Goal: Entertainment & Leisure: Consume media (video, audio)

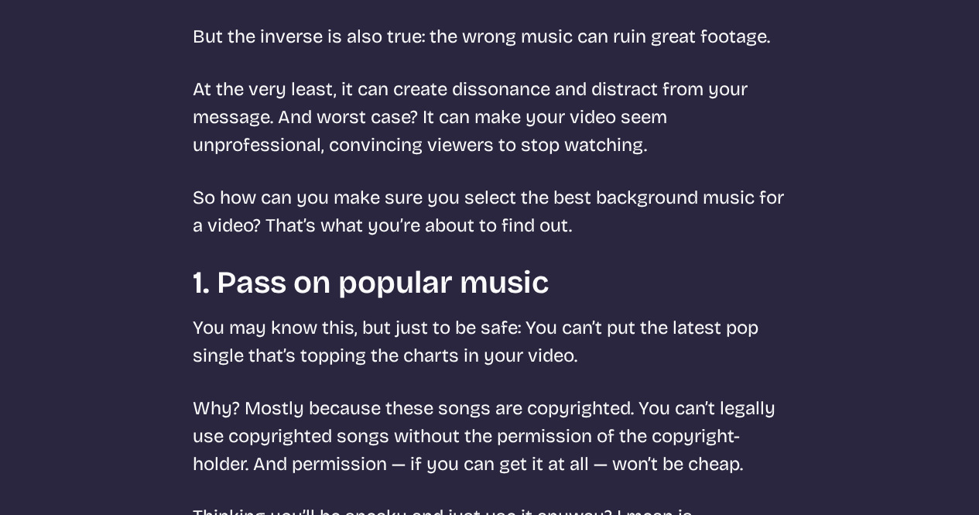
scroll to position [697, 0]
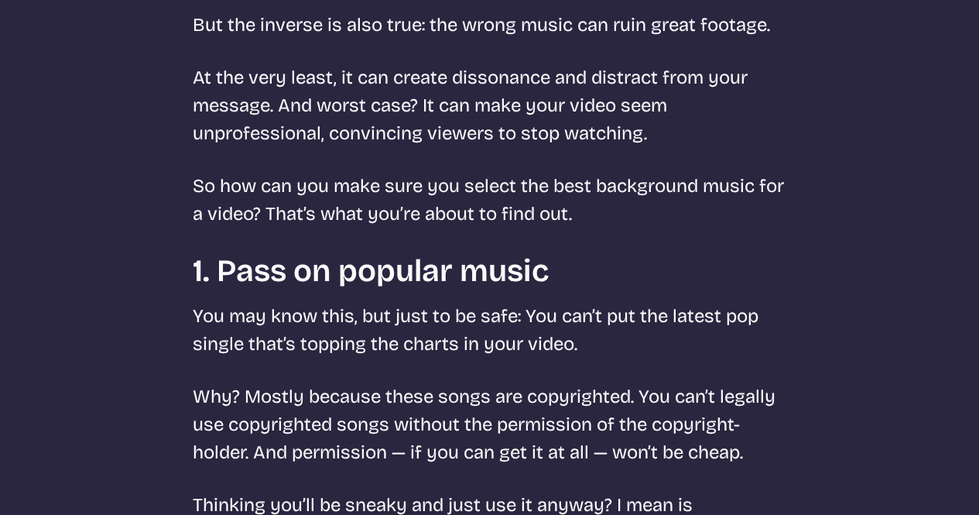
drag, startPoint x: 237, startPoint y: 197, endPoint x: 254, endPoint y: 195, distance: 17.2
drag, startPoint x: 254, startPoint y: 195, endPoint x: 219, endPoint y: 132, distance: 71.7
click at [219, 132] on p "At the very least, it can create dissonance and distract from your message. And…" at bounding box center [490, 105] width 594 height 84
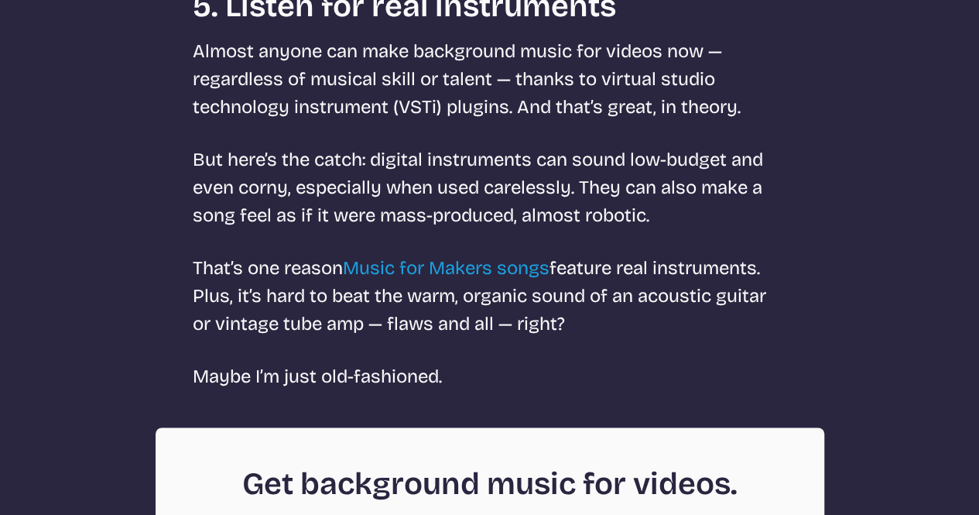
scroll to position [3915, 0]
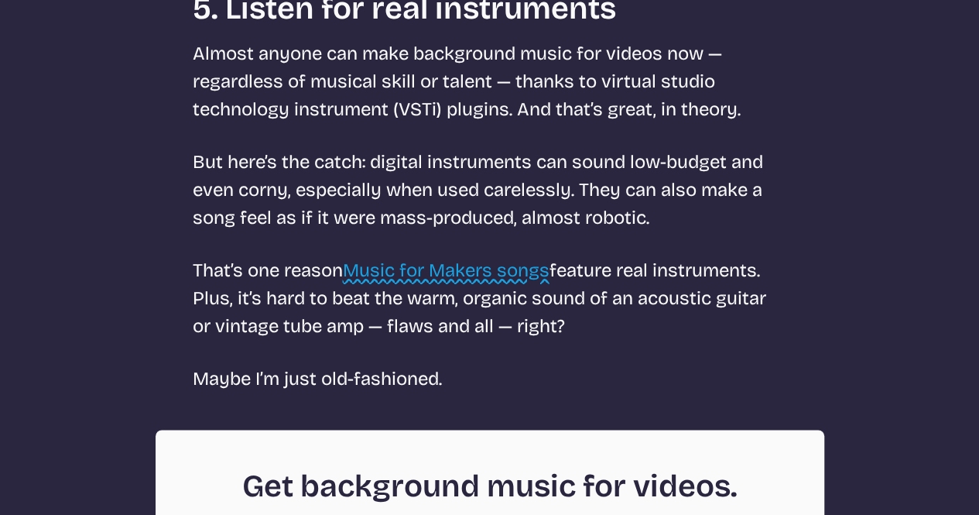
click at [466, 278] on link "Music for Makers songs" at bounding box center [446, 270] width 207 height 22
select select "most popular"
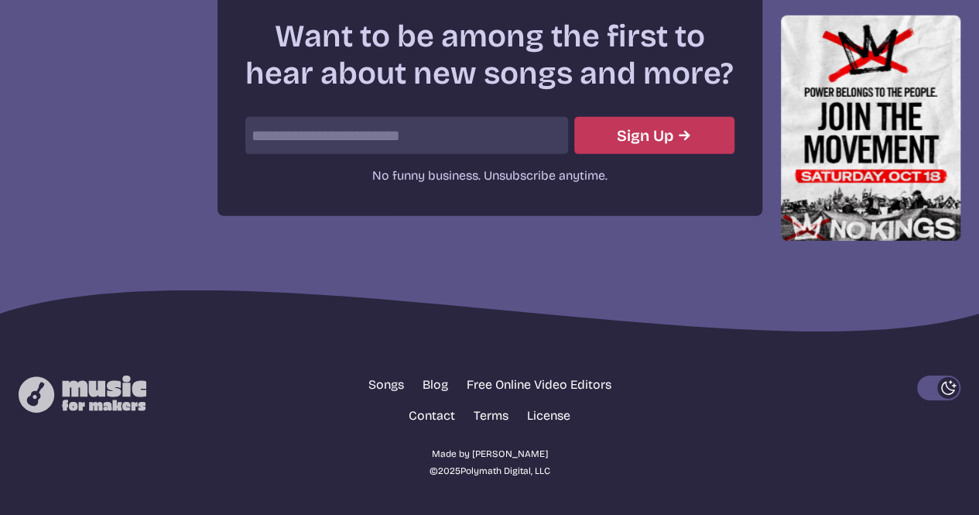
scroll to position [554, 0]
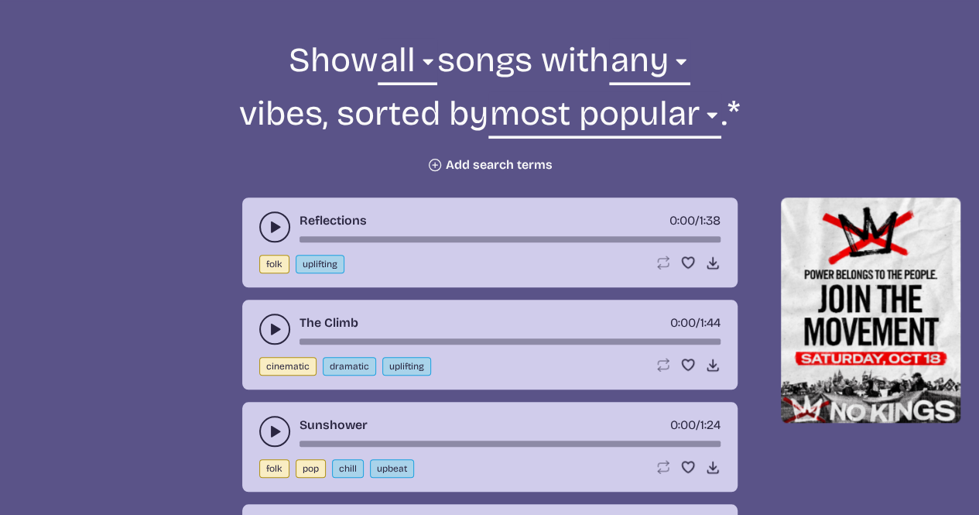
click at [268, 221] on icon "play-pause toggle" at bounding box center [274, 226] width 15 height 15
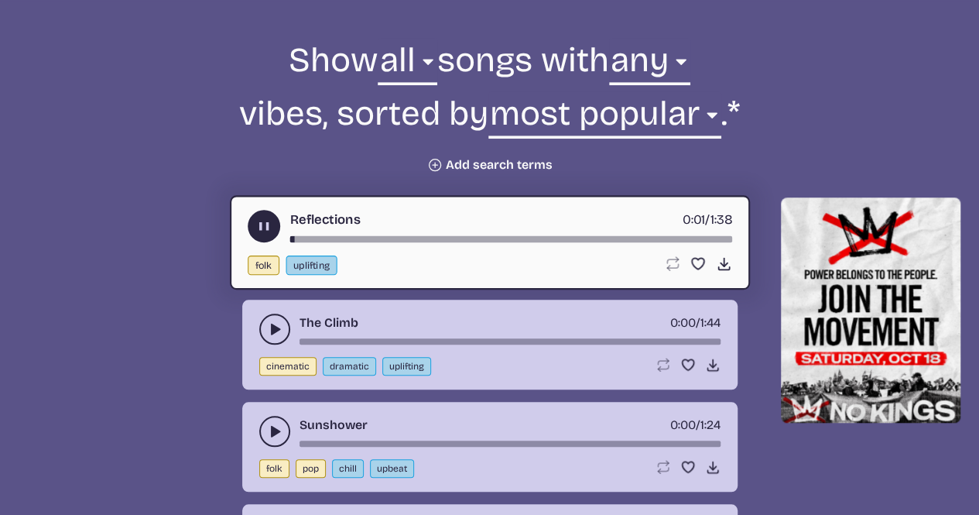
click at [264, 225] on icon "play-pause toggle" at bounding box center [263, 226] width 16 height 16
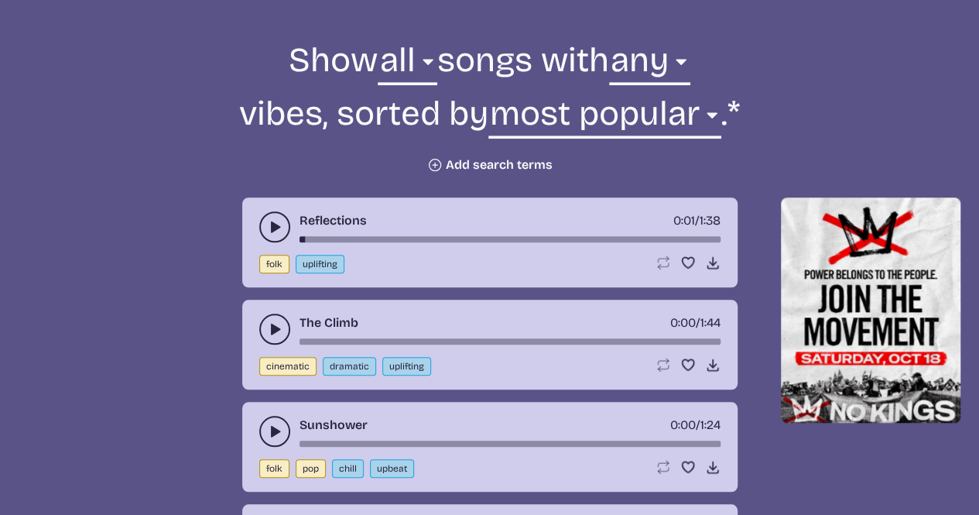
click at [272, 317] on button "play-pause toggle" at bounding box center [274, 328] width 31 height 31
click at [273, 327] on use "play-pause toggle" at bounding box center [274, 328] width 15 height 15
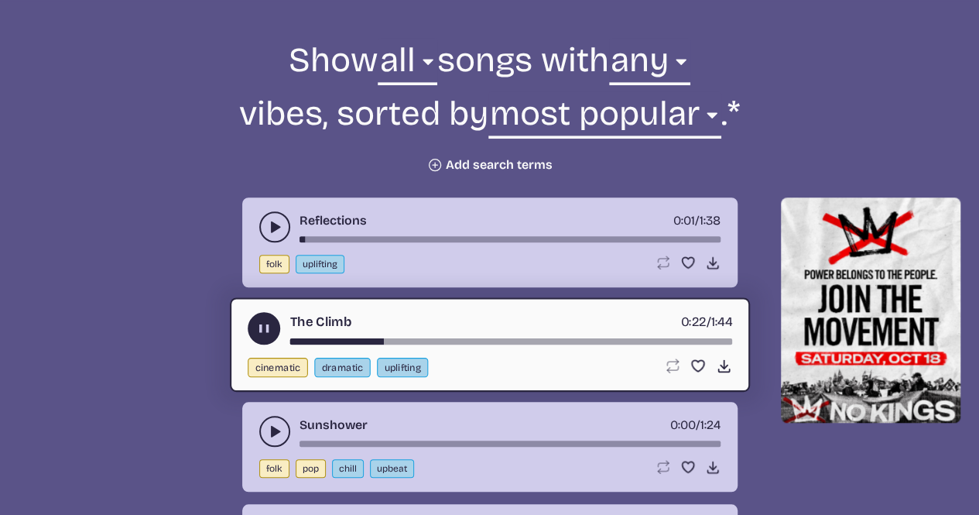
click at [262, 327] on use "play-pause toggle" at bounding box center [263, 328] width 16 height 16
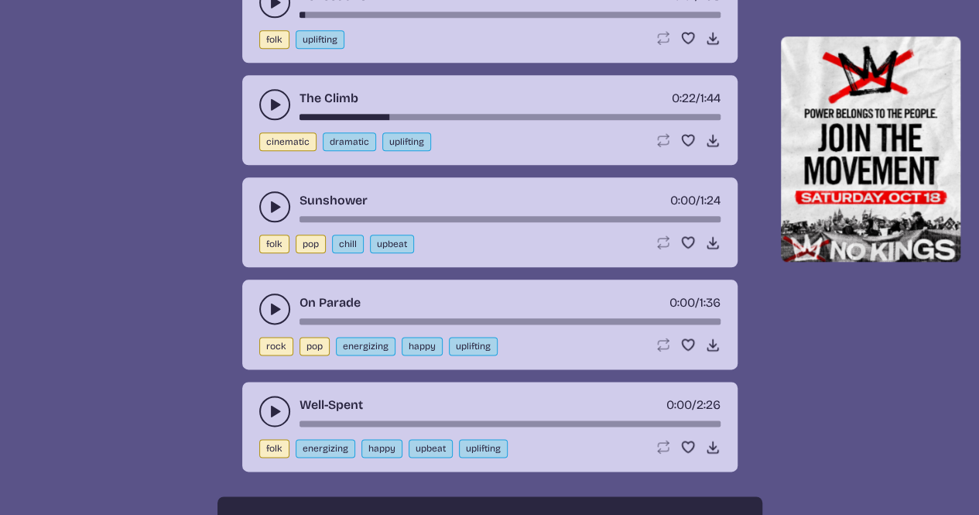
scroll to position [786, 0]
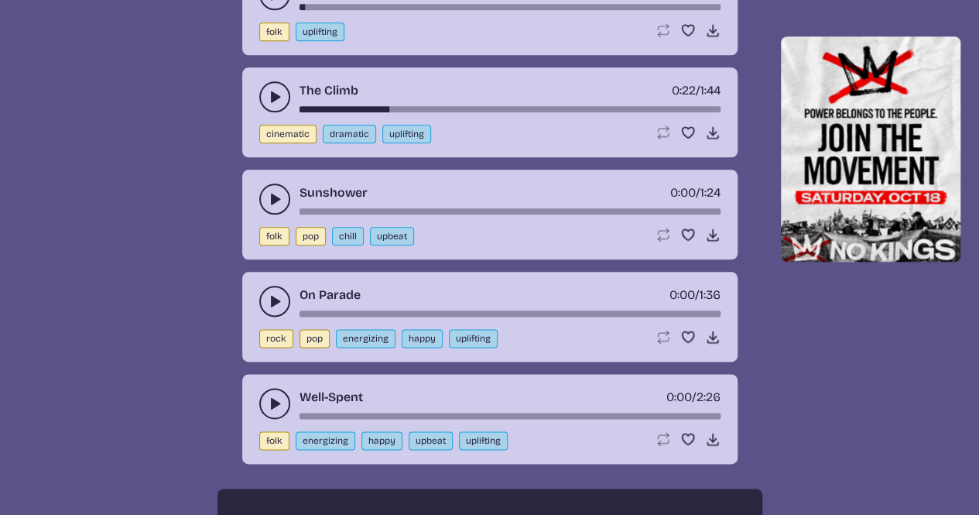
click at [272, 294] on icon "play-pause toggle" at bounding box center [274, 300] width 15 height 15
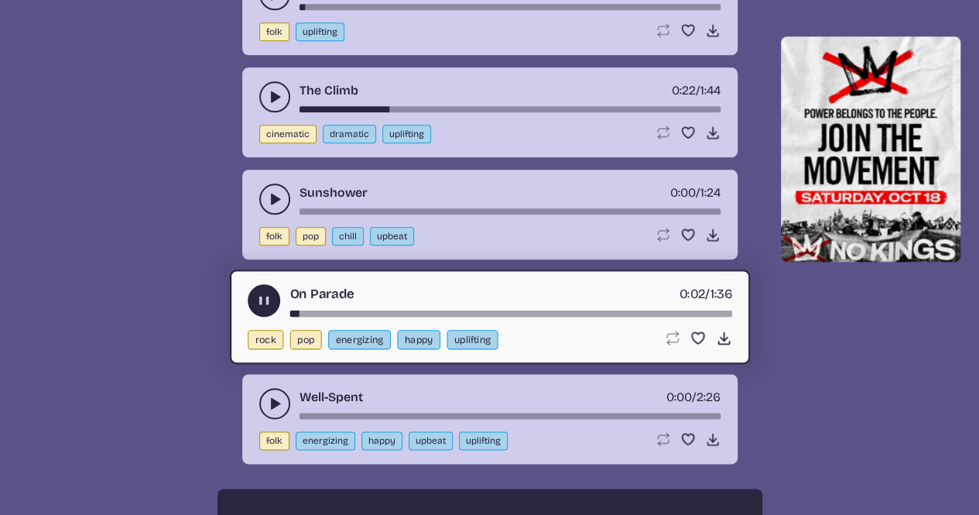
click at [264, 299] on icon "play-pause toggle" at bounding box center [263, 301] width 16 height 16
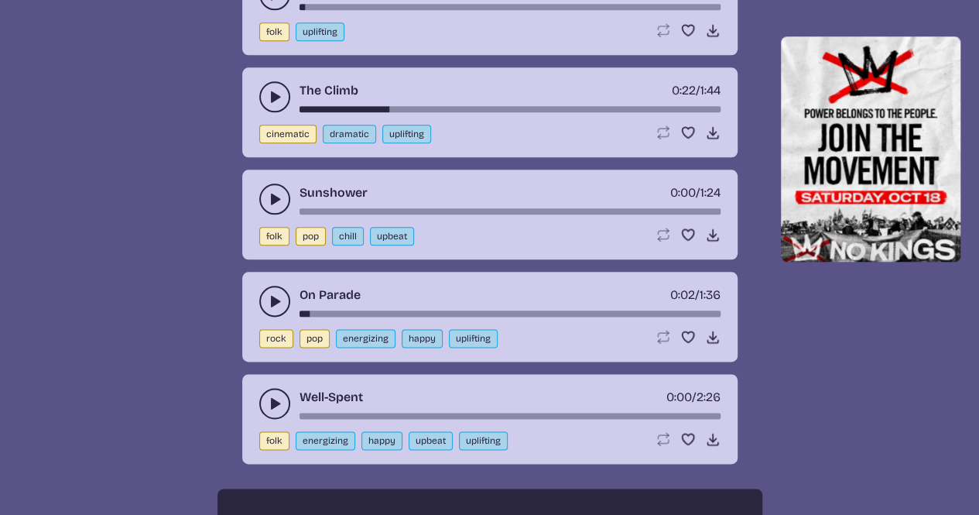
click at [271, 197] on use "play-pause toggle" at bounding box center [274, 198] width 15 height 15
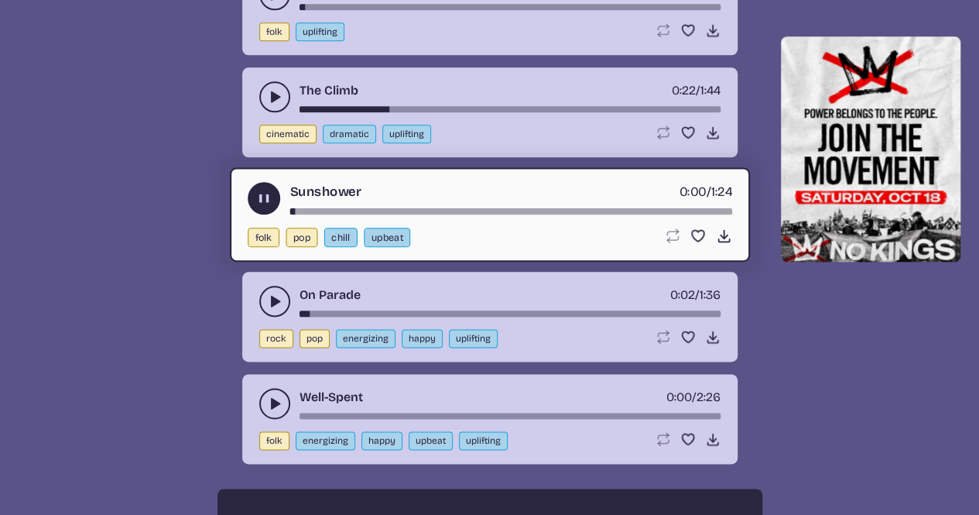
click at [262, 197] on use "play-pause toggle" at bounding box center [263, 198] width 16 height 16
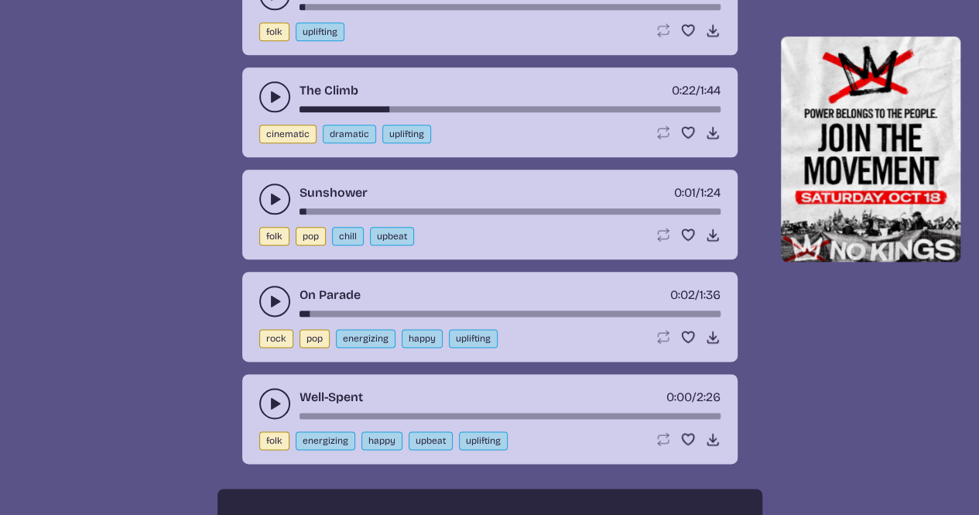
click at [268, 97] on icon "play-pause toggle" at bounding box center [274, 96] width 15 height 15
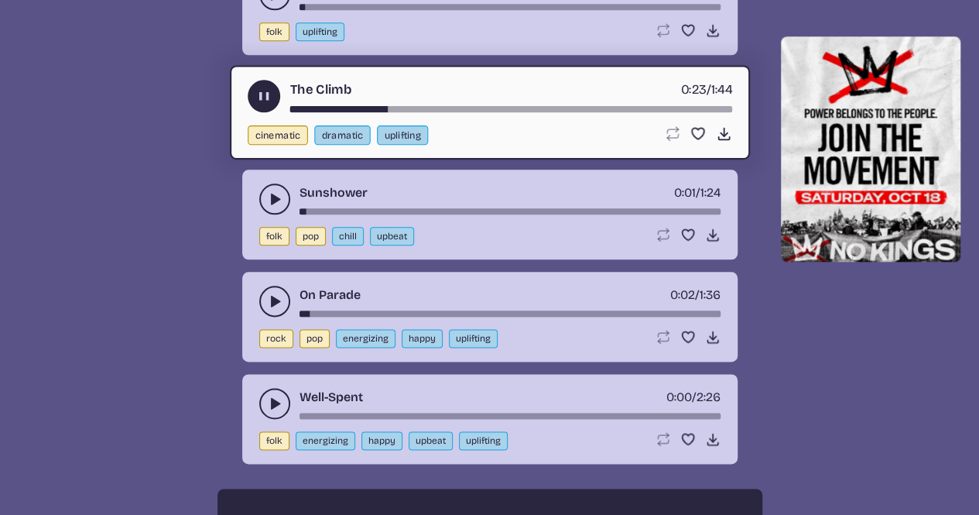
click at [267, 98] on use "play-pause toggle" at bounding box center [263, 96] width 16 height 16
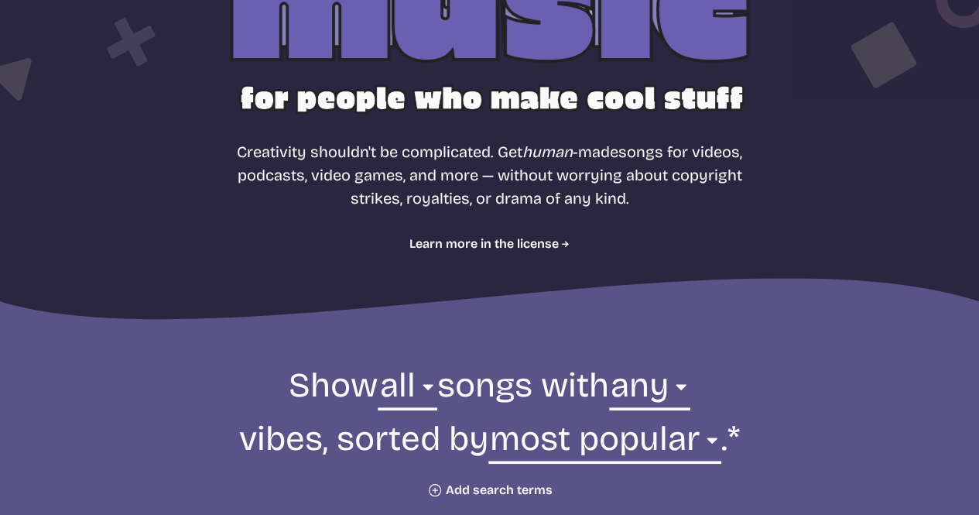
scroll to position [387, 0]
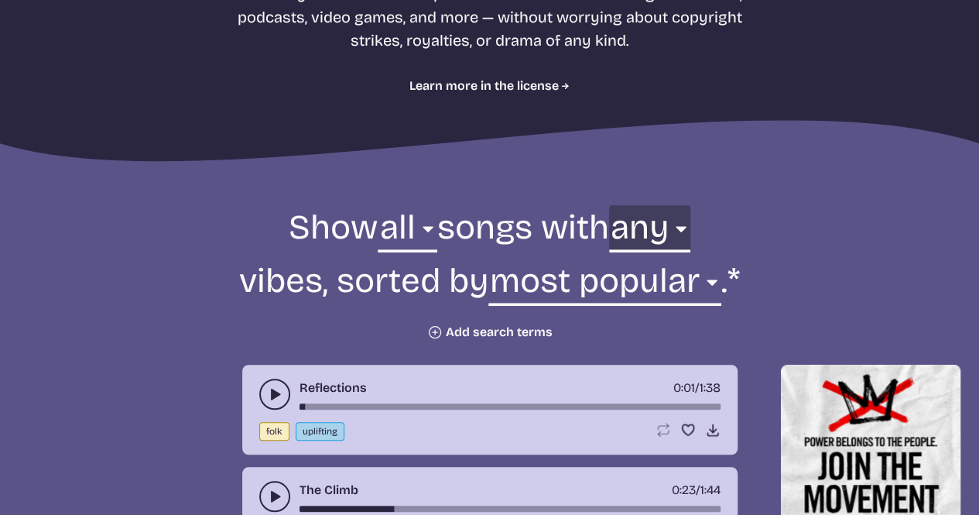
click at [667, 225] on select "any aggressive chill contemplative dark dramatic easygoing energizing happy ser…" at bounding box center [649, 231] width 81 height 53
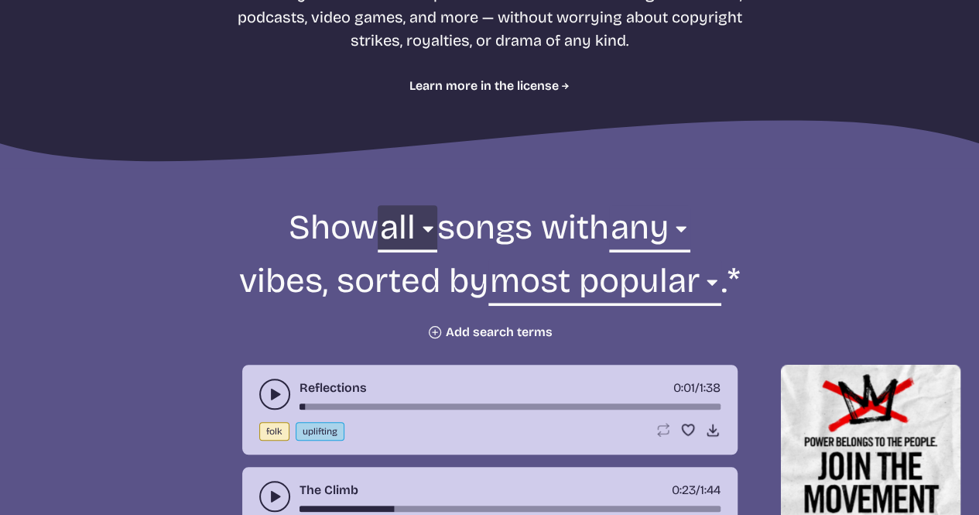
click at [421, 221] on select "all ambient cinematic electronic folk holiday jazz pop rock world" at bounding box center [407, 231] width 59 height 53
click at [378, 205] on select "all ambient cinematic electronic folk holiday jazz pop rock world" at bounding box center [407, 231] width 59 height 53
click at [395, 222] on select "all ambient cinematic electronic folk holiday jazz pop rock world" at bounding box center [407, 231] width 59 height 53
select select "cinematic"
click at [378, 205] on select "all ambient cinematic electronic folk holiday jazz pop rock world" at bounding box center [407, 231] width 59 height 53
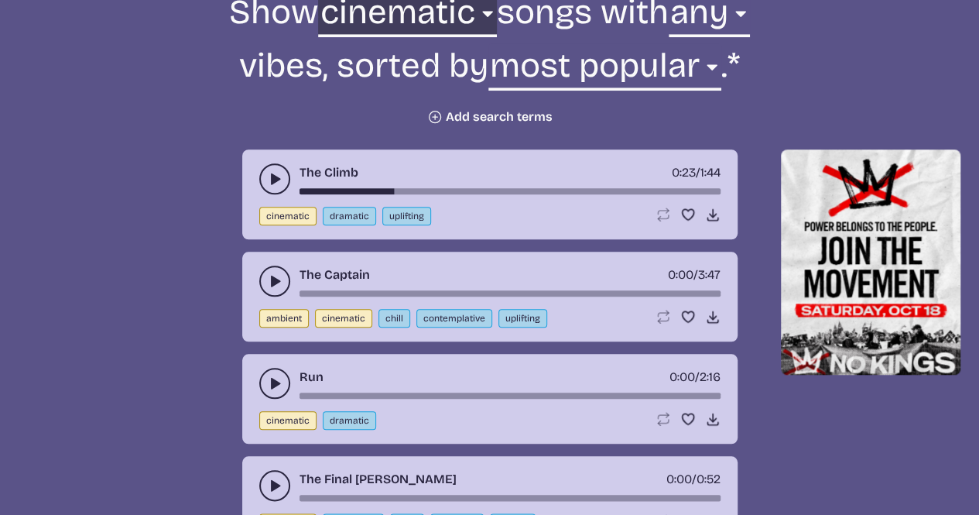
scroll to position [619, 0]
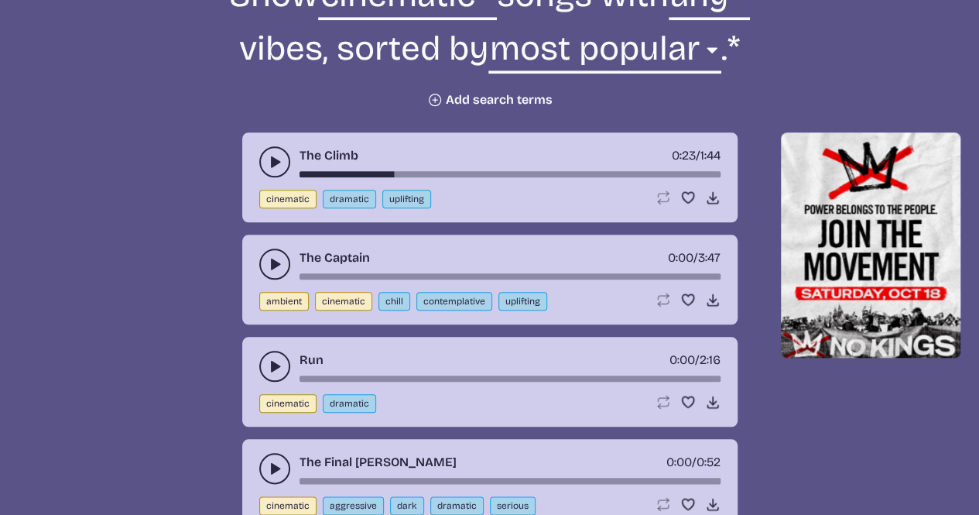
click at [281, 256] on icon "play-pause toggle" at bounding box center [274, 263] width 15 height 15
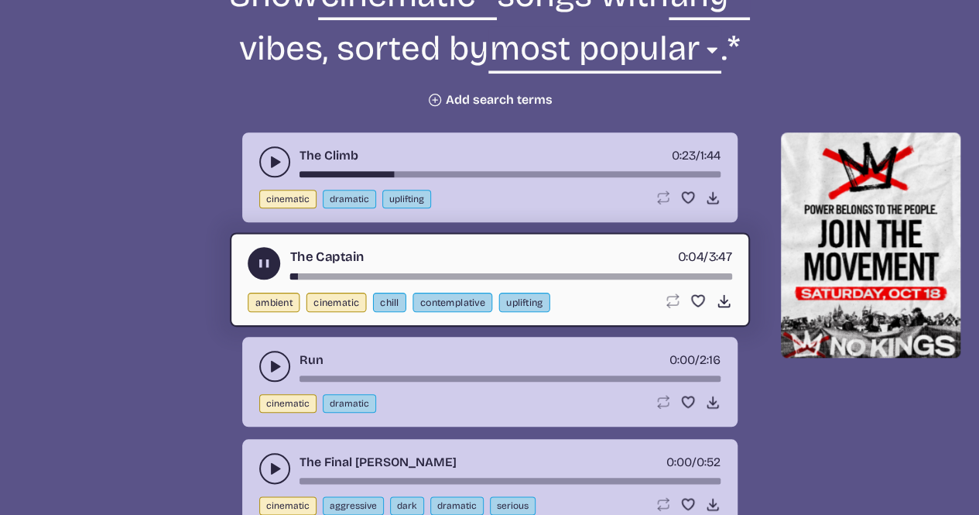
click at [260, 261] on use "play-pause toggle" at bounding box center [263, 263] width 16 height 16
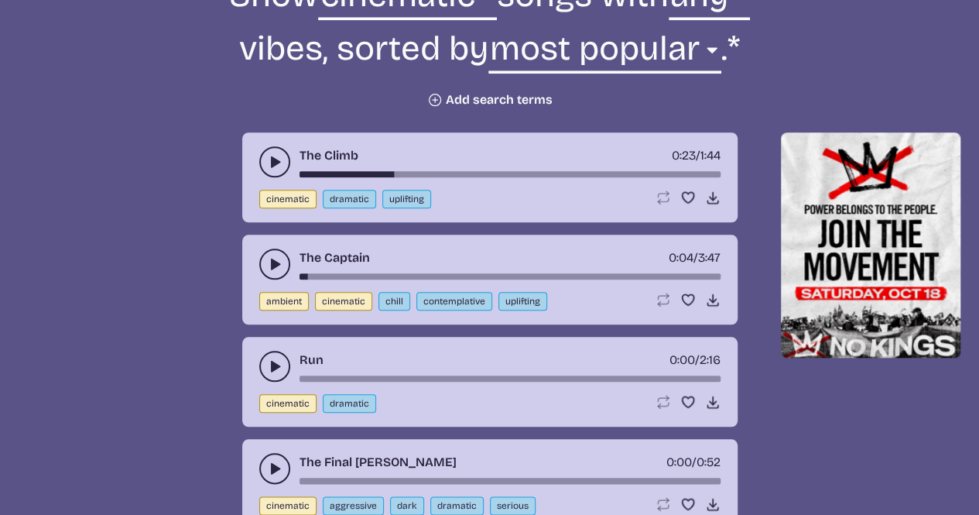
scroll to position [464, 0]
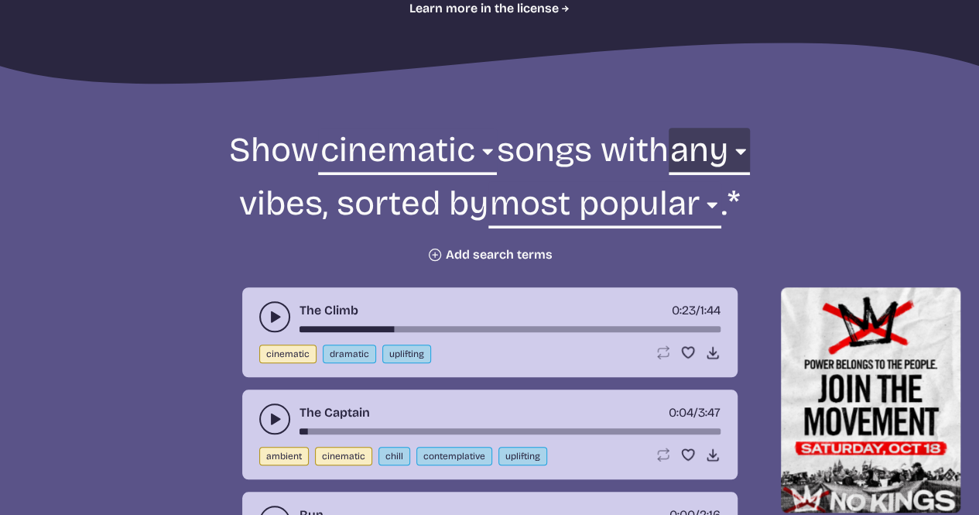
click at [715, 163] on select "any aggressive chill contemplative dark dramatic easygoing energizing happy ser…" at bounding box center [709, 154] width 81 height 53
click at [679, 128] on select "any aggressive chill contemplative dark dramatic easygoing energizing happy ser…" at bounding box center [709, 154] width 81 height 53
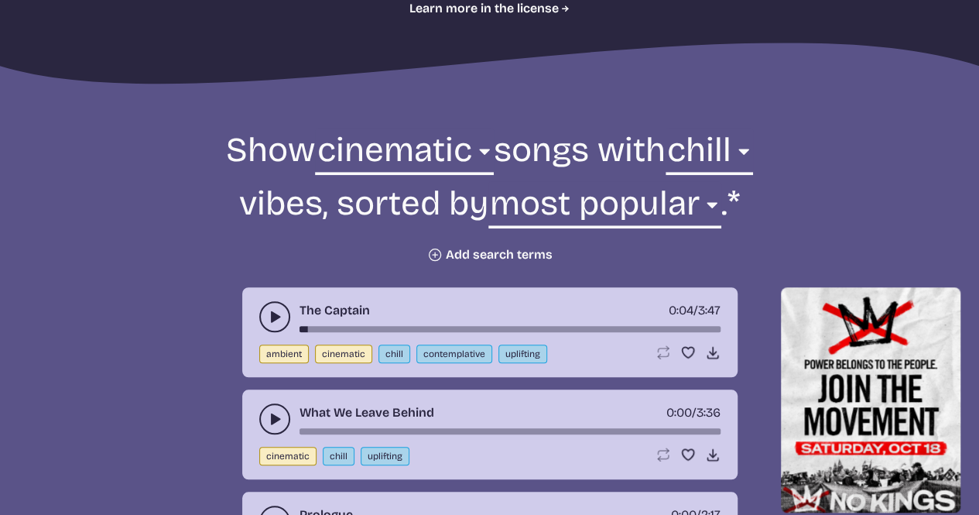
click at [282, 310] on icon "play-pause toggle" at bounding box center [274, 316] width 15 height 15
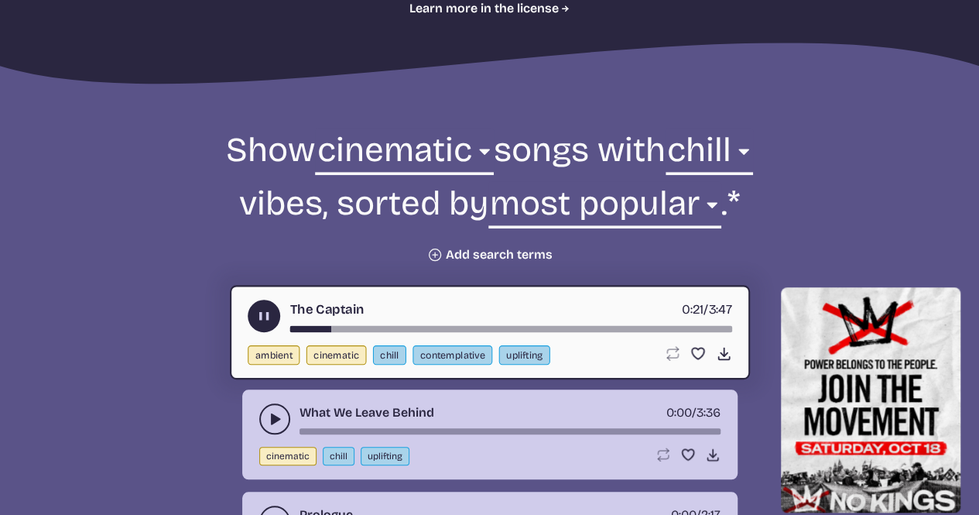
click at [257, 313] on icon "play-pause toggle" at bounding box center [263, 316] width 16 height 16
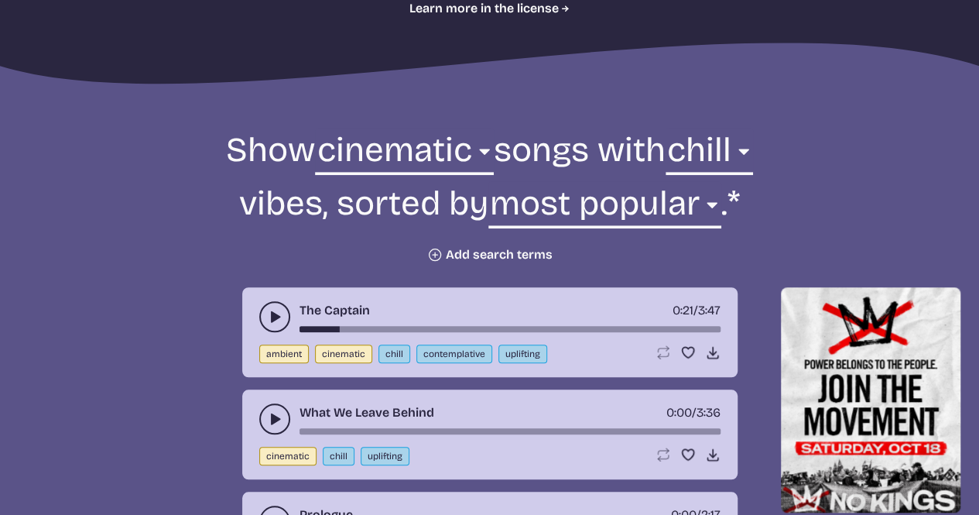
click at [265, 404] on div "What We Leave Behind 0:00 / 3:36 cinematic chill uplifting Loop song Loop this …" at bounding box center [489, 434] width 495 height 90
click at [264, 406] on button "play-pause toggle" at bounding box center [274, 418] width 31 height 31
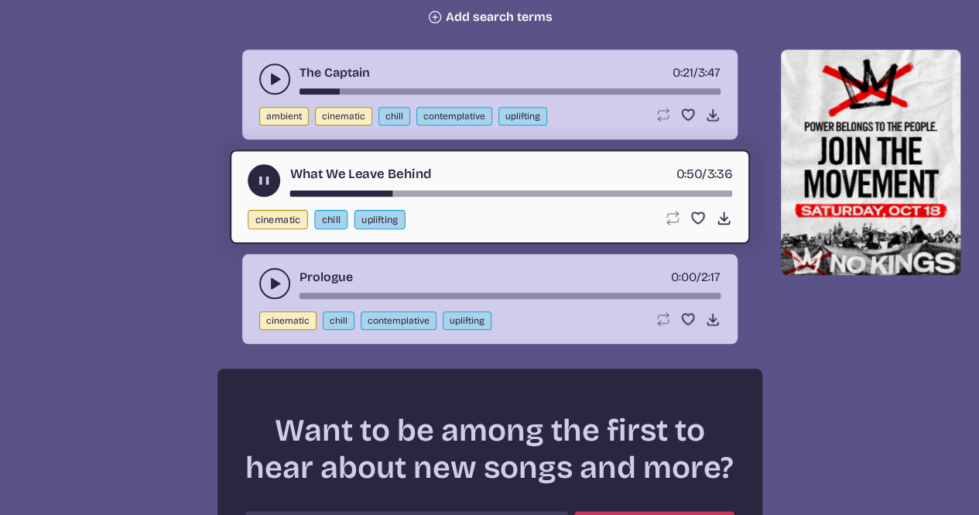
scroll to position [697, 0]
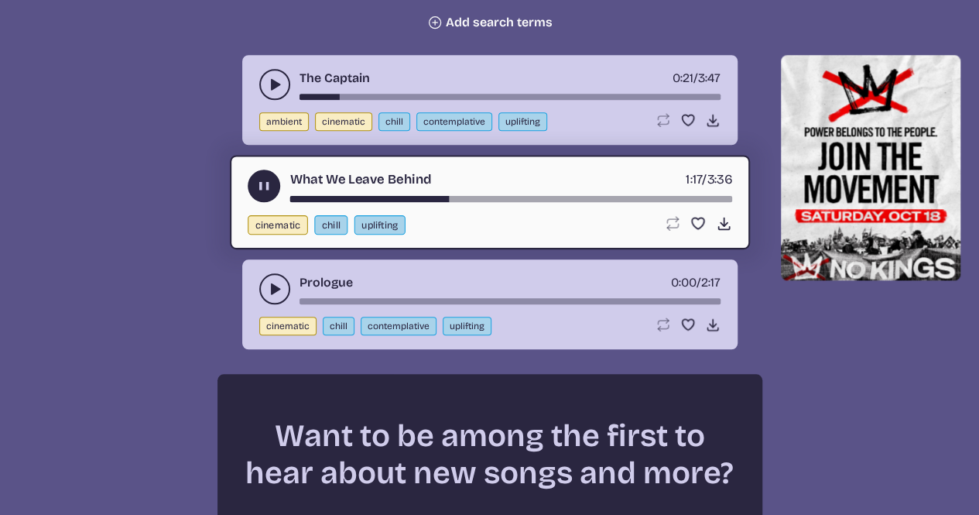
click at [255, 183] on icon "play-pause toggle" at bounding box center [263, 186] width 16 height 16
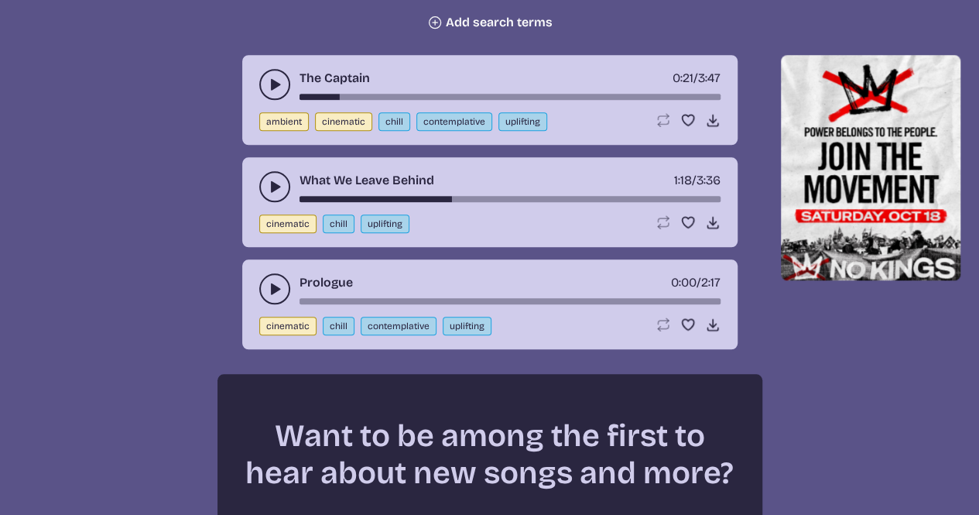
drag, startPoint x: 277, startPoint y: 286, endPoint x: 268, endPoint y: 296, distance: 13.7
click at [275, 289] on use "play-pause toggle" at bounding box center [274, 288] width 15 height 15
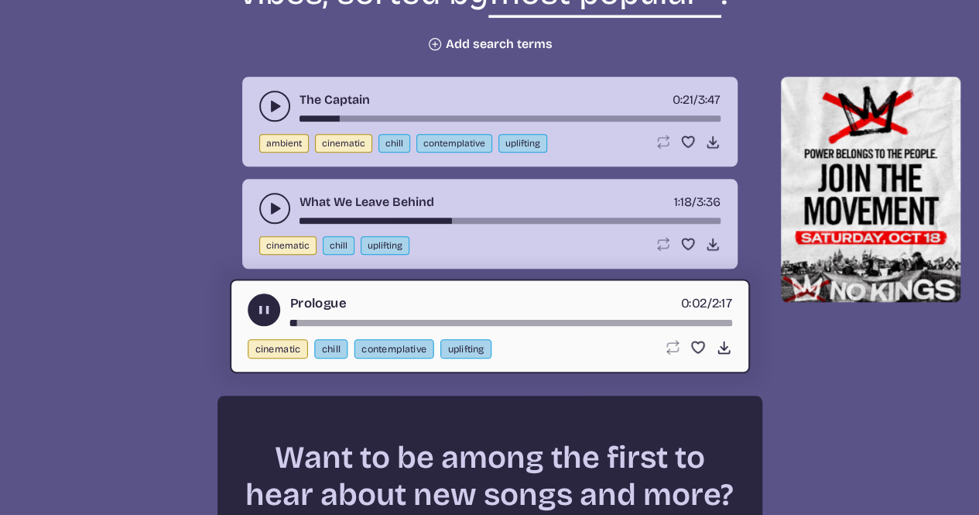
scroll to position [619, 0]
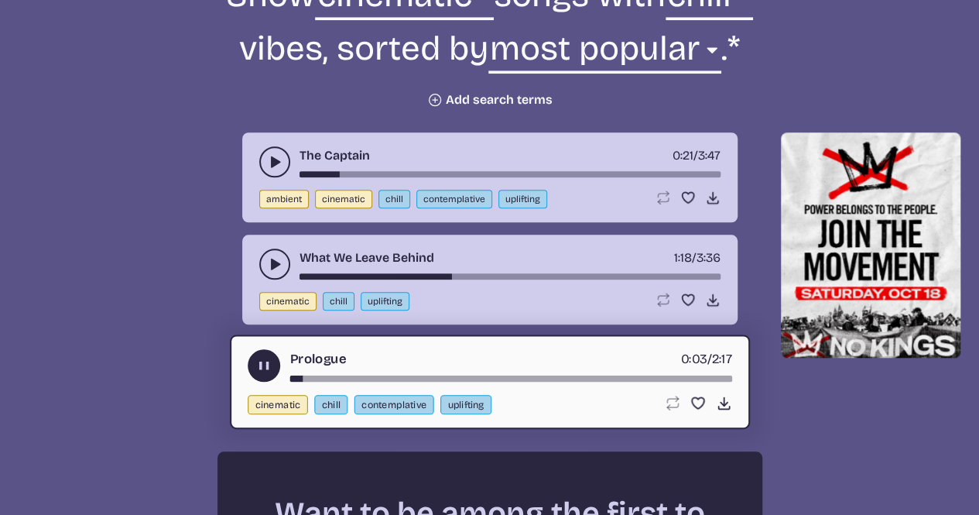
click at [348, 375] on div "song-time-bar" at bounding box center [510, 378] width 442 height 6
click at [379, 375] on div "song-time-bar" at bounding box center [510, 378] width 442 height 6
click at [274, 262] on use "play-pause toggle" at bounding box center [274, 263] width 15 height 15
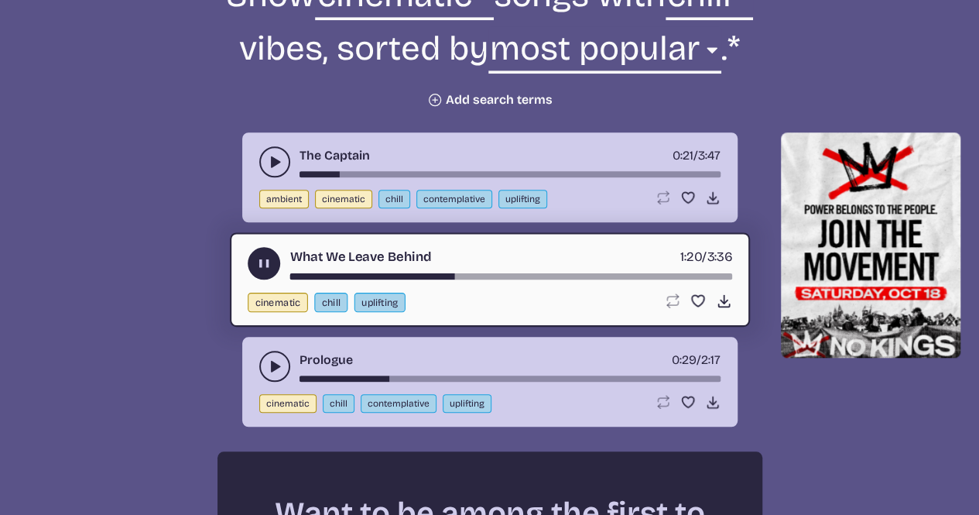
click at [495, 273] on div "song-time-bar" at bounding box center [510, 276] width 442 height 6
click at [259, 261] on use "play-pause toggle" at bounding box center [263, 263] width 16 height 16
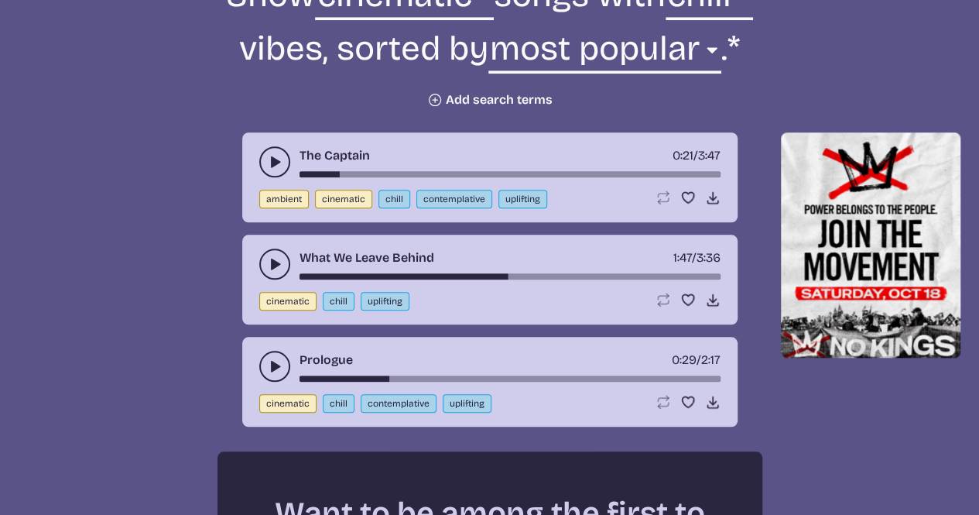
click at [260, 160] on button "play-pause toggle" at bounding box center [274, 161] width 31 height 31
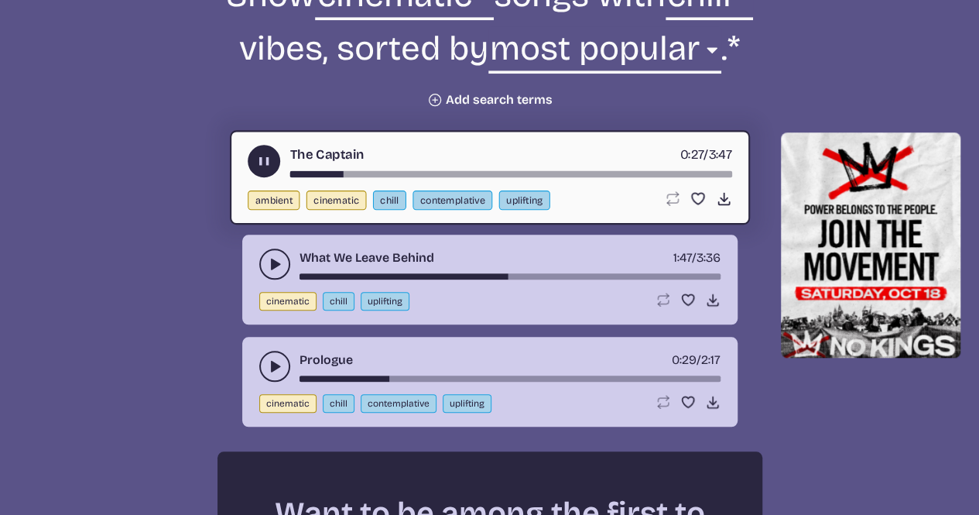
drag, startPoint x: 528, startPoint y: 36, endPoint x: 370, endPoint y: 169, distance: 206.5
click at [370, 169] on div "The Captain 0:27 / 3:47" at bounding box center [490, 161] width 484 height 33
click at [371, 172] on div "song-time-bar" at bounding box center [510, 174] width 442 height 6
click at [410, 171] on div "song-time-bar" at bounding box center [510, 174] width 442 height 6
click at [450, 171] on div "song-time-bar" at bounding box center [510, 174] width 442 height 6
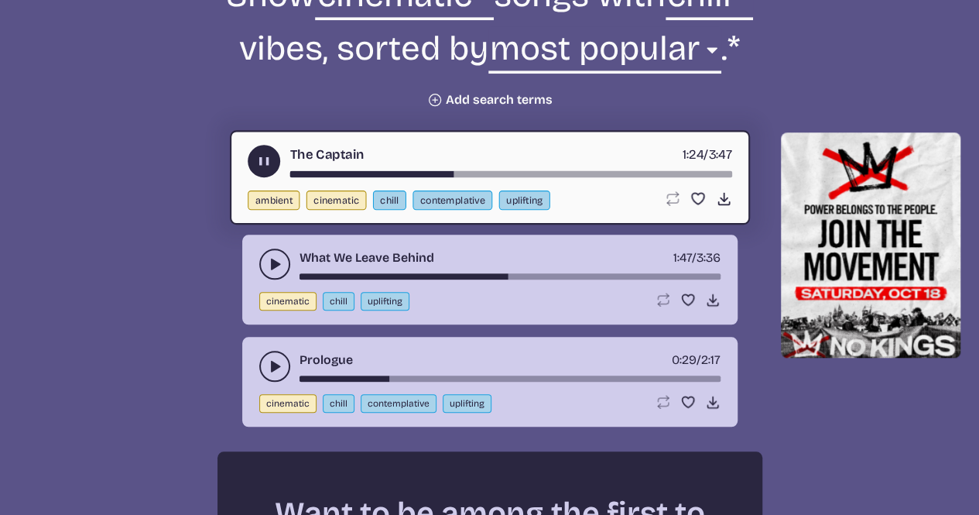
click at [255, 159] on icon "play-pause toggle" at bounding box center [263, 161] width 16 height 16
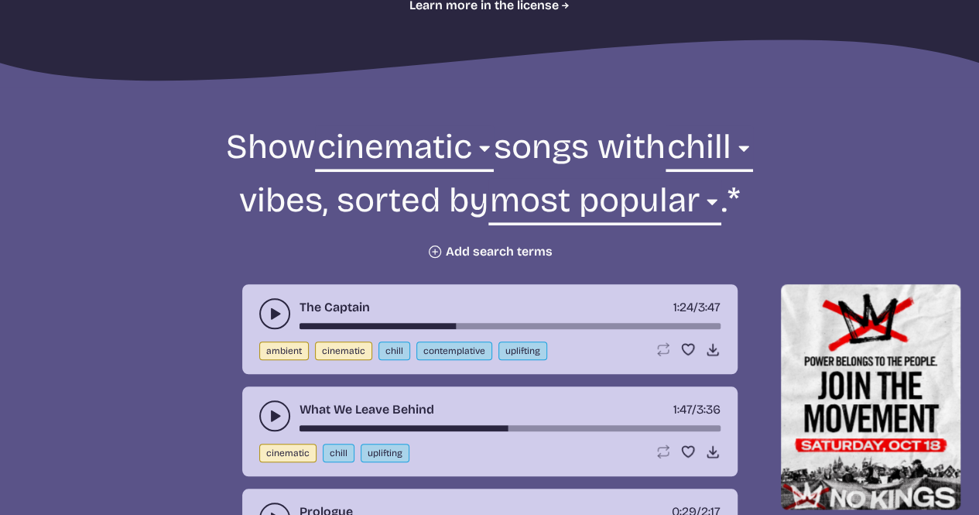
scroll to position [464, 0]
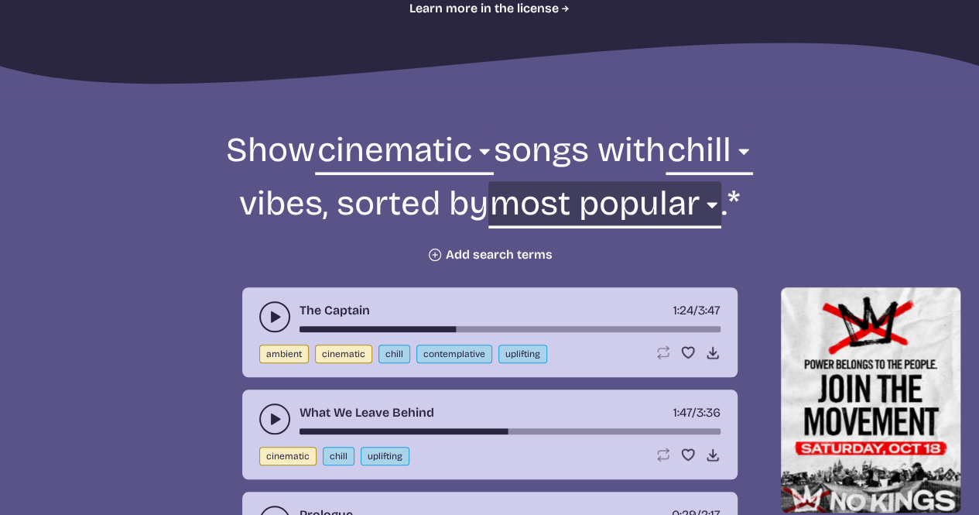
click at [553, 207] on select "newest oldest most popular least popular name" at bounding box center [604, 207] width 233 height 53
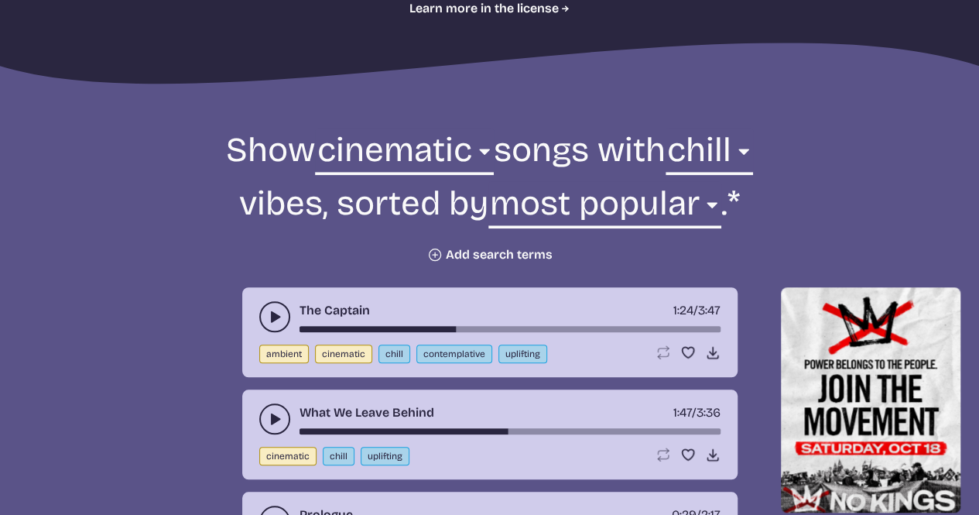
click at [404, 259] on form "Show all ambient cinematic electronic folk holiday jazz pop rock world cinemati…" at bounding box center [490, 195] width 842 height 135
click at [728, 145] on select "any aggressive chill contemplative dark dramatic easygoing energizing happy ser…" at bounding box center [709, 154] width 87 height 53
select select "any"
click at [681, 128] on select "any aggressive chill contemplative dark dramatic easygoing energizing happy ser…" at bounding box center [709, 154] width 87 height 53
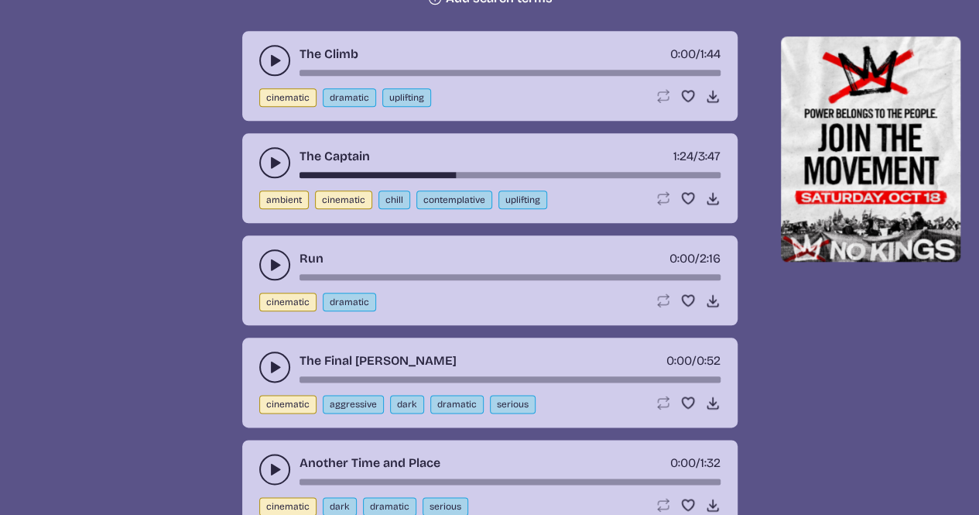
scroll to position [697, 0]
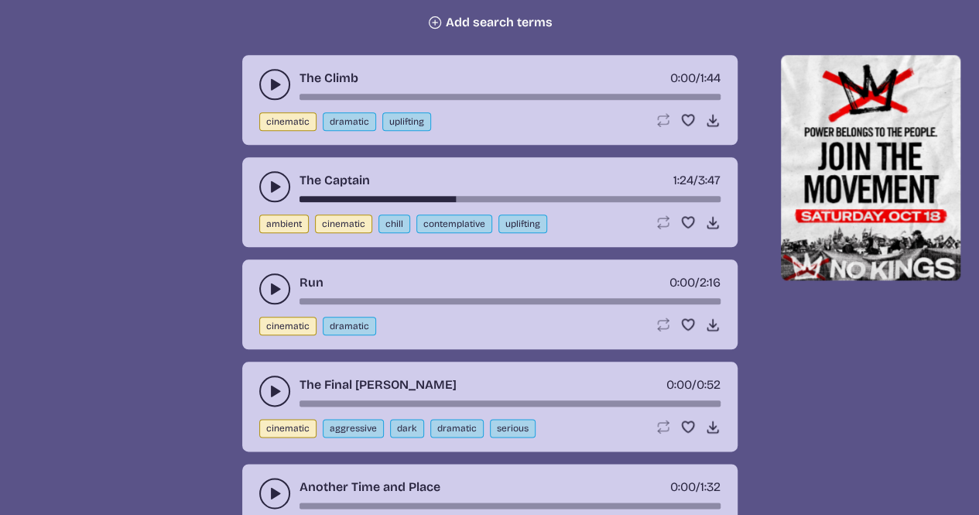
click at [272, 287] on use "play-pause toggle" at bounding box center [274, 288] width 15 height 15
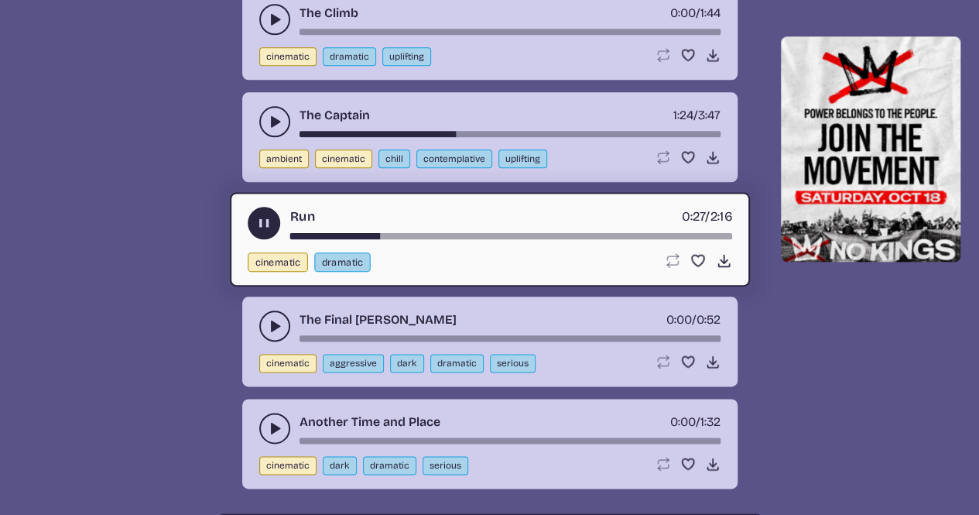
scroll to position [851, 0]
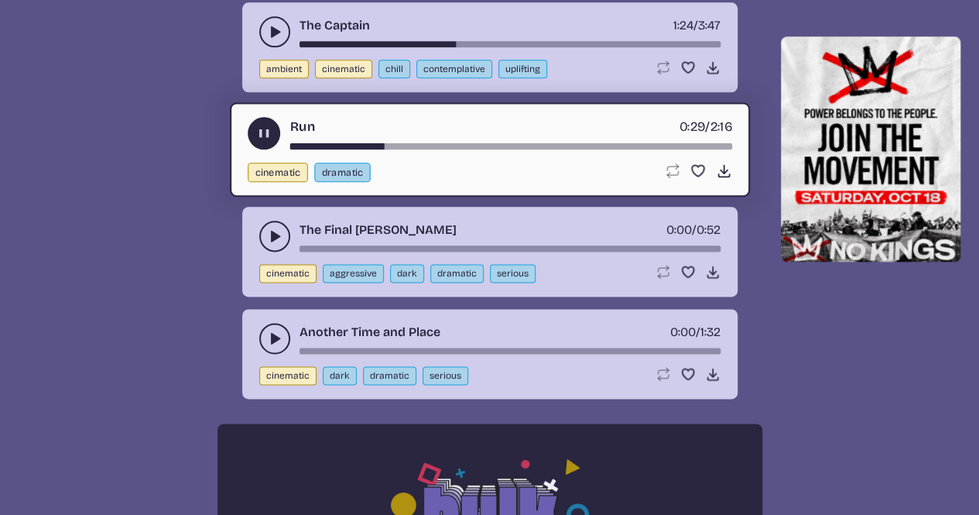
click at [277, 338] on icon "play-pause toggle" at bounding box center [274, 337] width 15 height 15
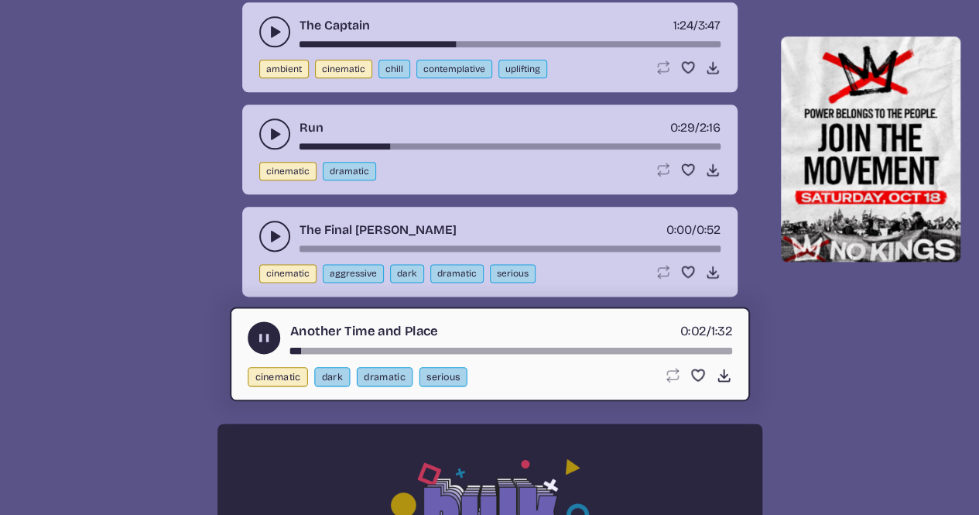
click at [307, 343] on div "Another Time and Place 0:02 / 1:32" at bounding box center [490, 337] width 484 height 33
click at [263, 331] on icon "play-pause toggle" at bounding box center [263, 338] width 16 height 16
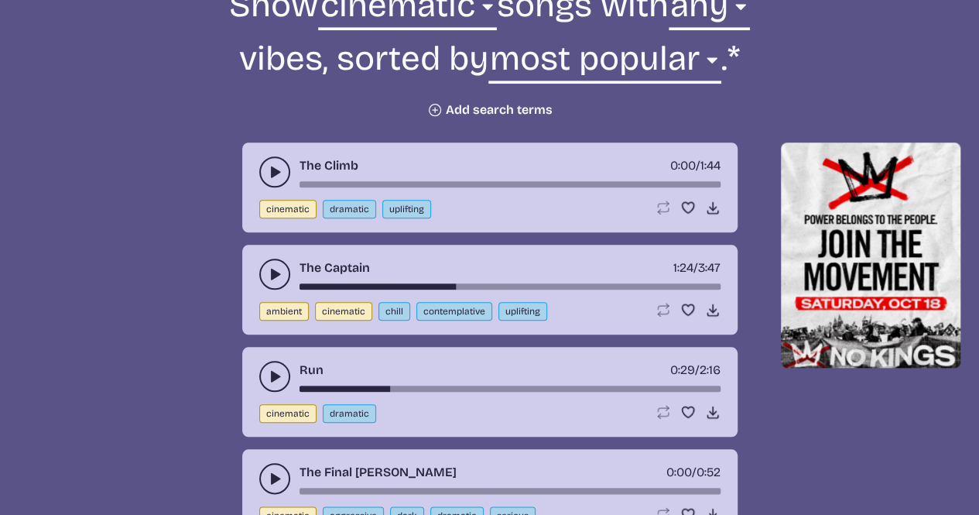
scroll to position [464, 0]
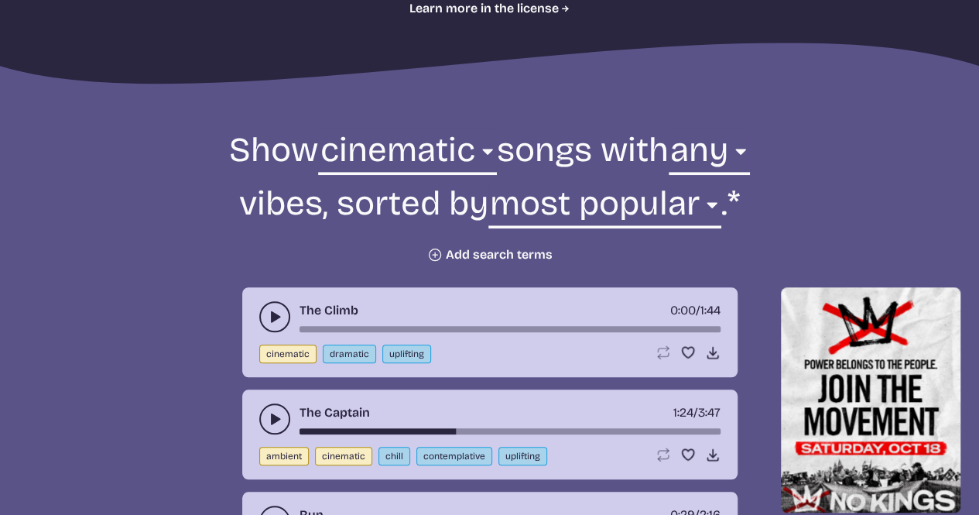
click at [257, 415] on div "The Captain 1:24 / 3:47 ambient cinematic chill contemplative uplifting Loop so…" at bounding box center [489, 434] width 495 height 90
click at [262, 420] on button "play-pause toggle" at bounding box center [274, 418] width 31 height 31
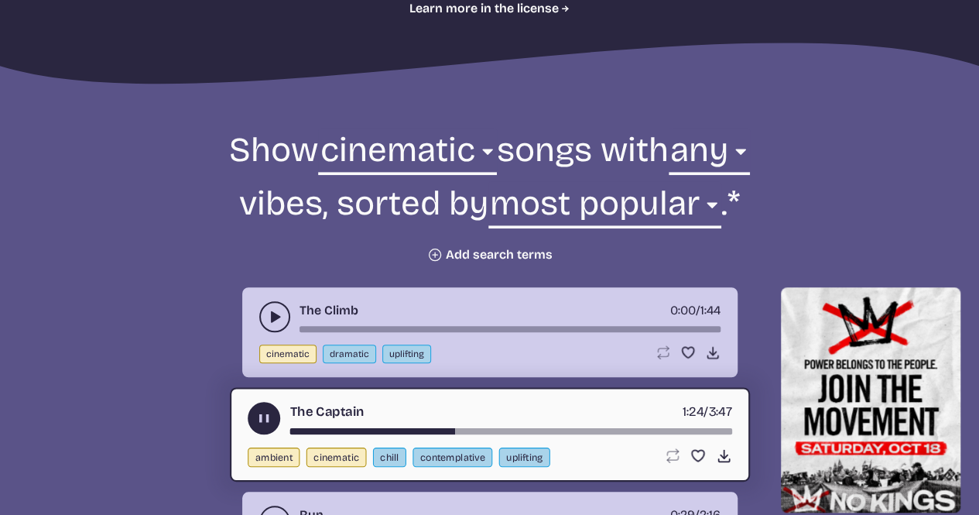
click at [269, 313] on icon "play-pause toggle" at bounding box center [274, 316] width 15 height 15
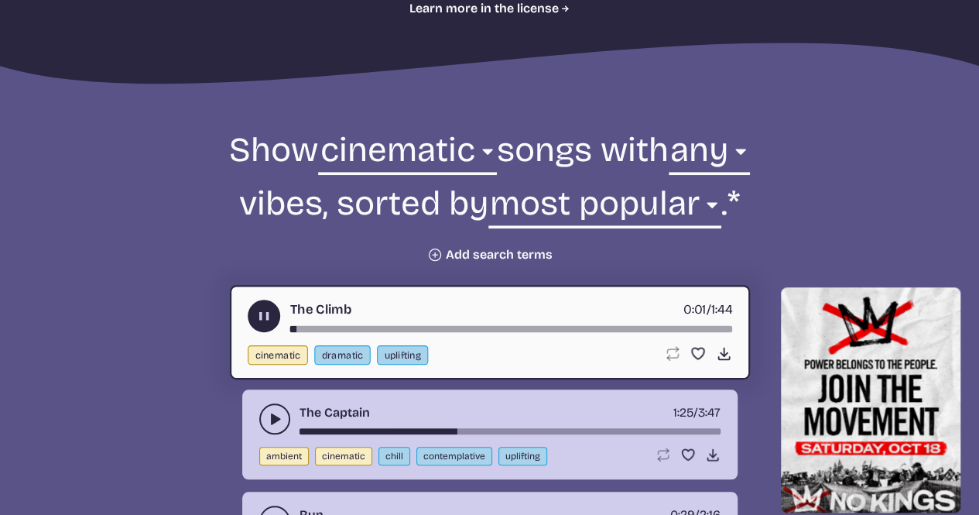
click at [263, 317] on icon "play-pause toggle" at bounding box center [263, 316] width 16 height 16
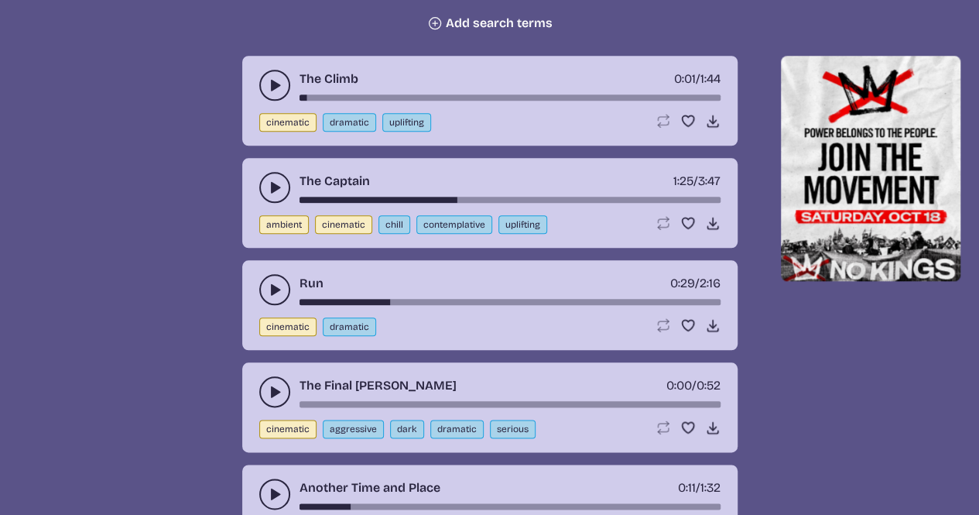
scroll to position [697, 0]
click at [272, 286] on use "play-pause toggle" at bounding box center [274, 288] width 15 height 15
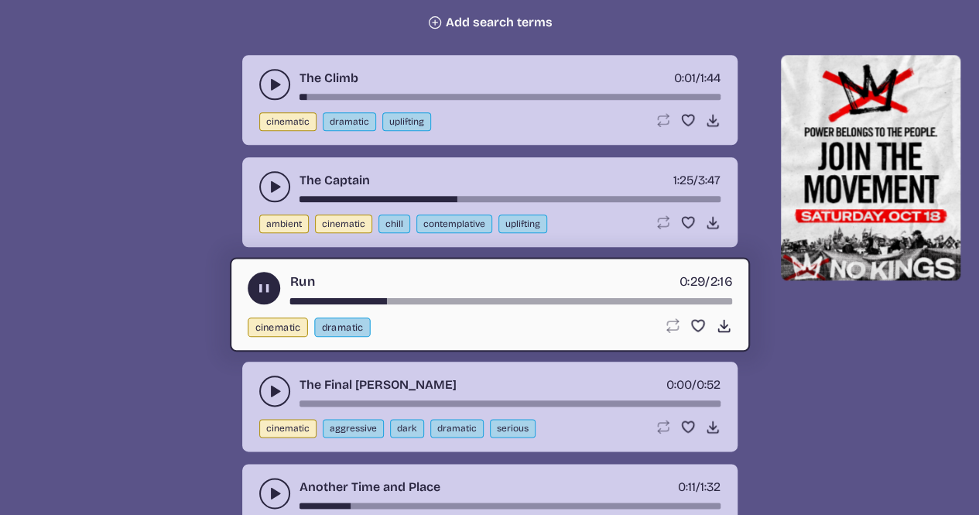
click at [266, 289] on use "play-pause toggle" at bounding box center [263, 288] width 16 height 16
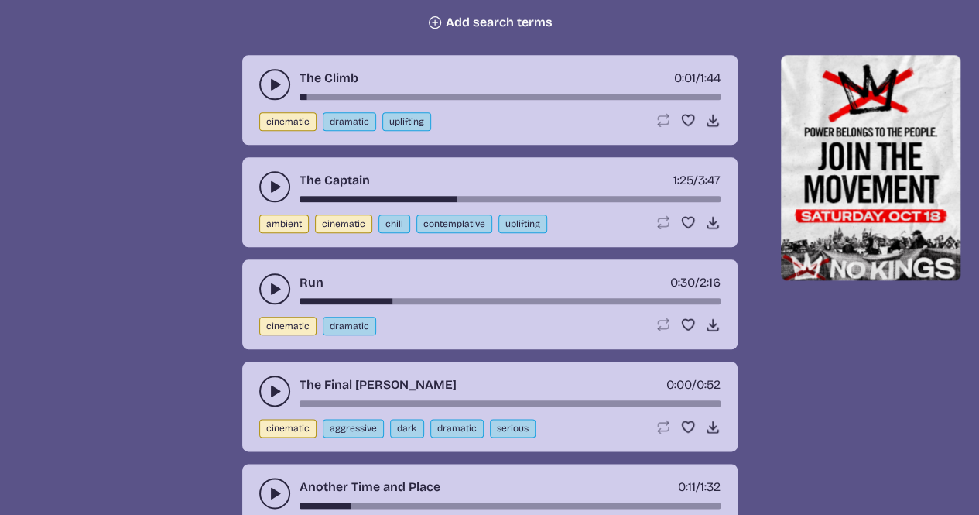
click at [262, 490] on button "play-pause toggle" at bounding box center [274, 493] width 31 height 31
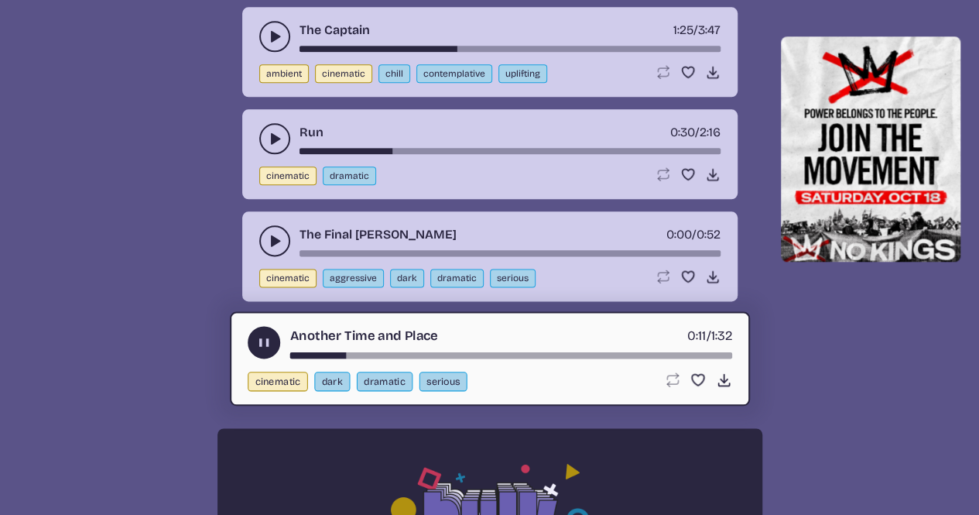
scroll to position [851, 0]
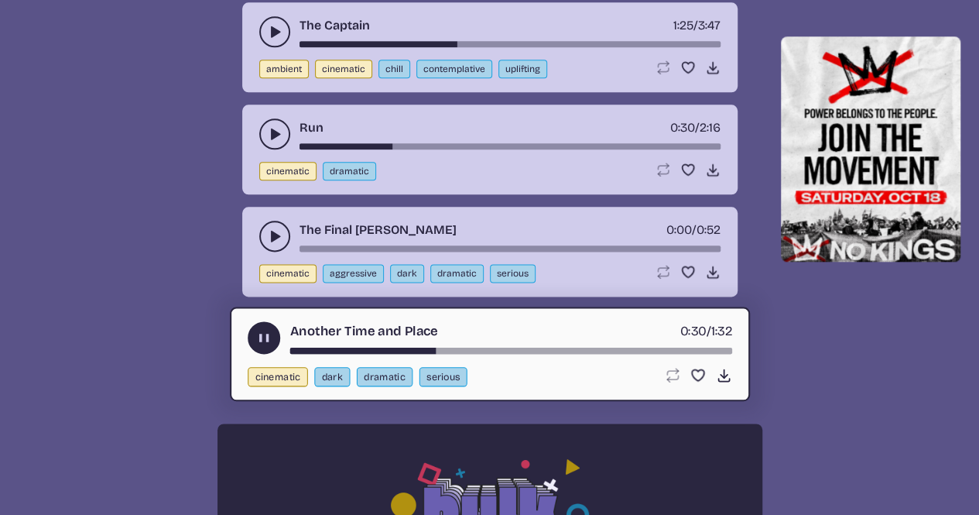
click at [259, 336] on use "play-pause toggle" at bounding box center [263, 338] width 16 height 16
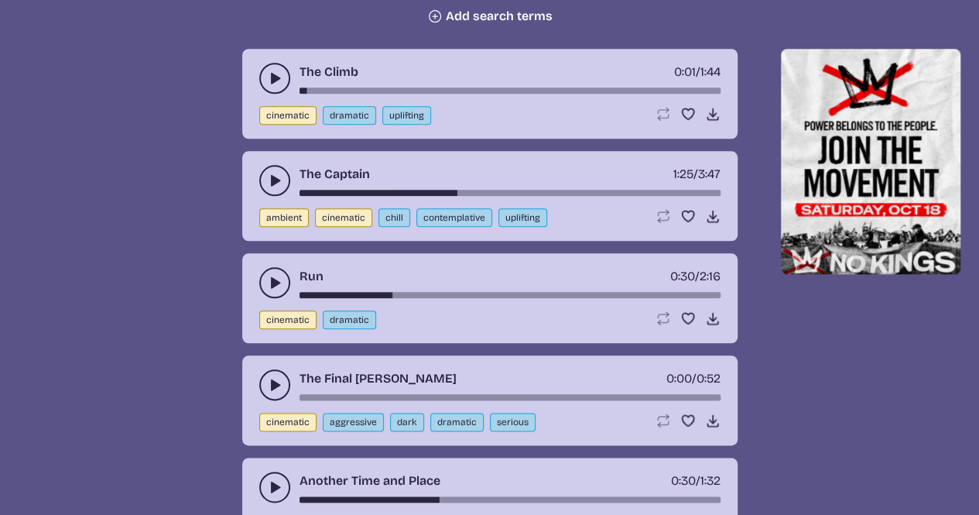
scroll to position [697, 0]
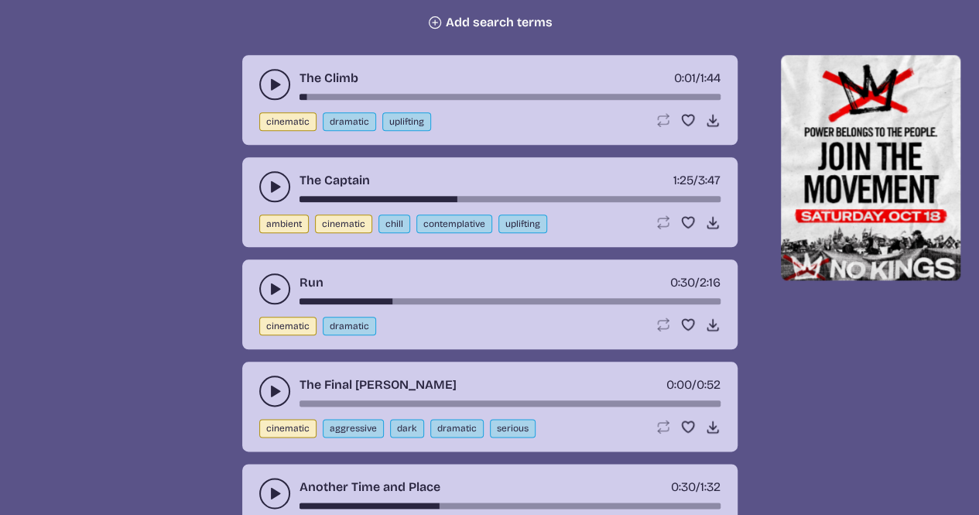
click at [267, 385] on icon "play-pause toggle" at bounding box center [274, 390] width 15 height 15
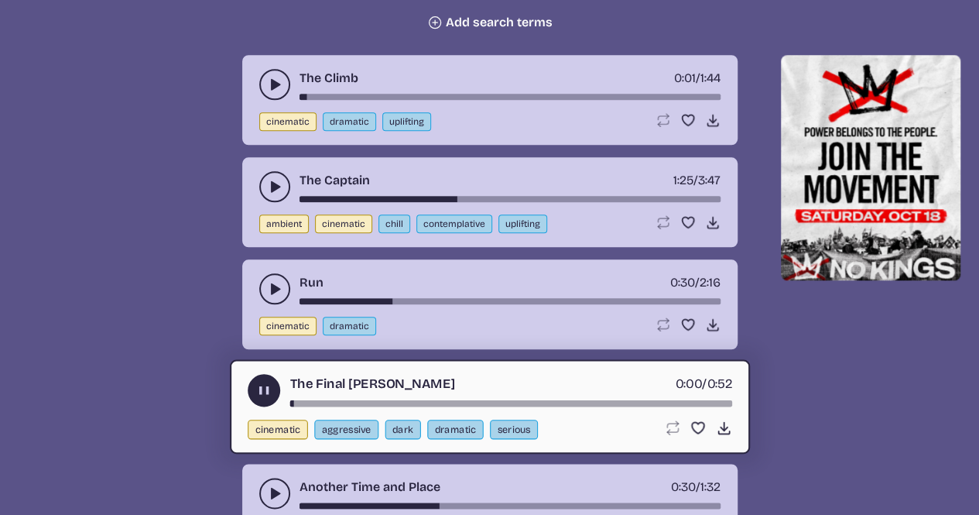
click at [260, 391] on use "play-pause toggle" at bounding box center [263, 390] width 16 height 16
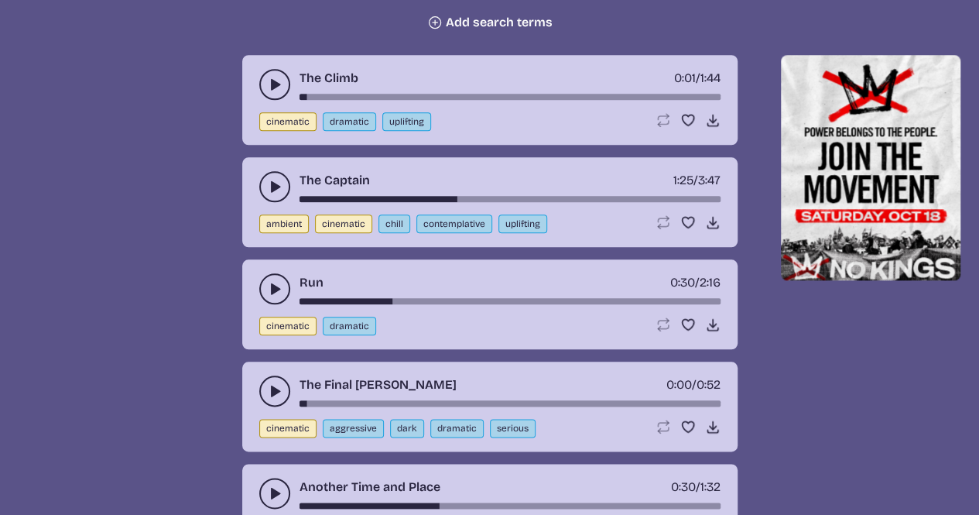
click at [278, 292] on icon "play-pause toggle" at bounding box center [274, 288] width 15 height 15
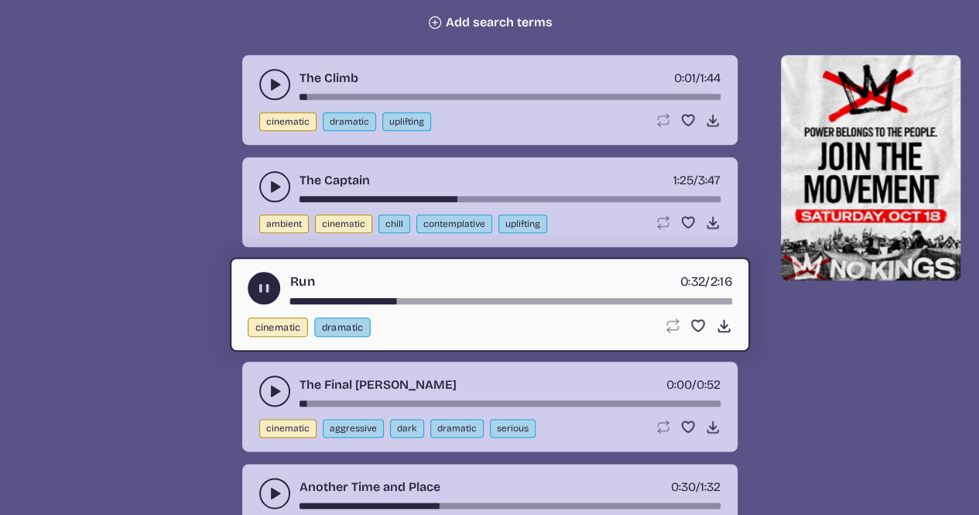
click at [328, 299] on div "song-time-bar" at bounding box center [510, 301] width 442 height 6
click at [263, 286] on icon "play-pause toggle" at bounding box center [263, 288] width 16 height 16
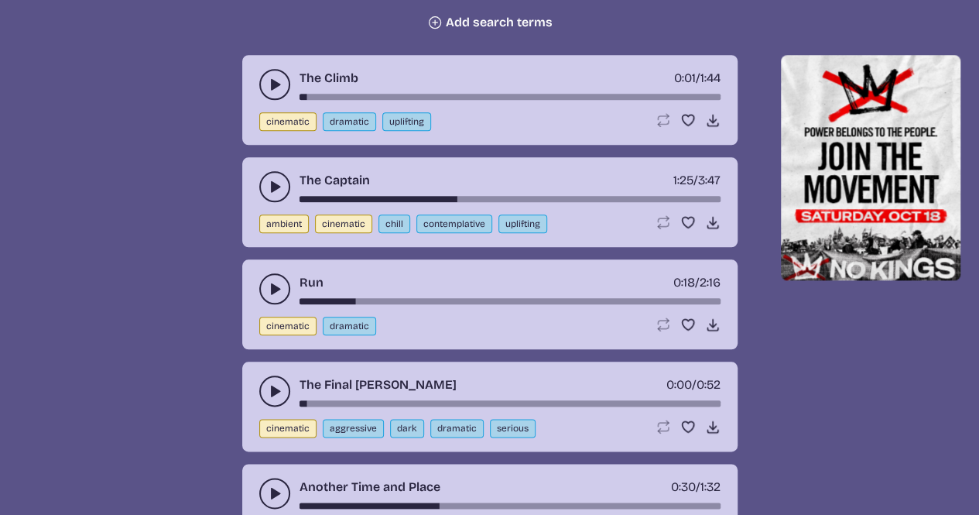
click at [271, 186] on use "play-pause toggle" at bounding box center [274, 186] width 15 height 15
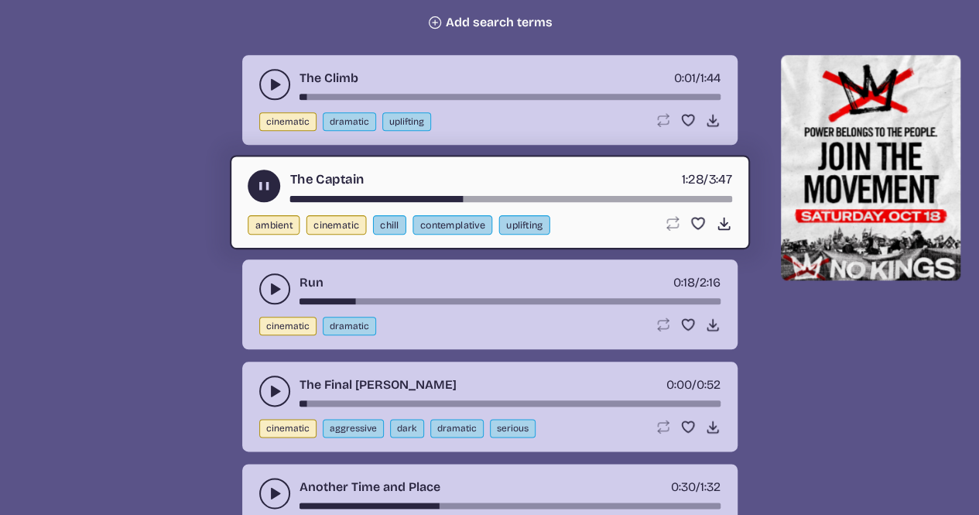
click at [265, 176] on button "play-pause toggle" at bounding box center [264, 185] width 33 height 33
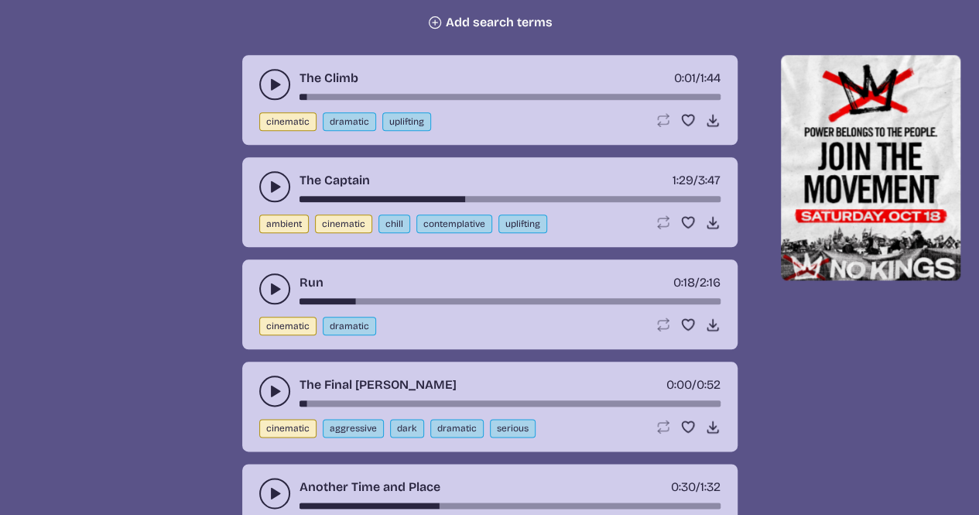
click at [265, 75] on button "play-pause toggle" at bounding box center [274, 84] width 31 height 31
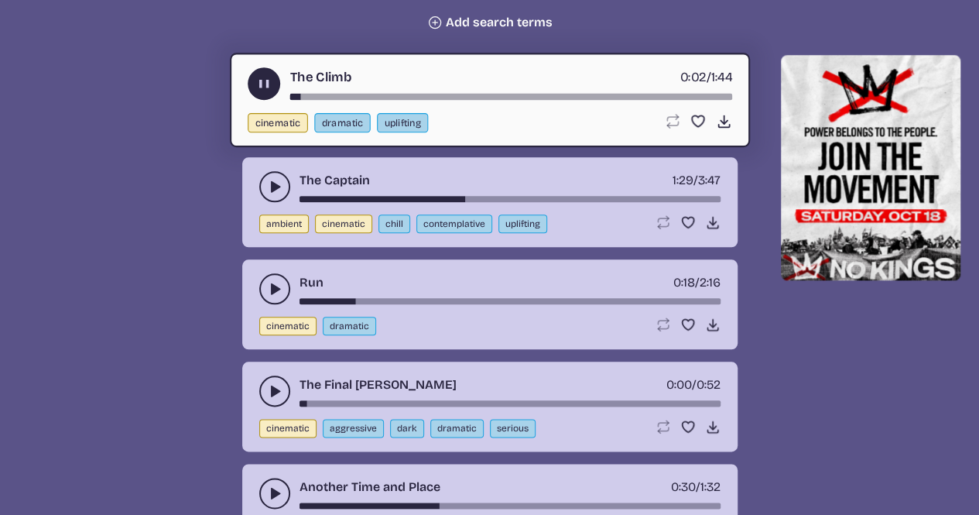
click at [259, 80] on use "play-pause toggle" at bounding box center [263, 84] width 16 height 16
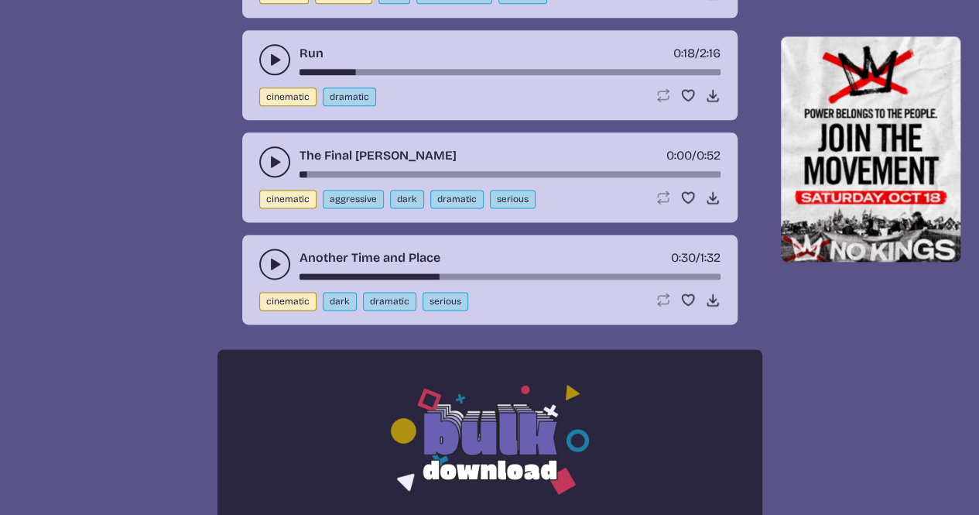
scroll to position [929, 0]
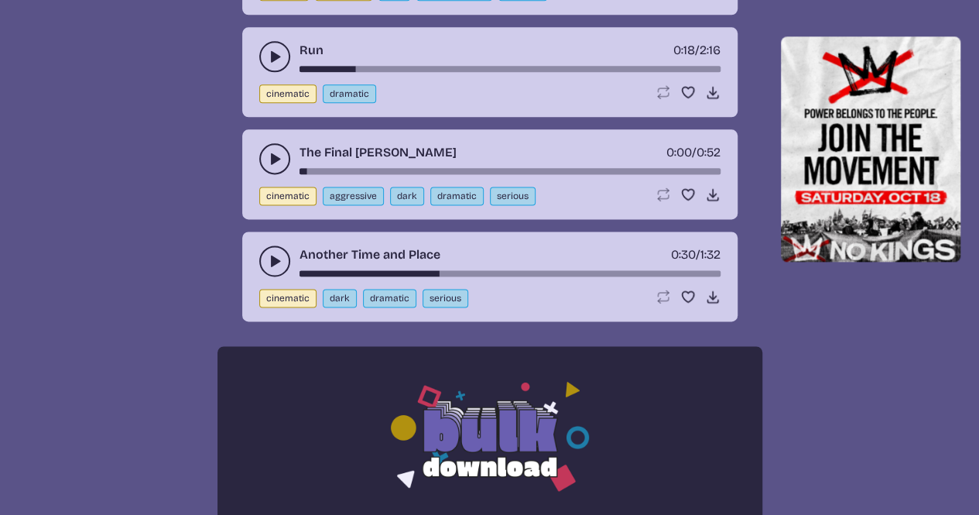
click at [260, 251] on div "Another Time and Place 0:30 / 1:32" at bounding box center [489, 260] width 461 height 31
click at [262, 252] on button "play-pause toggle" at bounding box center [274, 260] width 31 height 31
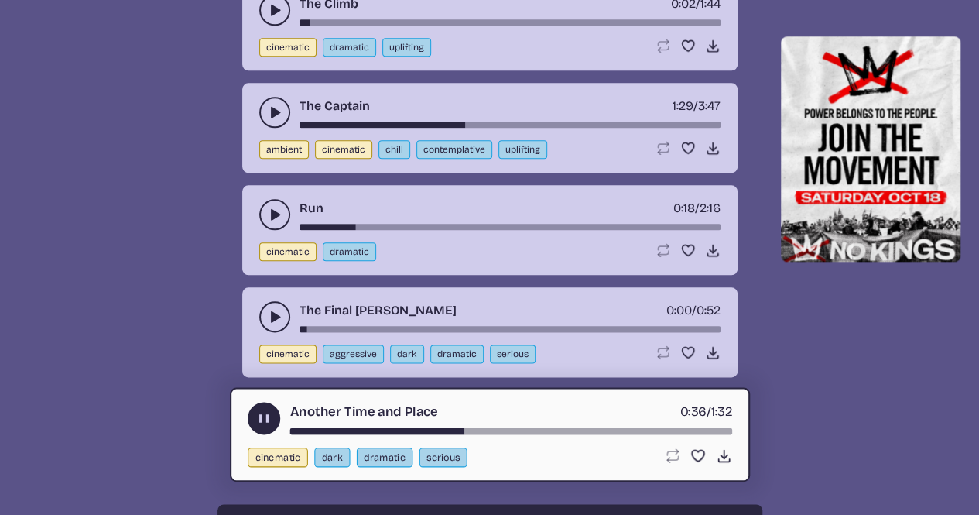
scroll to position [774, 0]
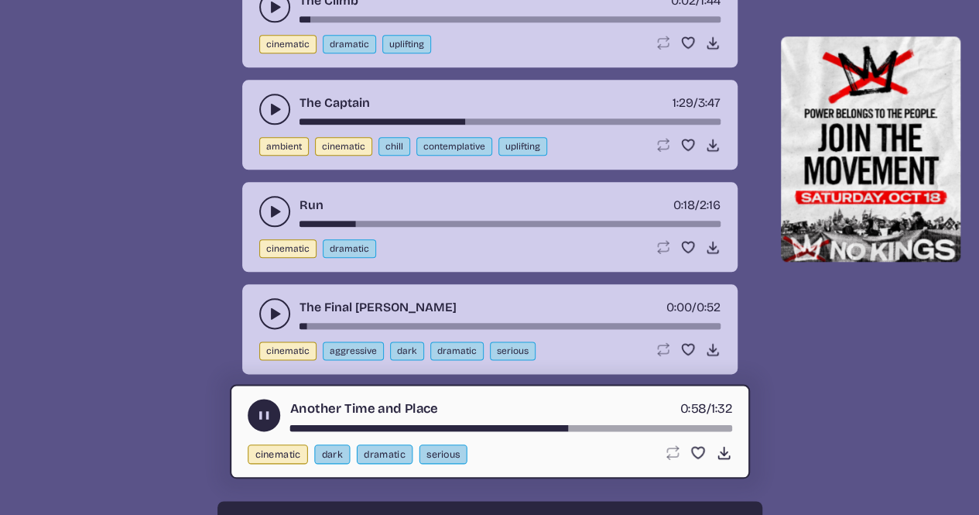
click at [270, 407] on icon "play-pause toggle" at bounding box center [263, 415] width 16 height 16
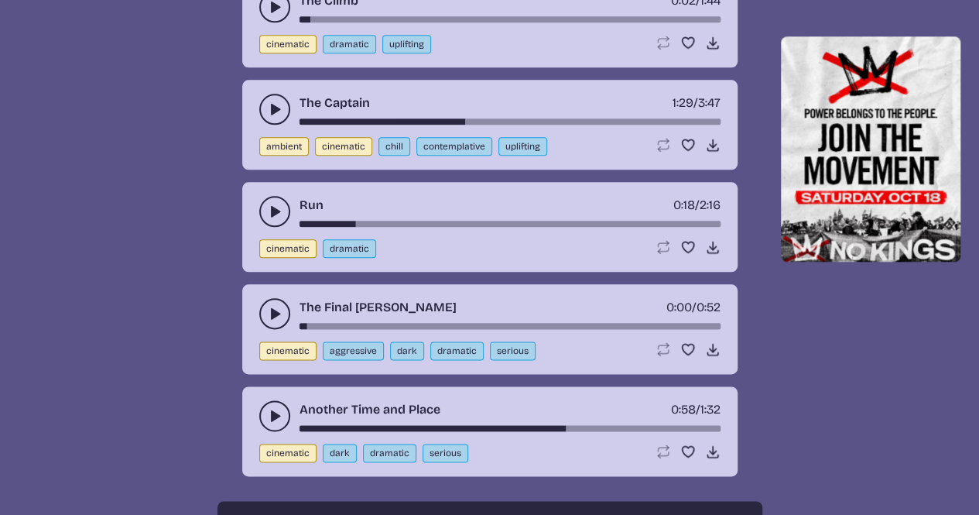
click at [553, 423] on div "Another Time and Place 0:58 / 1:32" at bounding box center [489, 415] width 461 height 31
drag, startPoint x: 570, startPoint y: 423, endPoint x: 526, endPoint y: 426, distance: 44.2
click at [525, 425] on div "song-time-bar" at bounding box center [510, 428] width 421 height 6
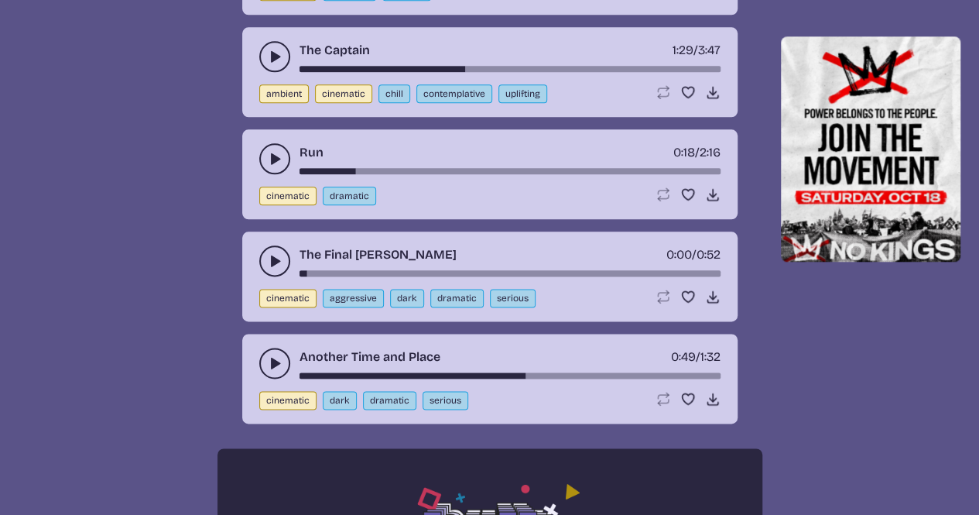
scroll to position [851, 0]
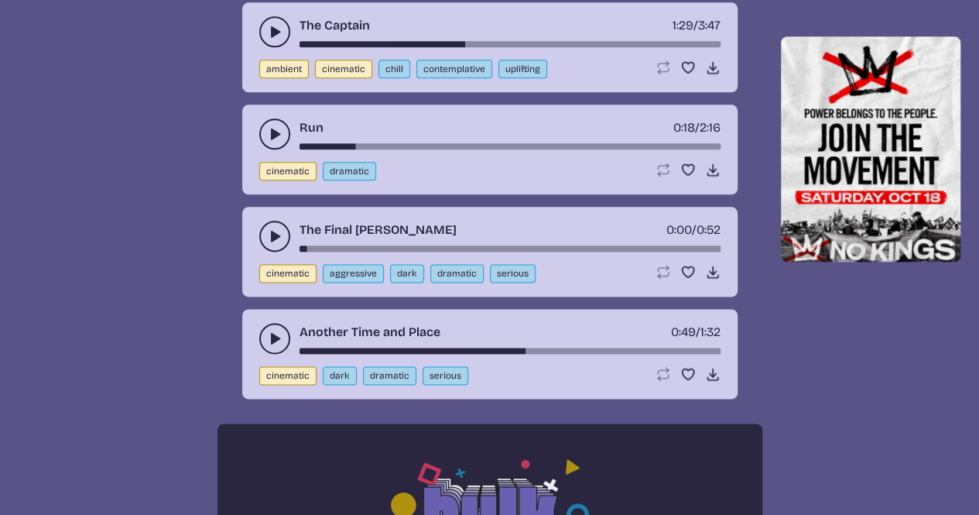
click at [263, 337] on button "play-pause toggle" at bounding box center [274, 338] width 31 height 31
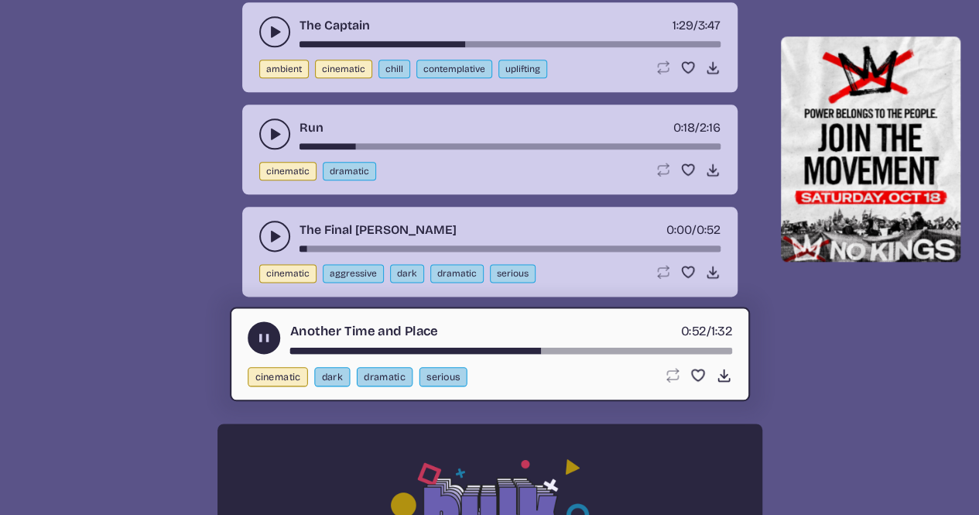
click at [506, 348] on div "song-time-bar" at bounding box center [510, 351] width 442 height 6
click at [468, 348] on div "song-time-bar" at bounding box center [510, 351] width 442 height 6
click at [262, 337] on use "play-pause toggle" at bounding box center [263, 338] width 16 height 16
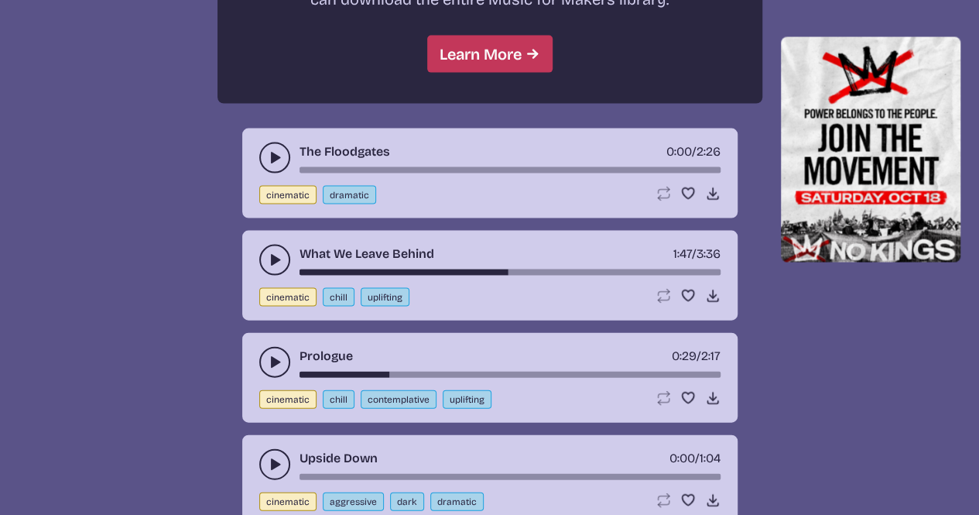
scroll to position [1471, 0]
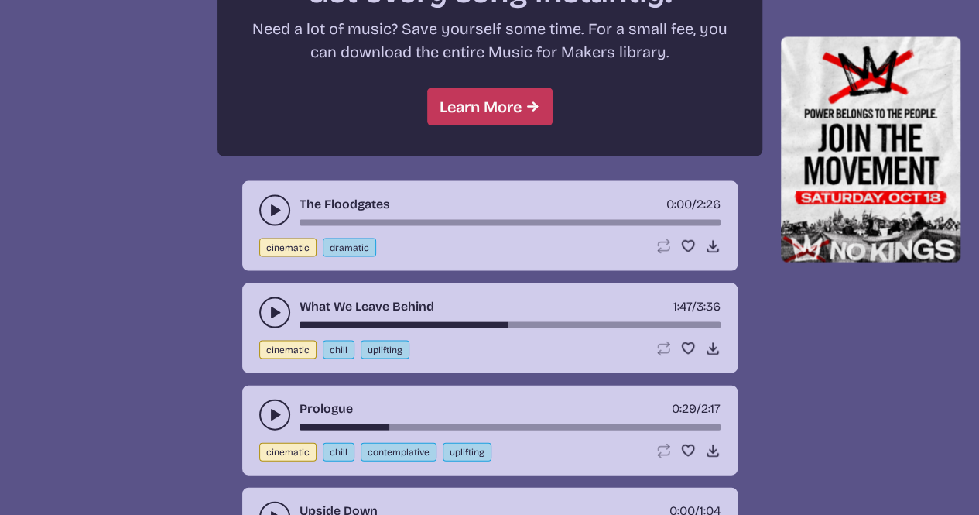
click at [261, 207] on button "play-pause toggle" at bounding box center [274, 210] width 31 height 31
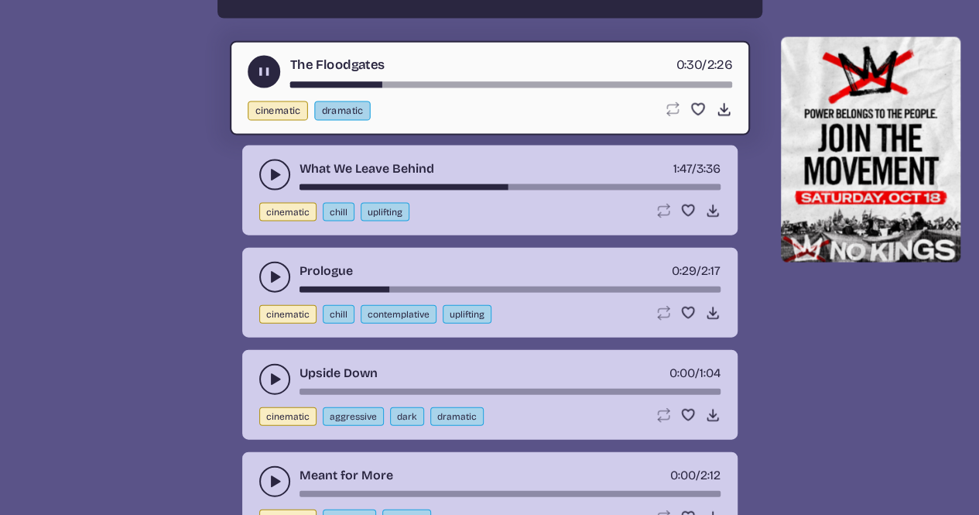
scroll to position [1703, 0]
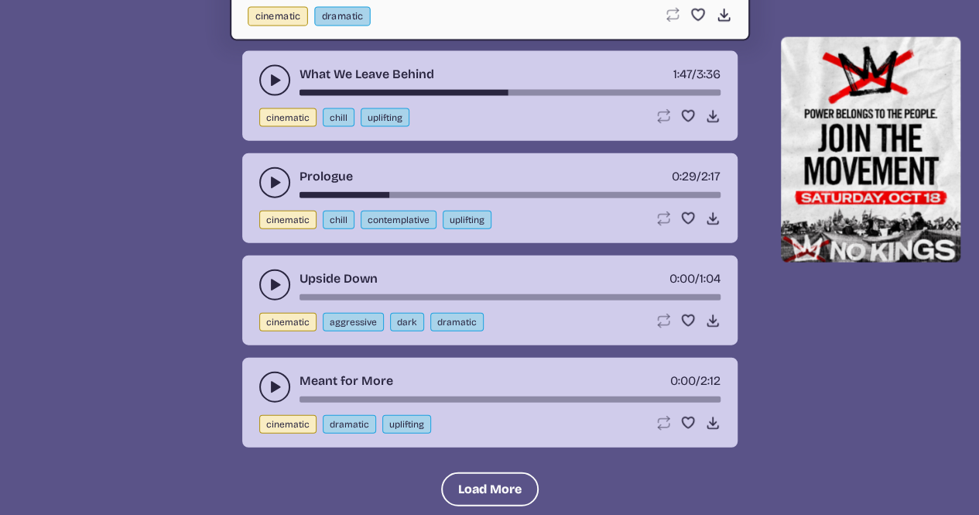
click at [277, 282] on icon "play-pause toggle" at bounding box center [274, 284] width 15 height 15
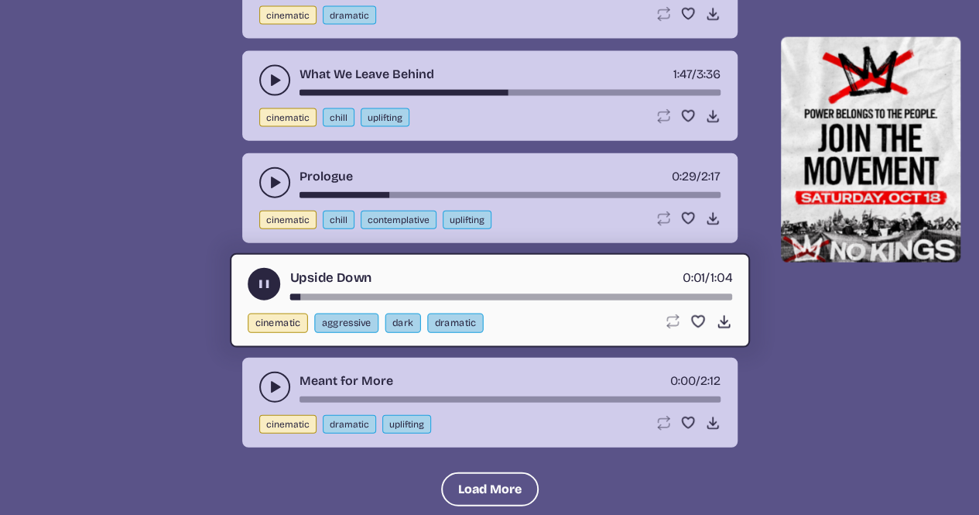
click at [254, 274] on button "play-pause toggle" at bounding box center [264, 284] width 33 height 33
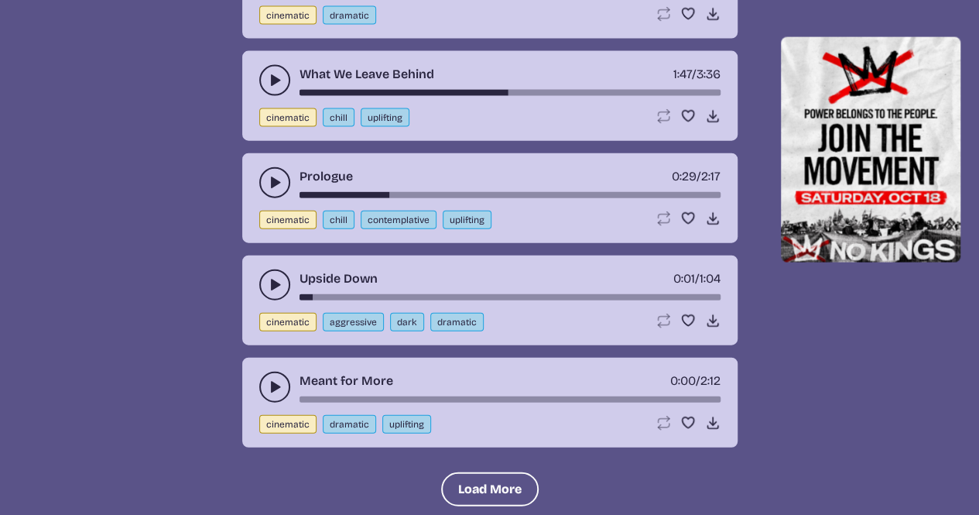
click at [263, 380] on button "play-pause toggle" at bounding box center [274, 387] width 31 height 31
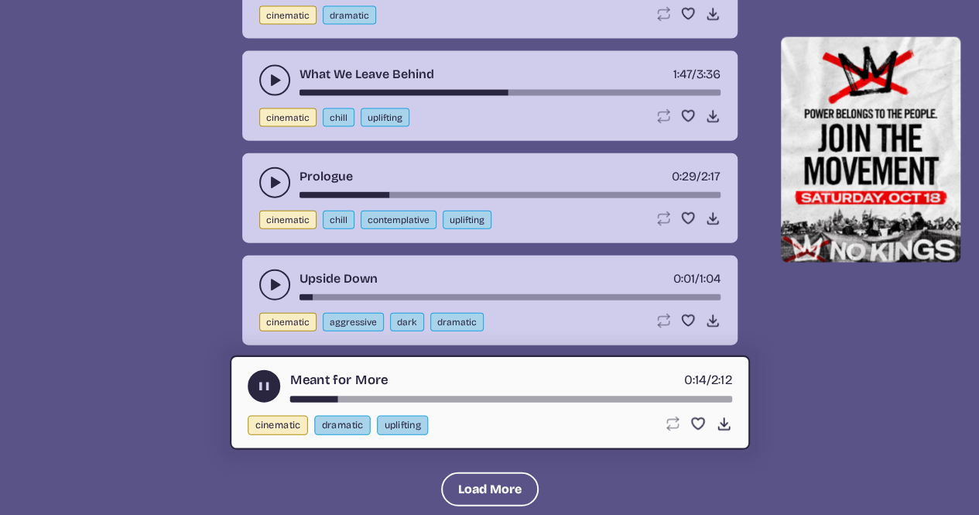
drag, startPoint x: 260, startPoint y: 381, endPoint x: 253, endPoint y: 341, distance: 40.8
click at [260, 380] on use "play-pause toggle" at bounding box center [263, 386] width 16 height 16
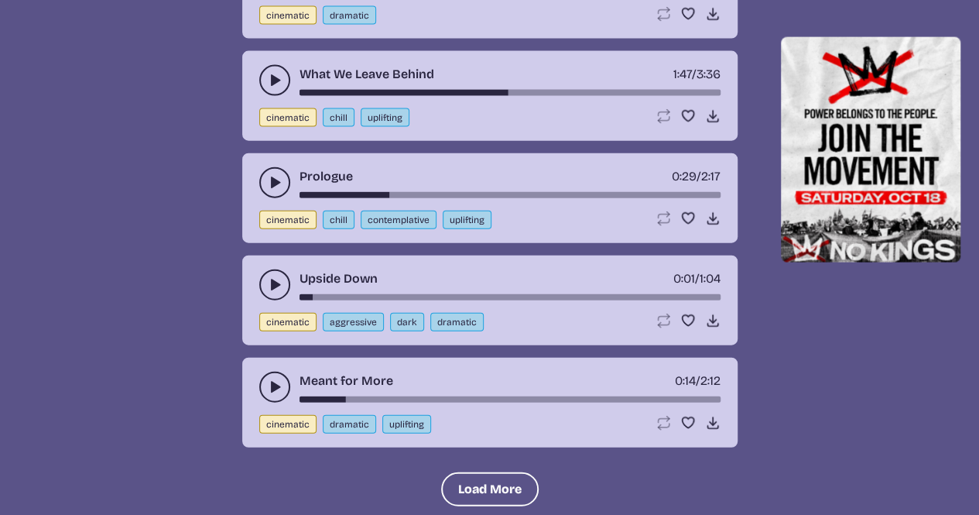
click at [270, 176] on use "play-pause toggle" at bounding box center [274, 182] width 15 height 15
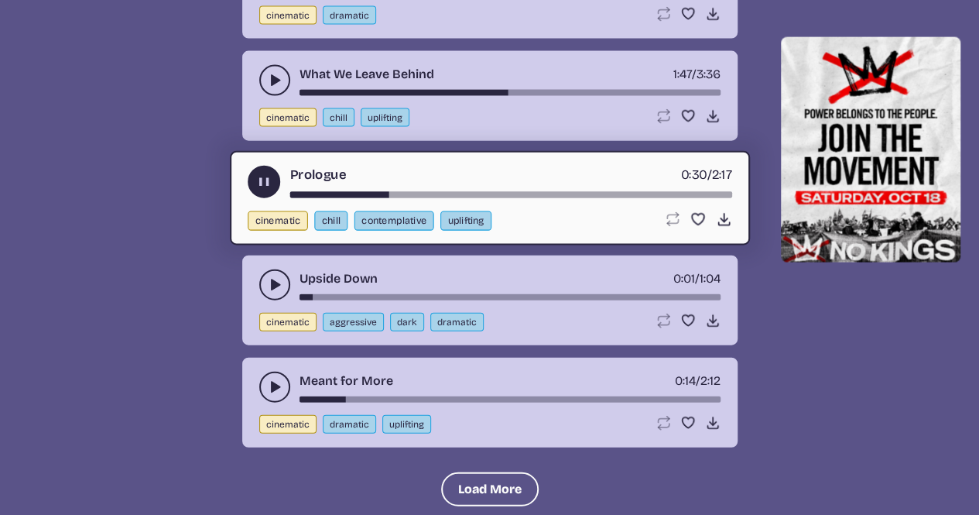
click at [263, 174] on icon "play-pause toggle" at bounding box center [263, 182] width 16 height 16
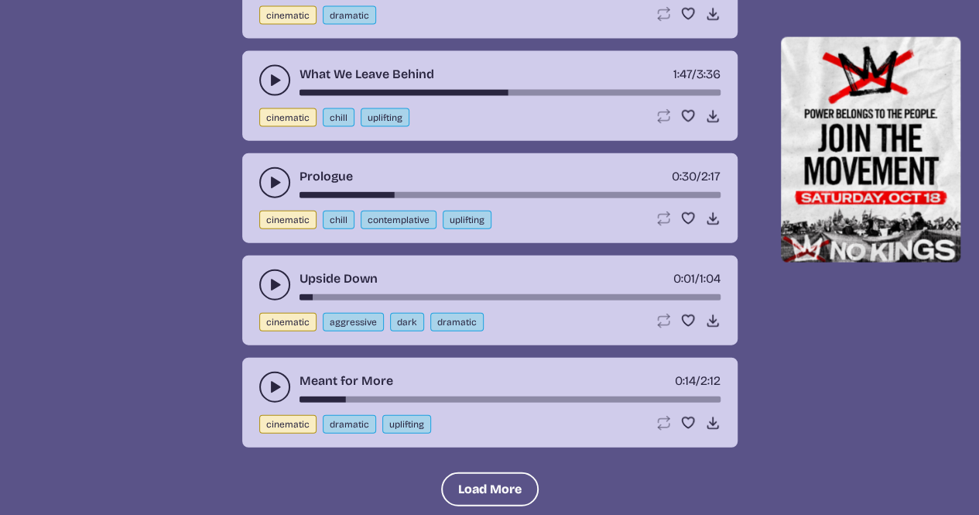
scroll to position [1548, 0]
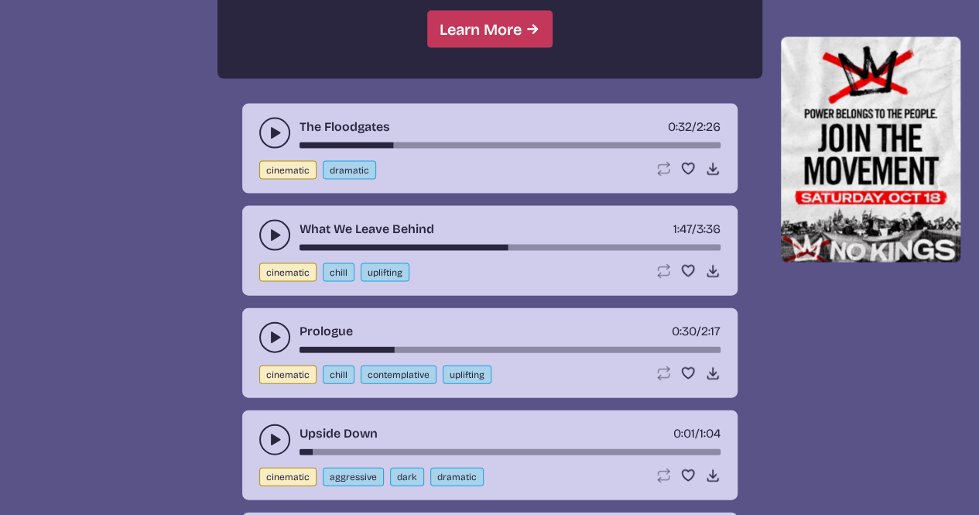
click at [273, 216] on div "What We Leave Behind 1:47 / 3:36 cinematic chill uplifting Loop song Loop this …" at bounding box center [489, 251] width 495 height 90
click at [269, 228] on icon "play-pause toggle" at bounding box center [274, 235] width 15 height 15
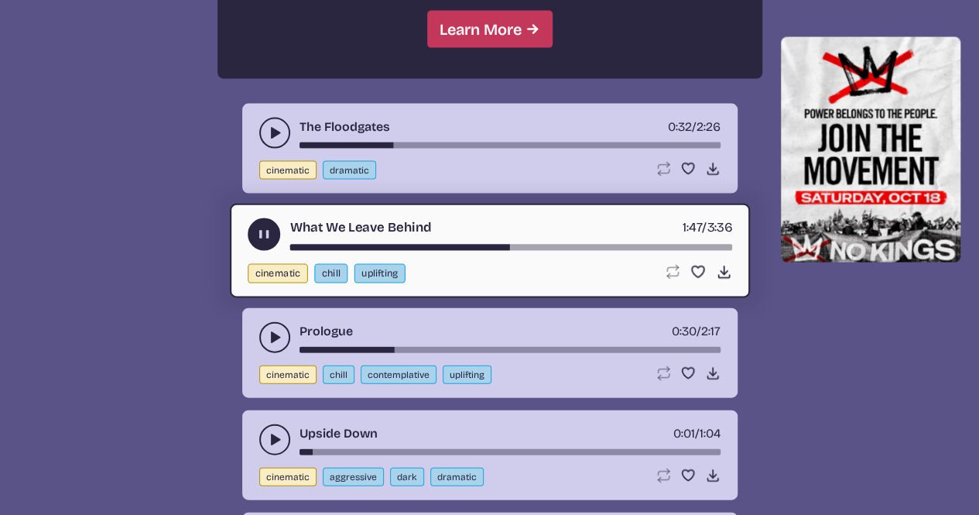
click at [262, 231] on use "play-pause toggle" at bounding box center [263, 235] width 16 height 16
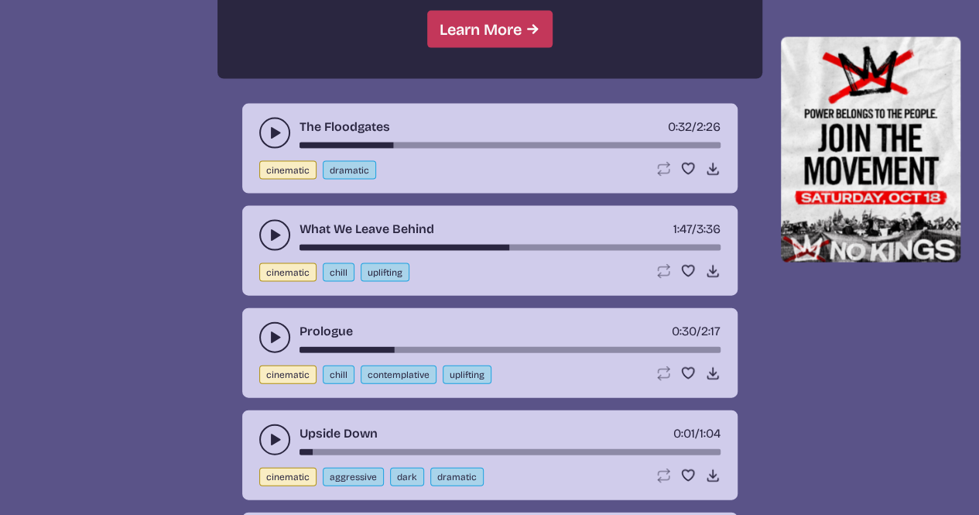
click at [268, 140] on button "play-pause toggle" at bounding box center [274, 133] width 31 height 31
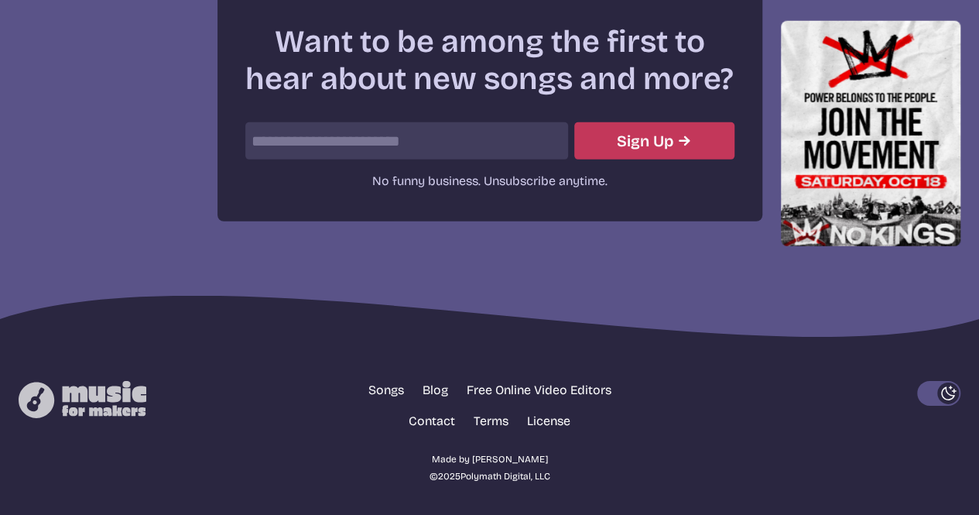
scroll to position [2022, 0]
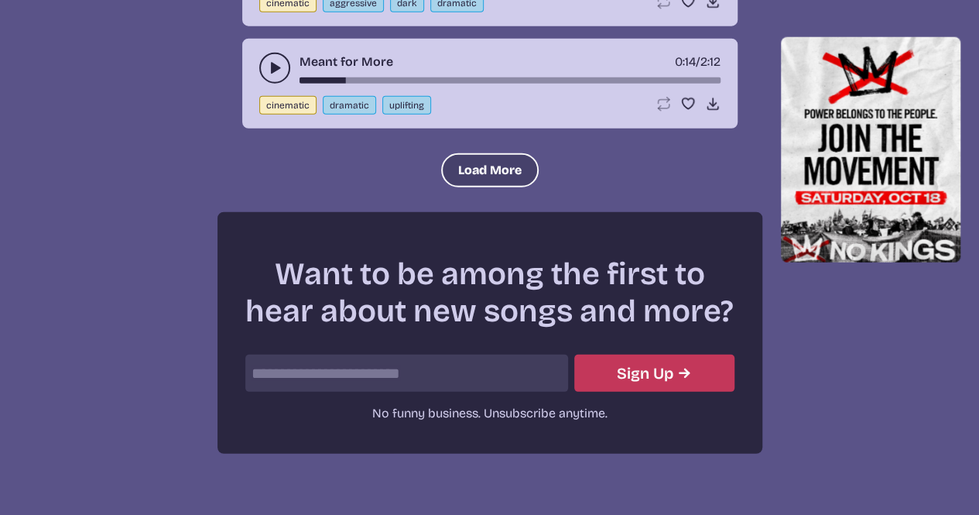
click at [455, 176] on button "Load More" at bounding box center [490, 170] width 98 height 34
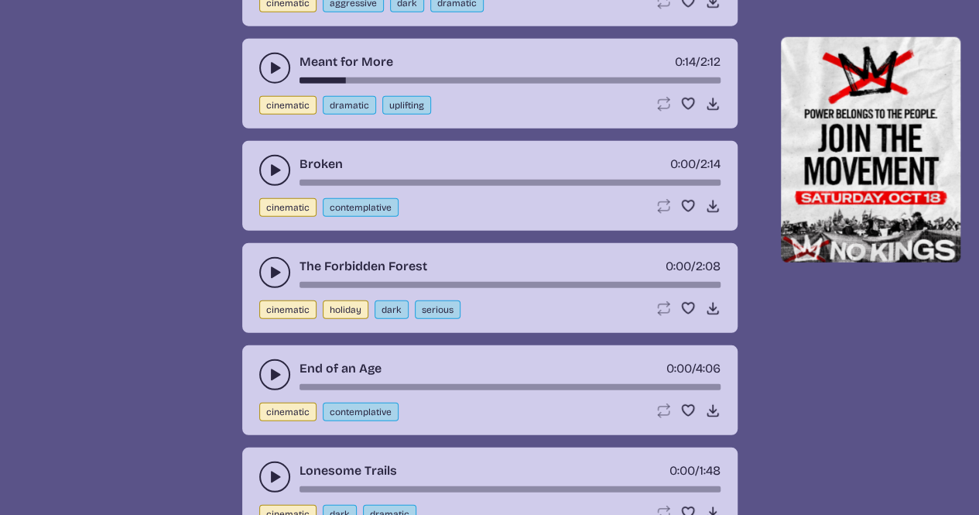
click at [275, 166] on use "play-pause toggle" at bounding box center [274, 170] width 15 height 15
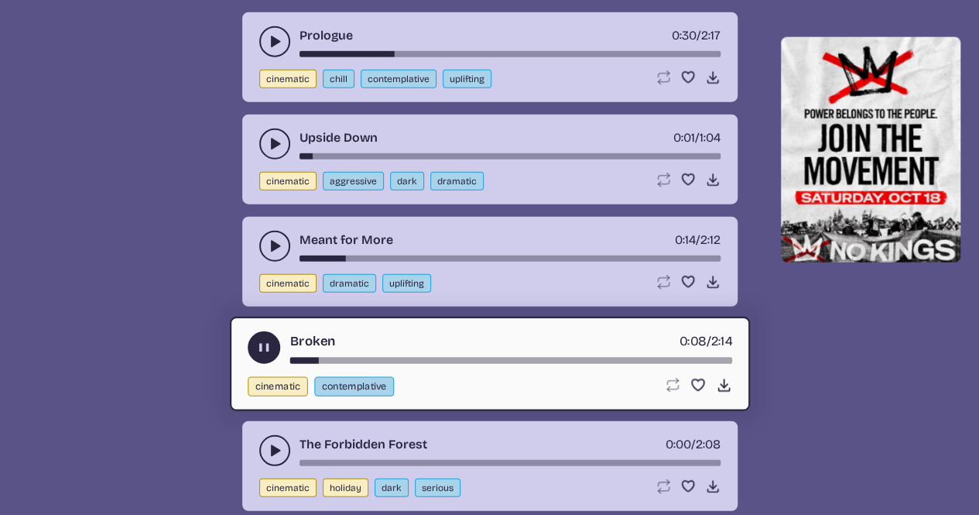
scroll to position [1867, 0]
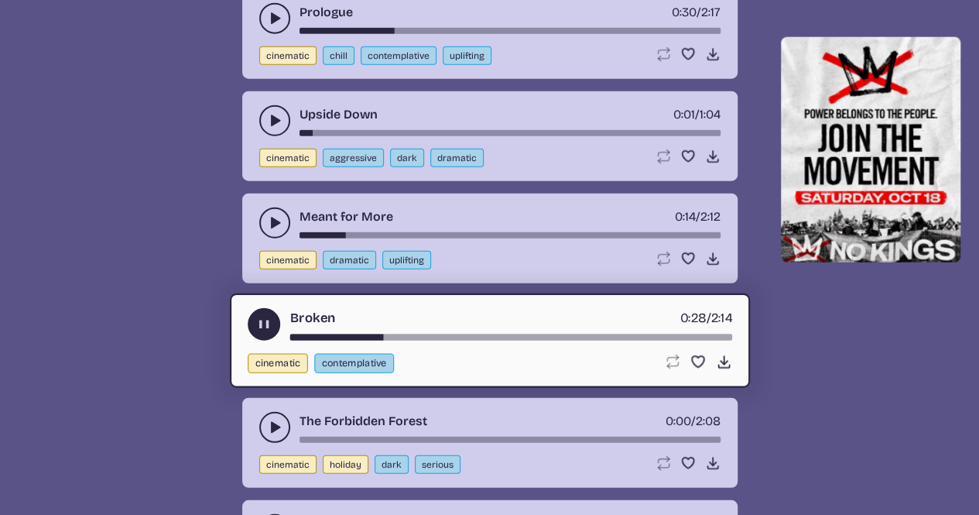
click at [265, 317] on use "play-pause toggle" at bounding box center [263, 325] width 16 height 16
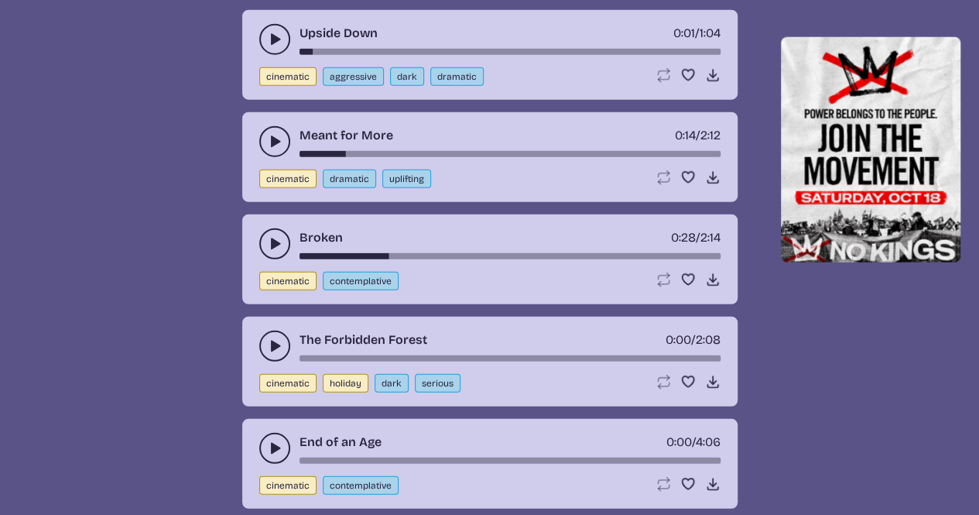
scroll to position [2022, 0]
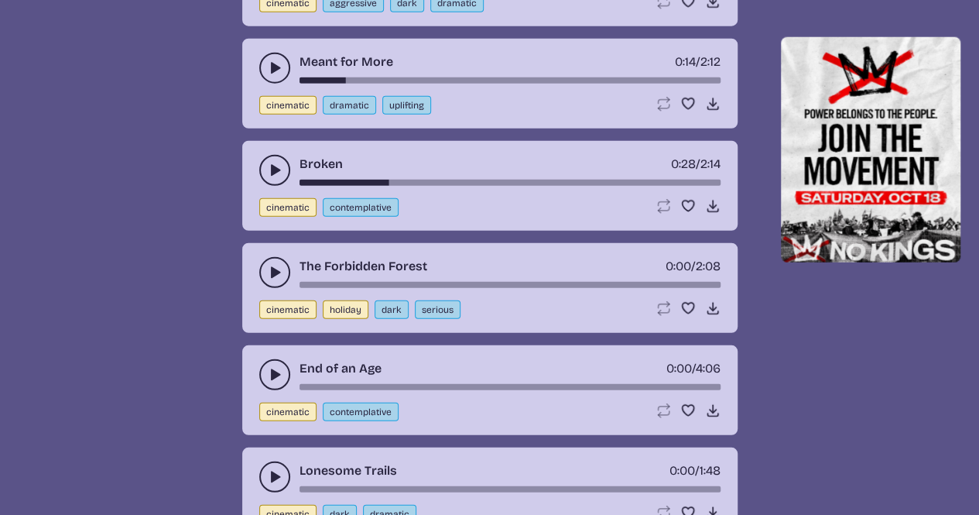
click at [276, 371] on use "play-pause toggle" at bounding box center [274, 374] width 15 height 15
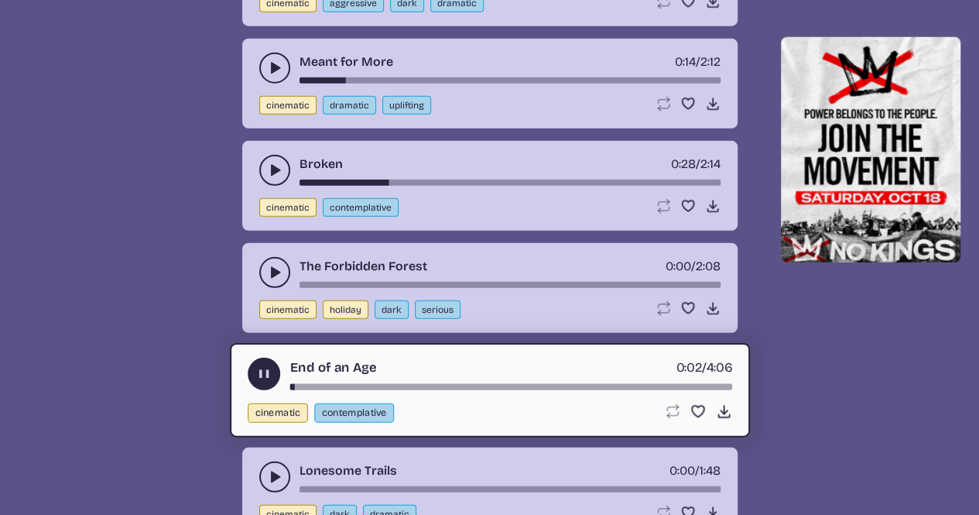
click at [265, 368] on use "play-pause toggle" at bounding box center [263, 374] width 16 height 16
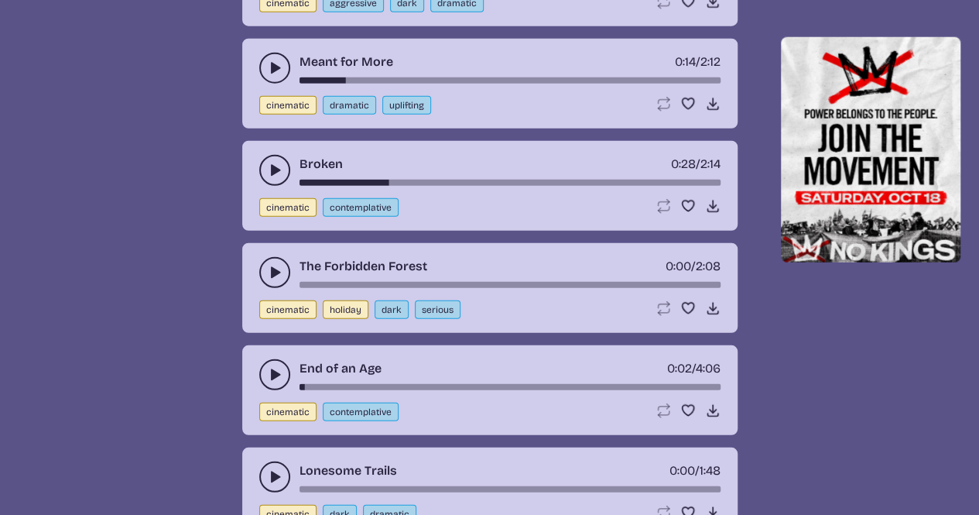
click at [269, 367] on icon "play-pause toggle" at bounding box center [274, 374] width 15 height 15
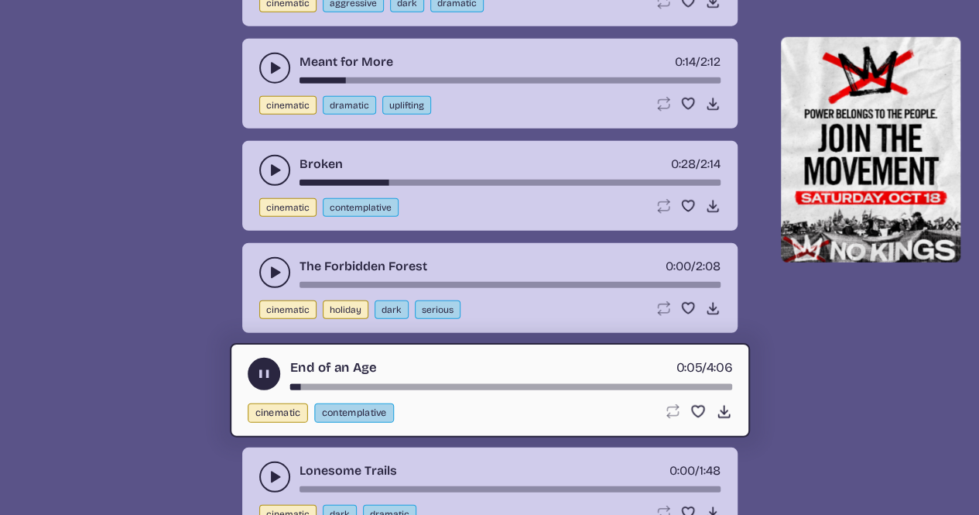
click at [261, 370] on use "play-pause toggle" at bounding box center [263, 374] width 16 height 16
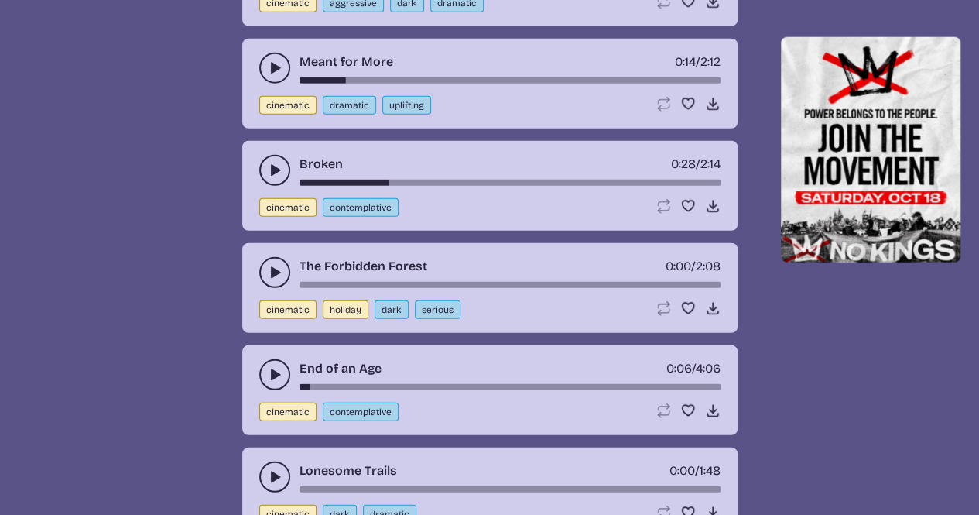
click at [276, 270] on icon "play-pause toggle" at bounding box center [274, 272] width 15 height 15
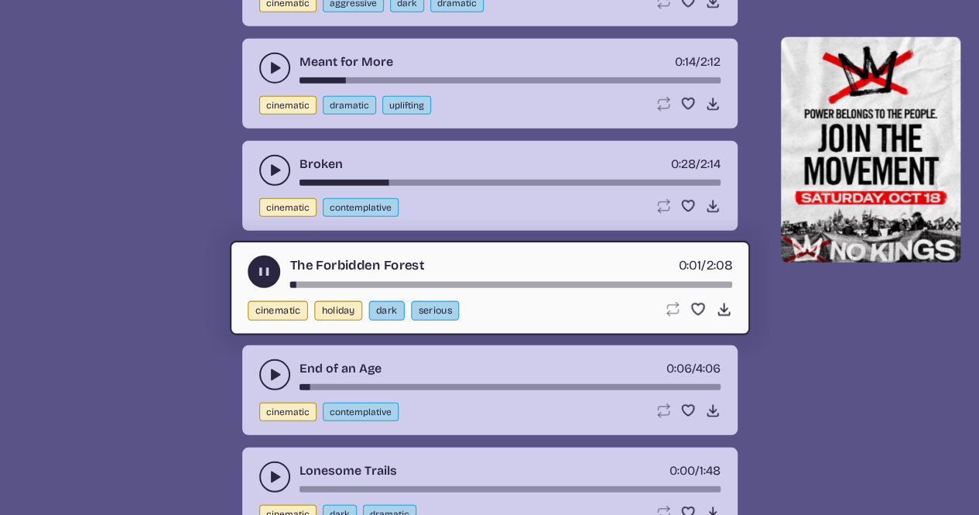
click at [264, 256] on button "play-pause toggle" at bounding box center [264, 271] width 33 height 33
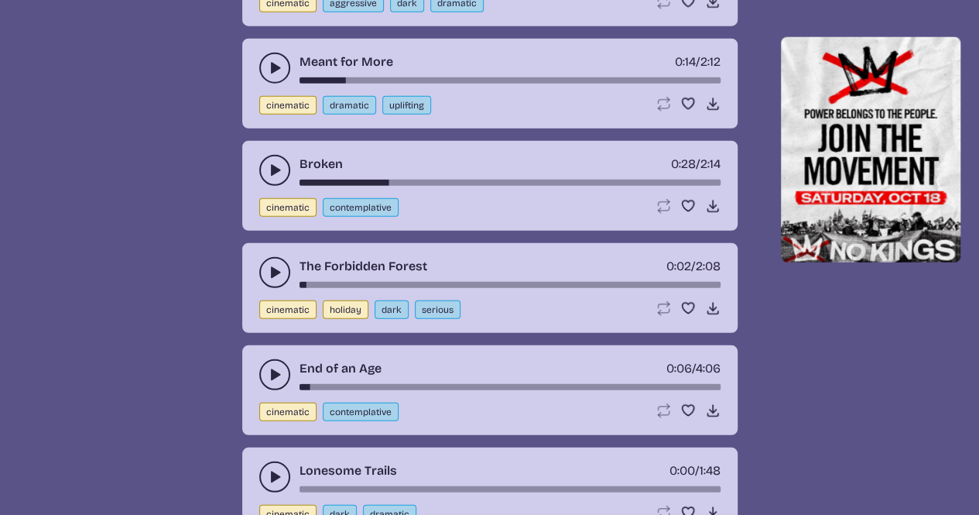
click at [268, 469] on icon "play-pause toggle" at bounding box center [274, 476] width 15 height 15
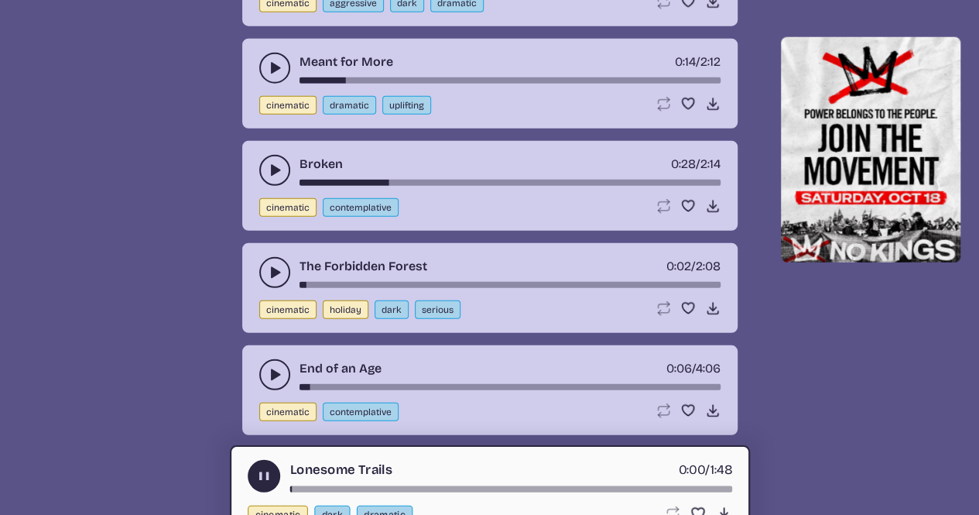
scroll to position [2099, 0]
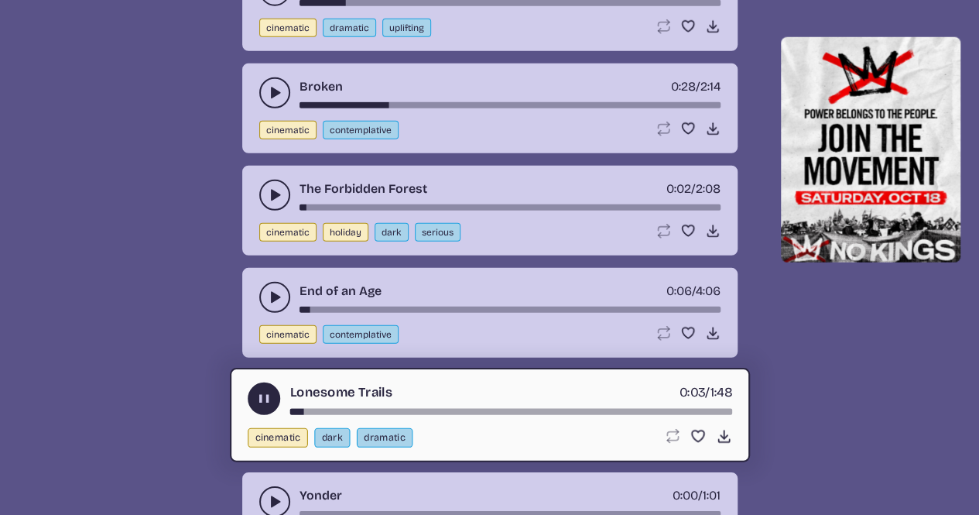
click at [334, 409] on div "song-time-bar" at bounding box center [510, 412] width 442 height 6
click at [269, 391] on use "play-pause toggle" at bounding box center [263, 399] width 16 height 16
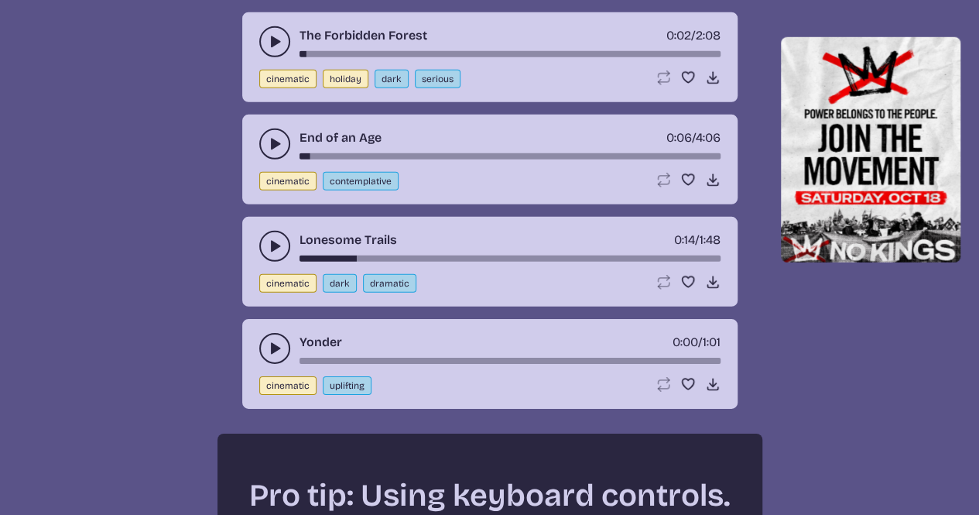
scroll to position [2254, 0]
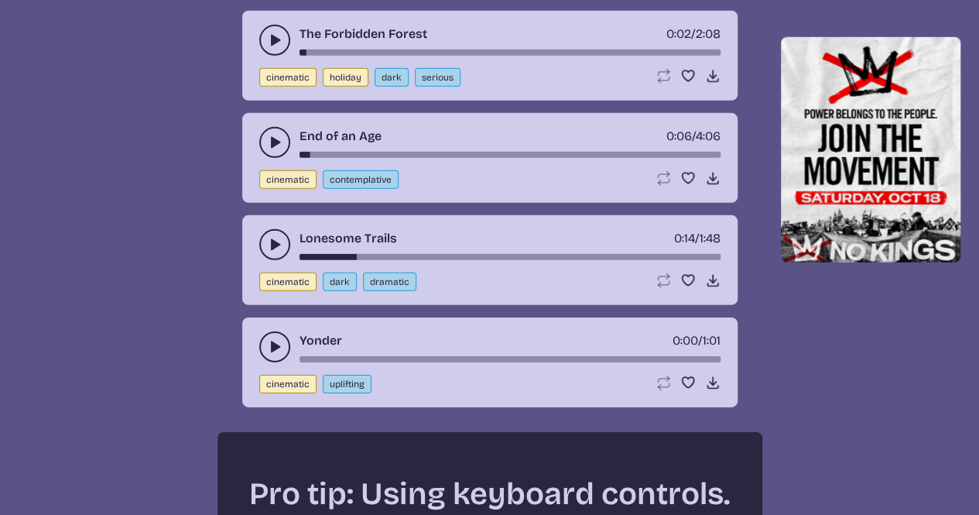
click at [276, 341] on icon "play-pause toggle" at bounding box center [274, 346] width 15 height 15
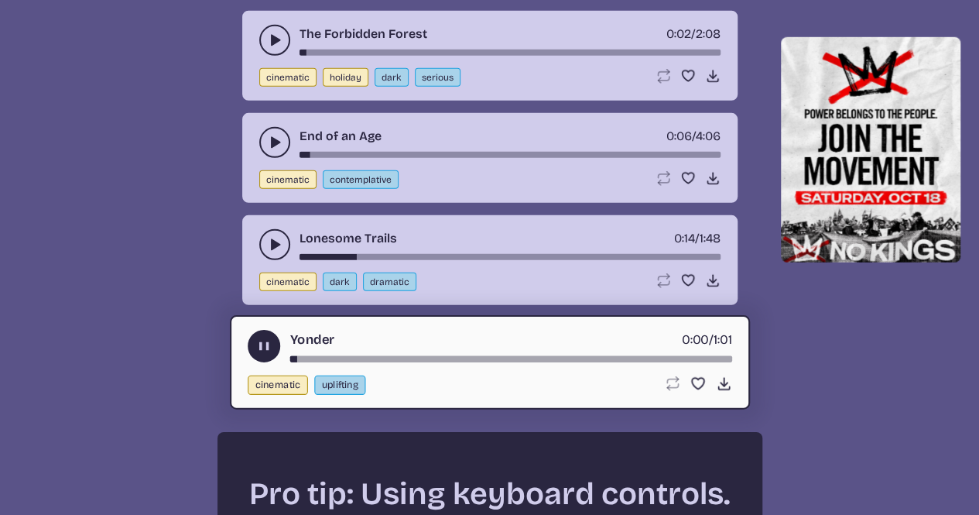
click at [262, 330] on button "play-pause toggle" at bounding box center [264, 346] width 33 height 33
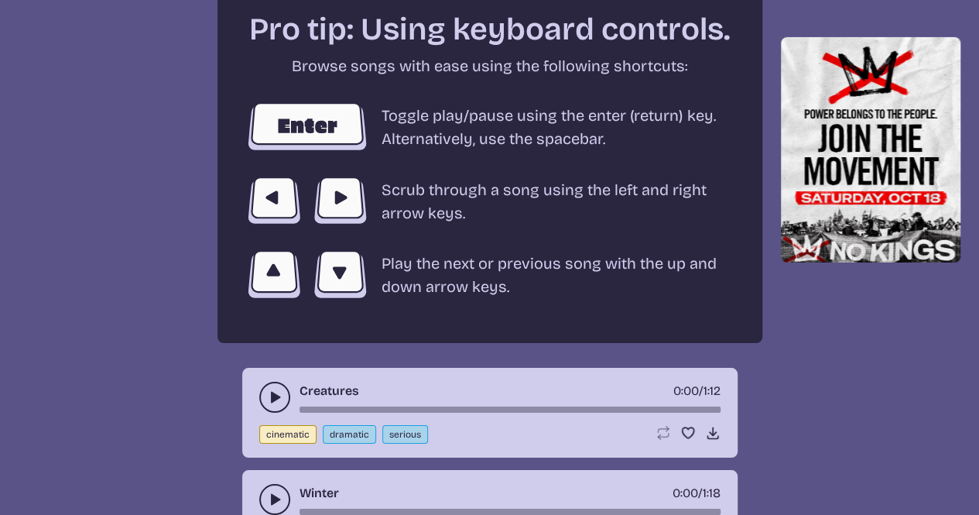
scroll to position [2873, 0]
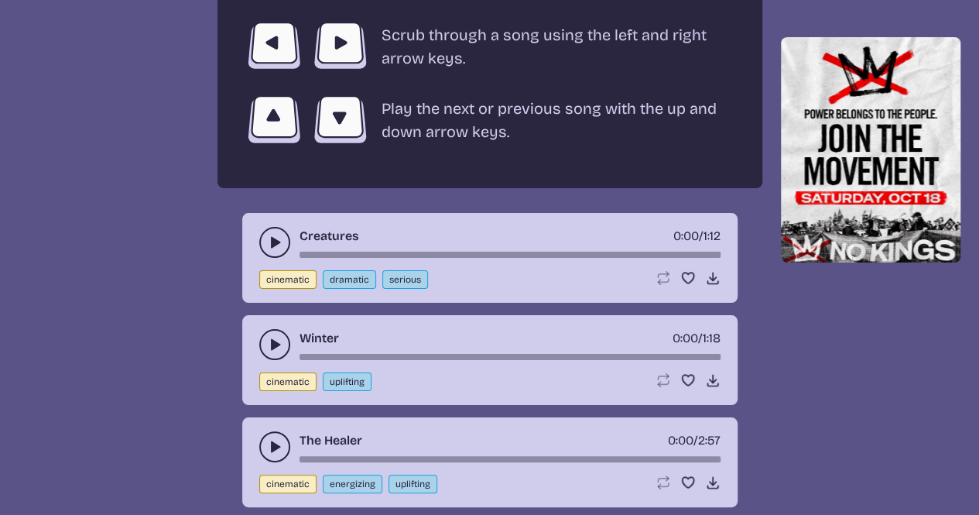
click at [272, 235] on use "play-pause toggle" at bounding box center [274, 242] width 15 height 15
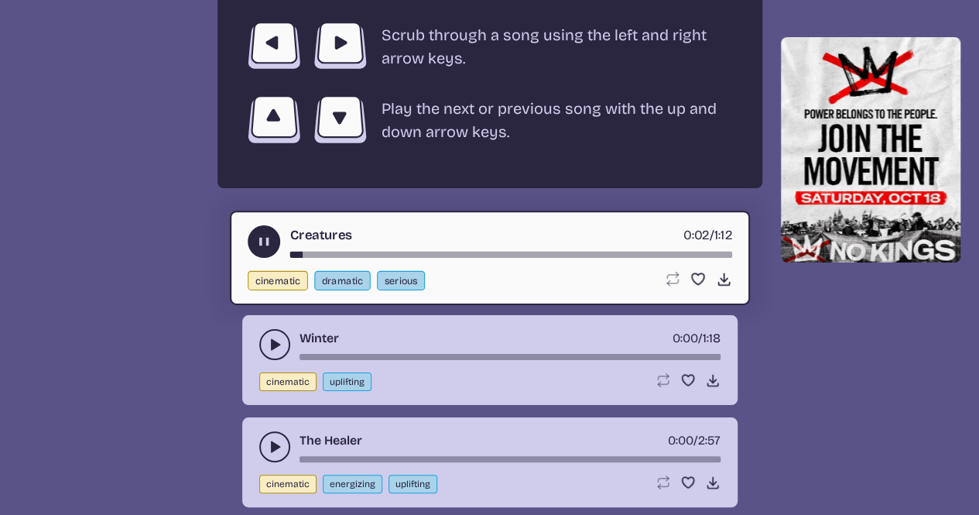
click at [260, 236] on use "play-pause toggle" at bounding box center [263, 242] width 16 height 16
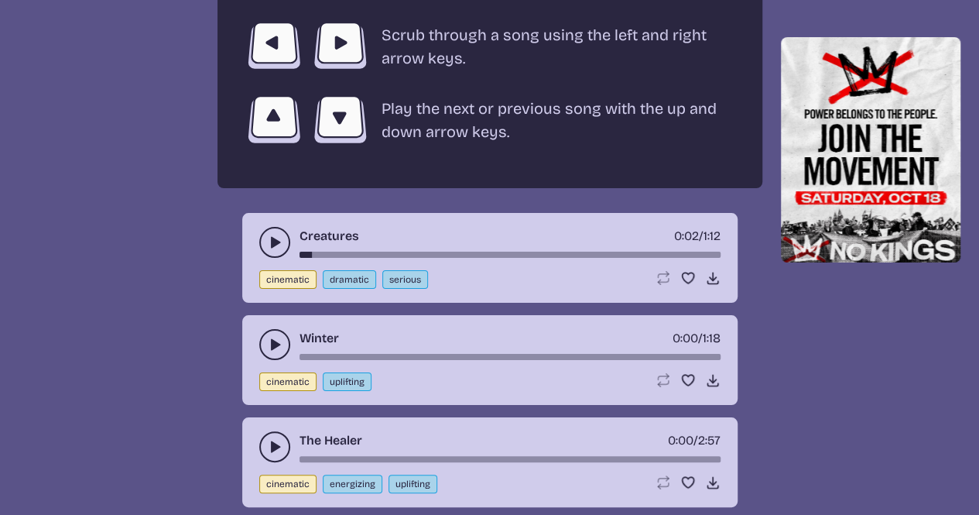
click at [280, 337] on icon "play-pause toggle" at bounding box center [274, 344] width 15 height 15
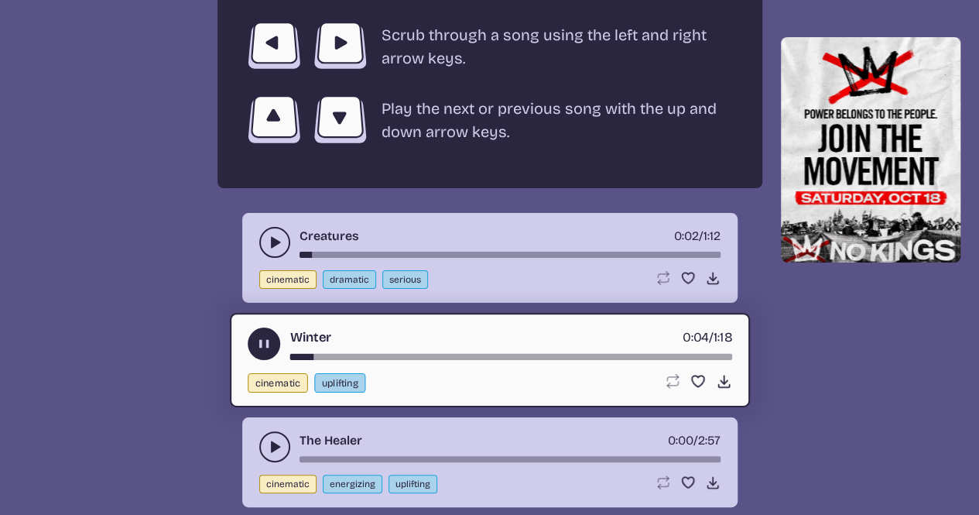
click at [255, 336] on icon "play-pause toggle" at bounding box center [263, 344] width 16 height 16
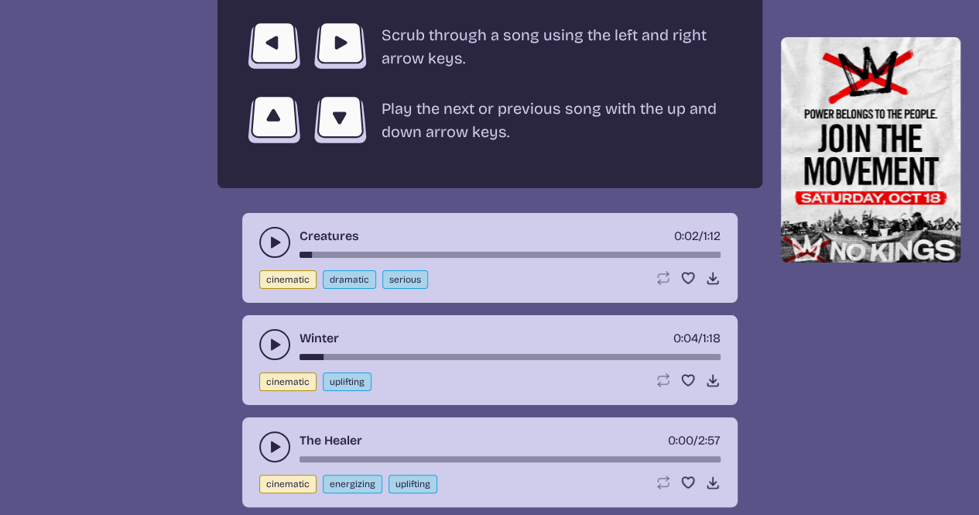
click at [283, 334] on button "play-pause toggle" at bounding box center [274, 344] width 31 height 31
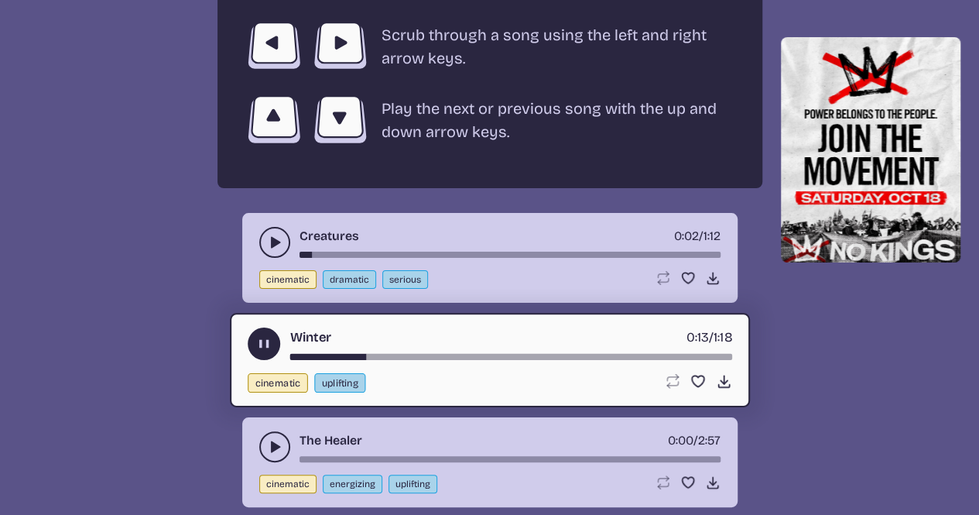
click at [261, 337] on use "play-pause toggle" at bounding box center [263, 344] width 16 height 16
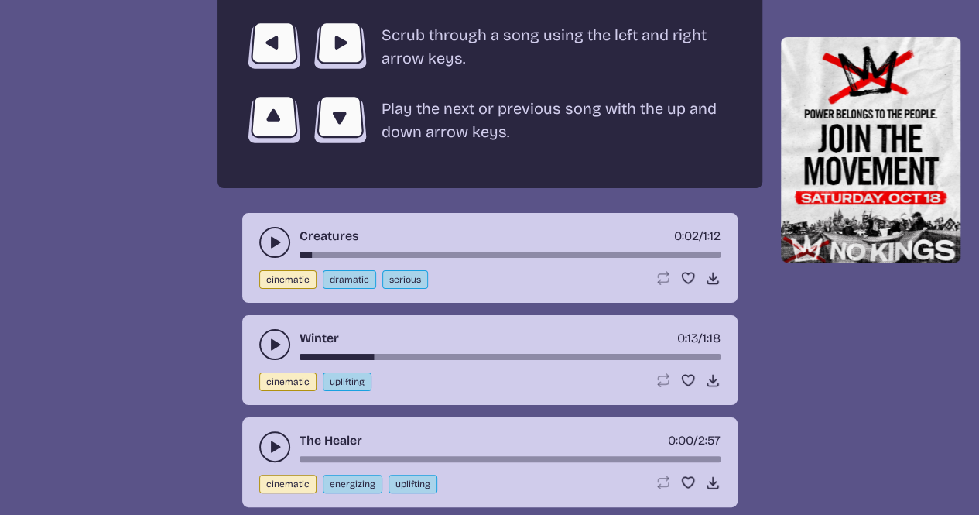
click at [268, 439] on icon "play-pause toggle" at bounding box center [274, 446] width 15 height 15
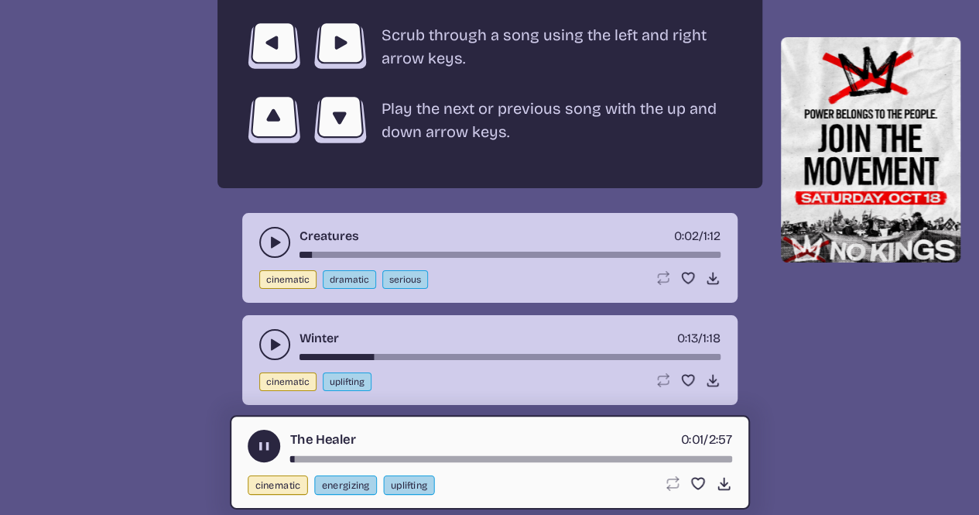
click at [313, 456] on div "song-time-bar" at bounding box center [510, 459] width 442 height 6
click at [330, 456] on div "song-time-bar" at bounding box center [510, 459] width 442 height 6
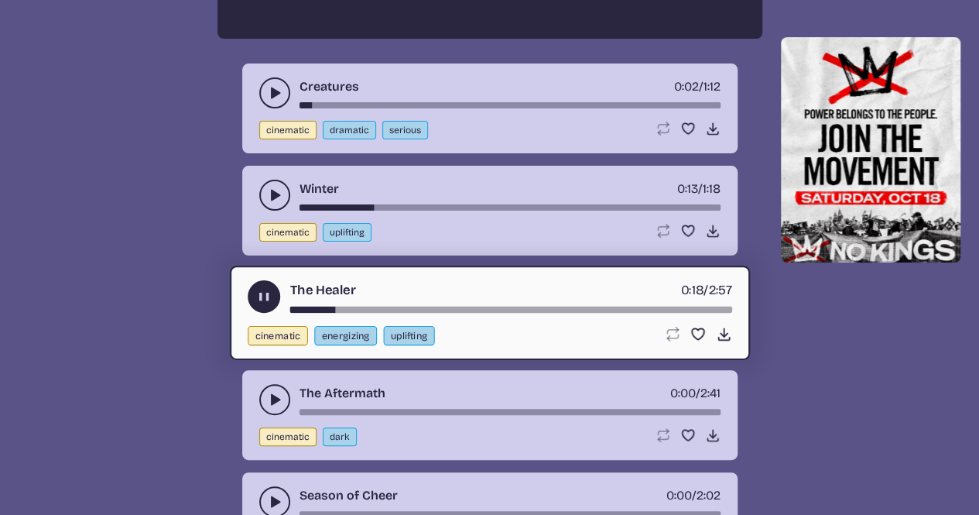
scroll to position [3028, 0]
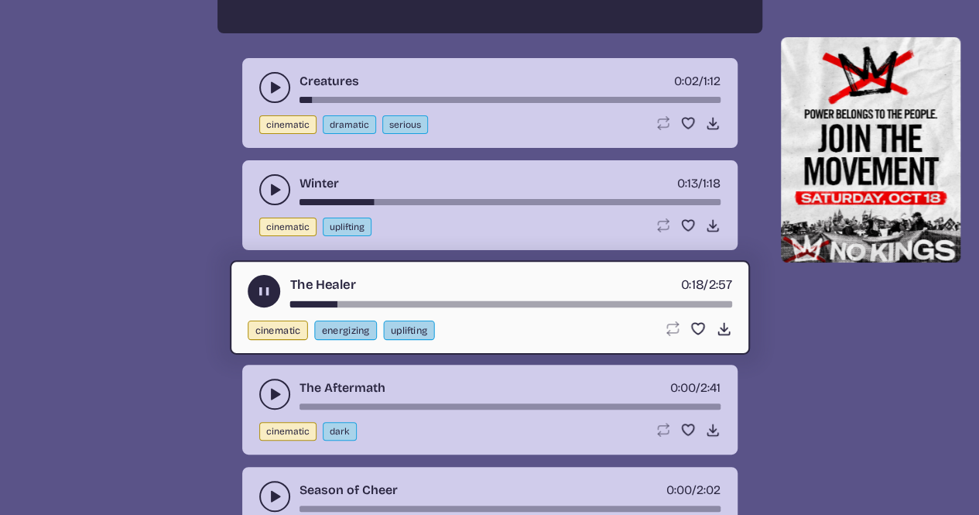
click at [263, 378] on button "play-pause toggle" at bounding box center [274, 393] width 31 height 31
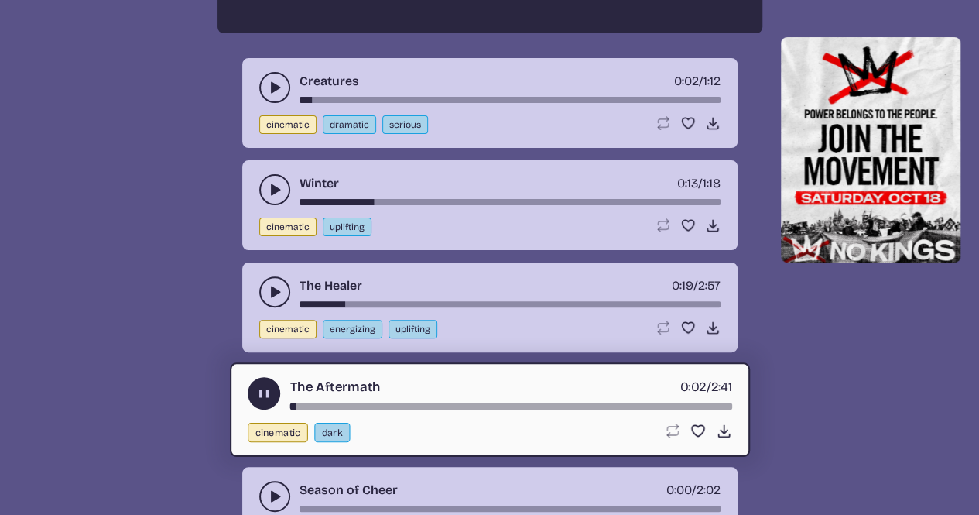
click at [327, 403] on div "song-time-bar" at bounding box center [510, 406] width 442 height 6
click at [261, 377] on button "play-pause toggle" at bounding box center [264, 393] width 33 height 33
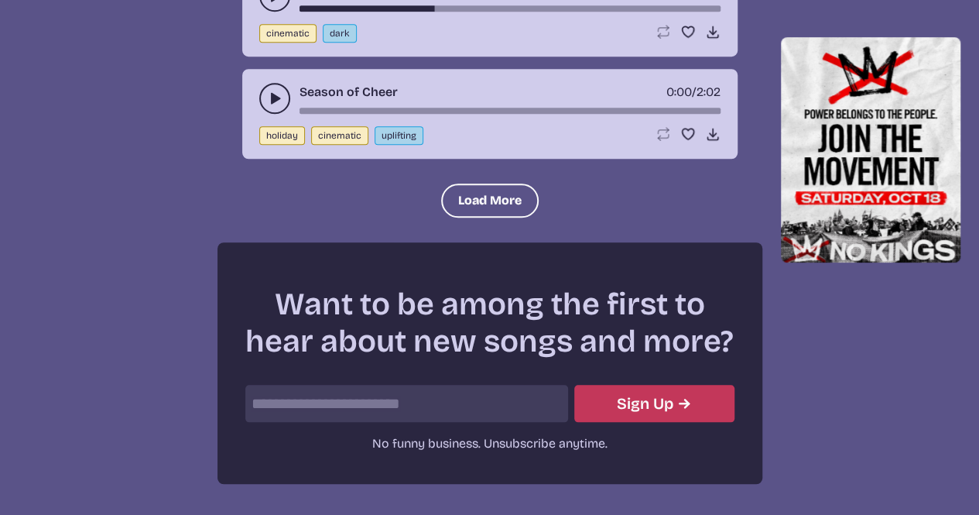
scroll to position [3570, 0]
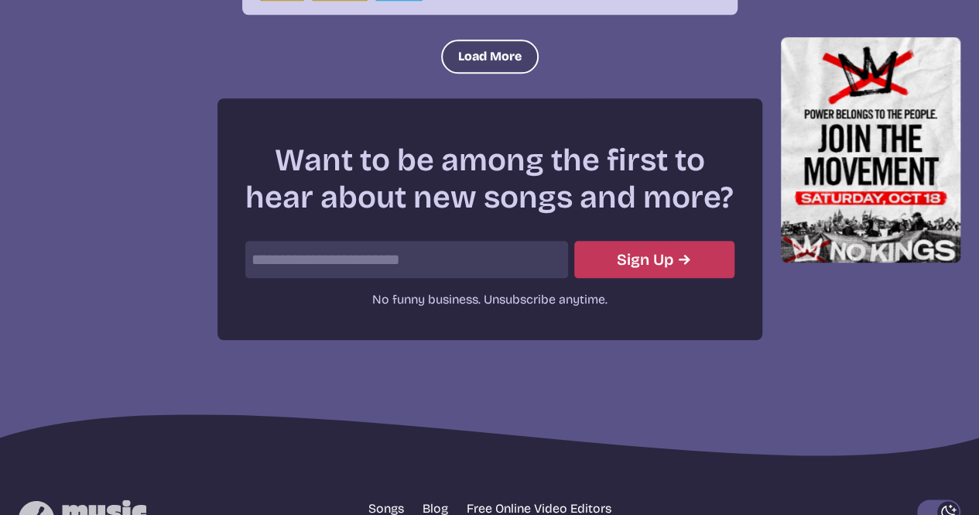
click at [485, 55] on button "Load More" at bounding box center [490, 56] width 98 height 34
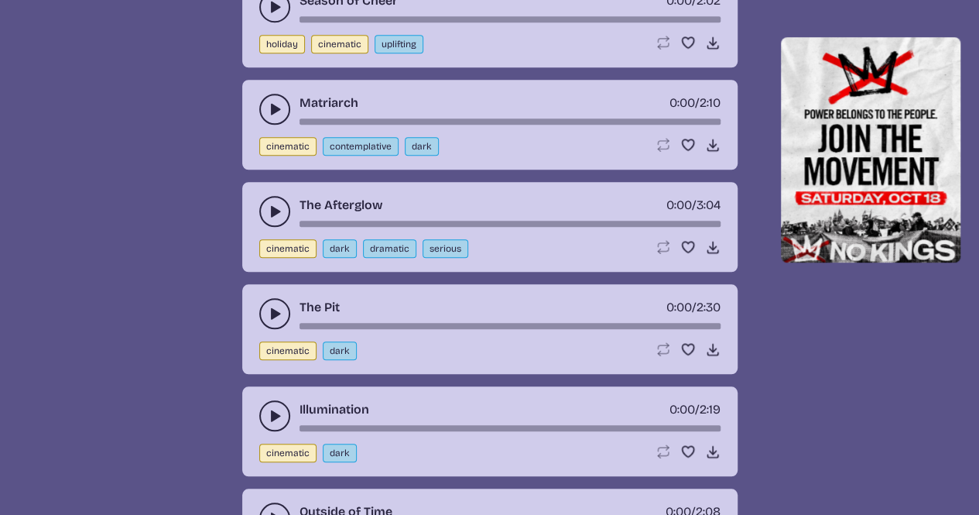
scroll to position [3492, 0]
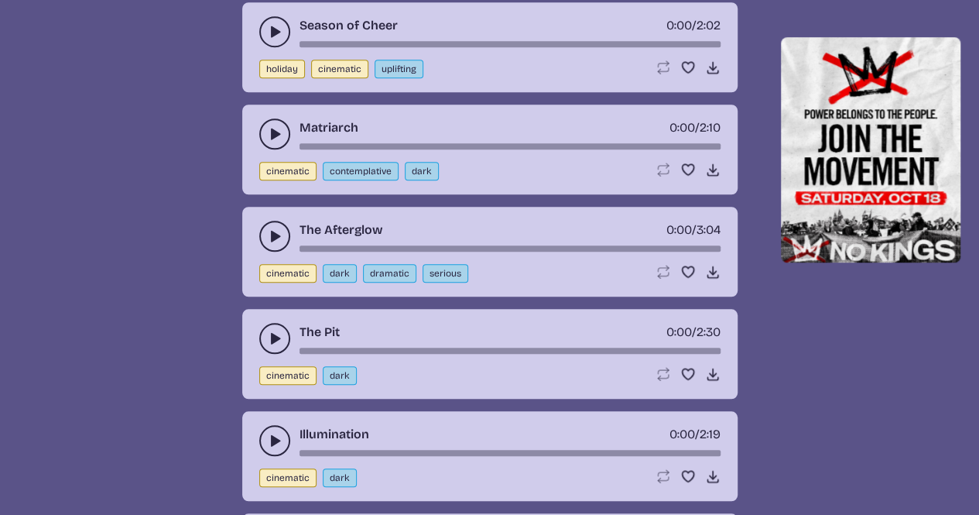
click at [279, 126] on icon "play-pause toggle" at bounding box center [274, 133] width 15 height 15
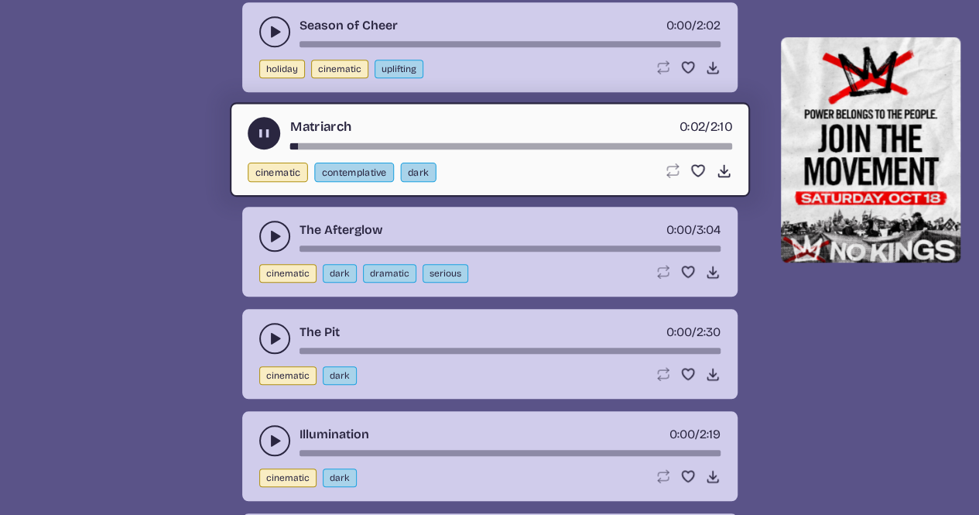
click at [316, 143] on div "song-time-bar" at bounding box center [510, 146] width 442 height 6
click at [354, 130] on div "Matriarch 0:08 / 2:10" at bounding box center [490, 133] width 484 height 33
click at [368, 143] on div "song-time-bar" at bounding box center [510, 146] width 442 height 6
click at [269, 125] on icon "play-pause toggle" at bounding box center [263, 133] width 16 height 16
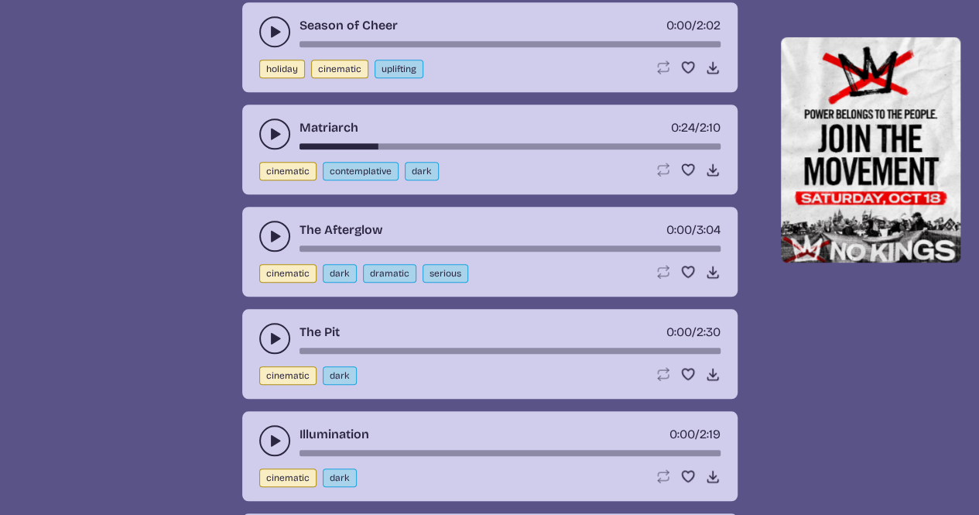
click at [260, 221] on button "play-pause toggle" at bounding box center [274, 236] width 31 height 31
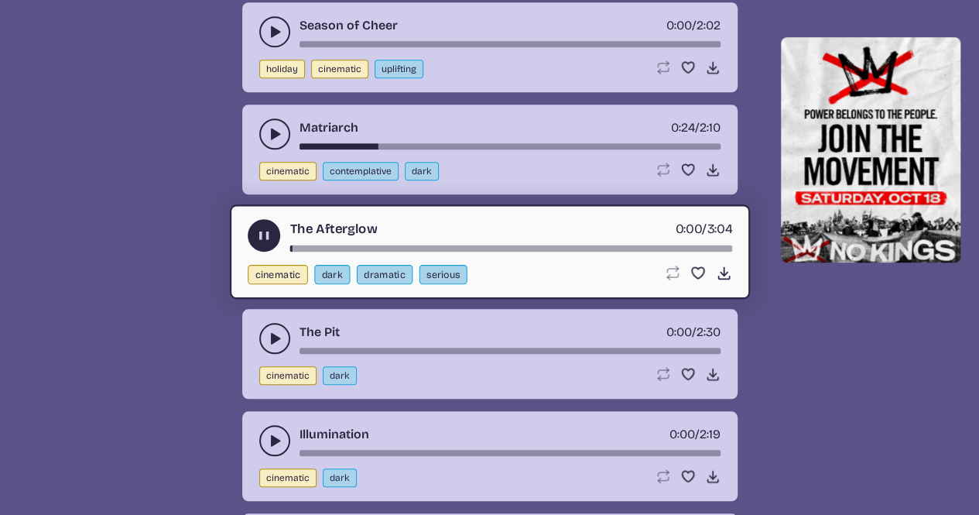
click at [333, 245] on div "song-time-bar" at bounding box center [510, 248] width 442 height 6
click at [359, 163] on button "contemplative" at bounding box center [361, 171] width 76 height 19
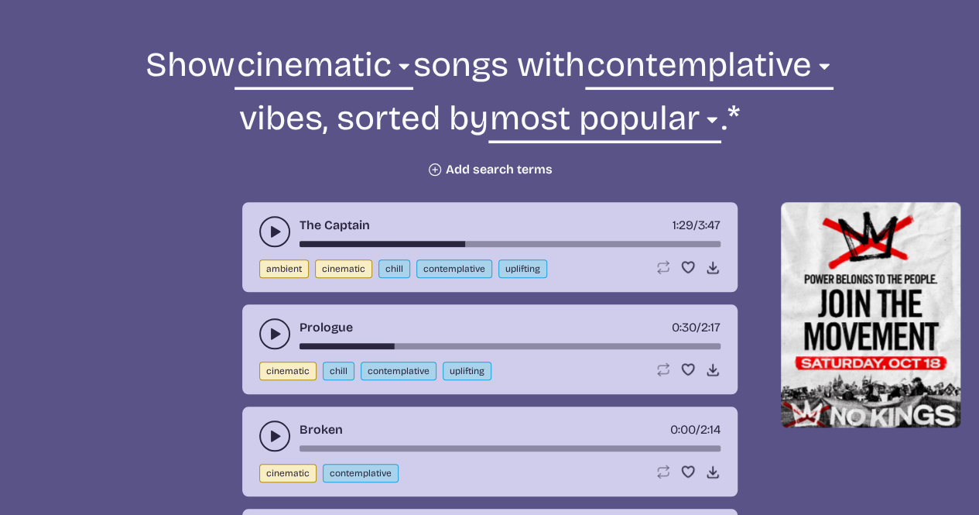
scroll to position [477, 0]
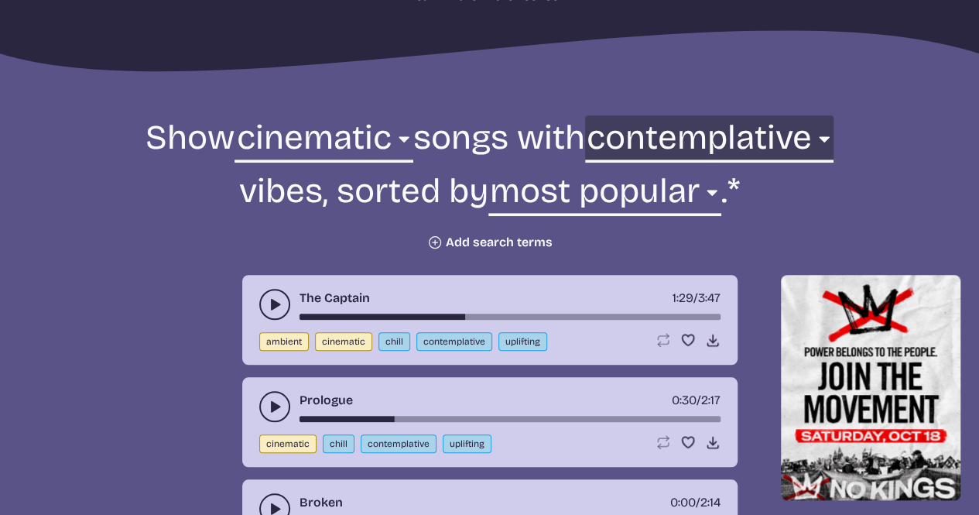
click at [615, 143] on select "any aggressive chill contemplative dark dramatic easygoing energizing happy ser…" at bounding box center [709, 141] width 248 height 53
click at [679, 115] on select "any aggressive chill contemplative dark dramatic easygoing energizing happy ser…" at bounding box center [709, 141] width 248 height 53
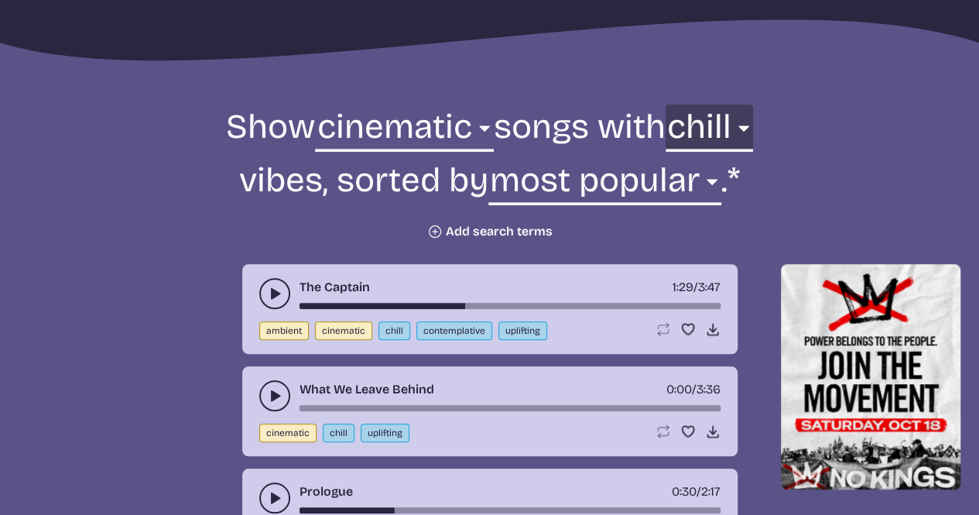
scroll to position [398, 0]
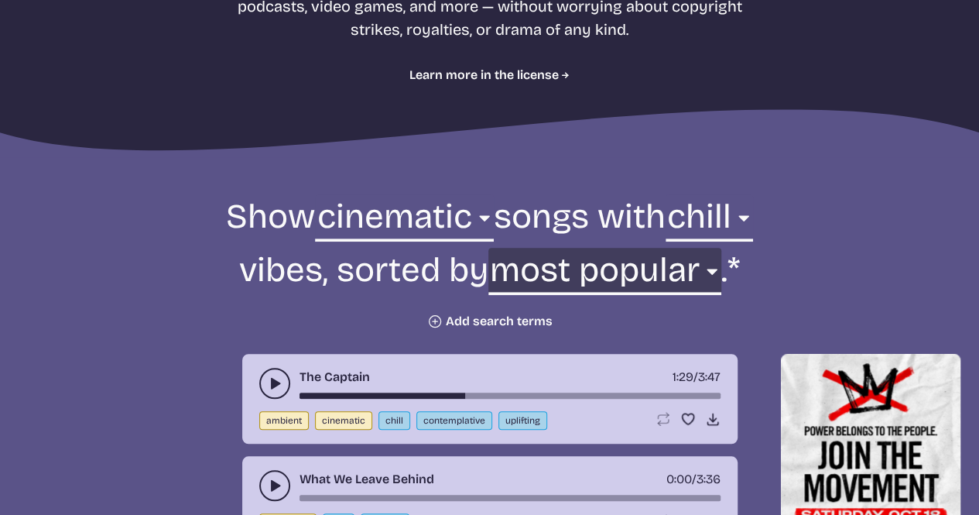
click at [518, 264] on select "newest oldest most popular least popular name" at bounding box center [604, 274] width 233 height 53
click at [517, 264] on select "newest oldest most popular least popular name" at bounding box center [604, 274] width 233 height 53
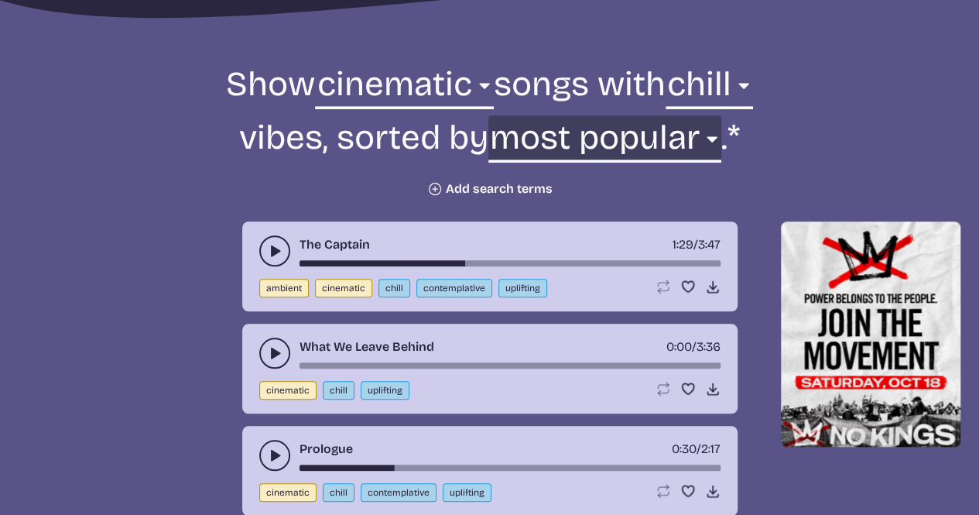
scroll to position [475, 0]
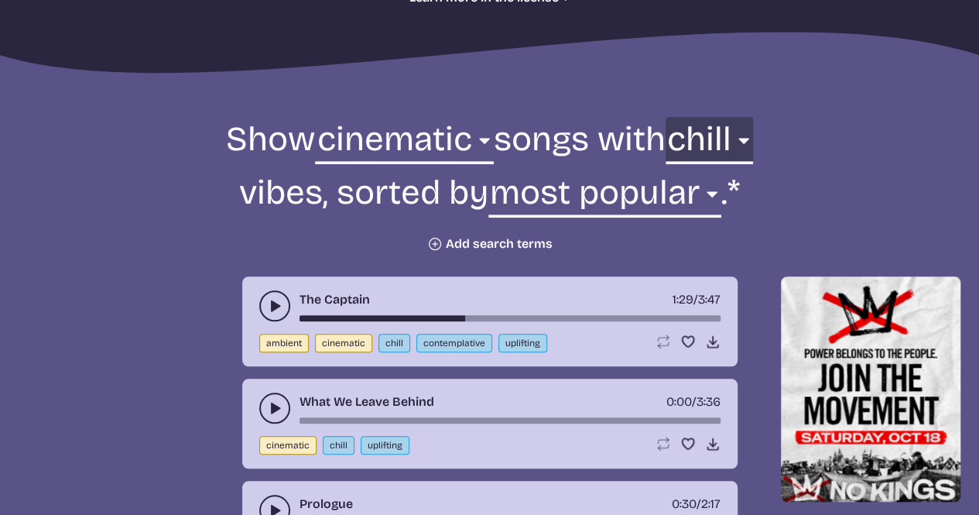
click at [697, 133] on select "any aggressive chill contemplative dark dramatic easygoing energizing happy ser…" at bounding box center [709, 143] width 87 height 53
select select "any"
click at [681, 117] on select "any aggressive chill contemplative dark dramatic easygoing energizing happy ser…" at bounding box center [709, 143] width 87 height 53
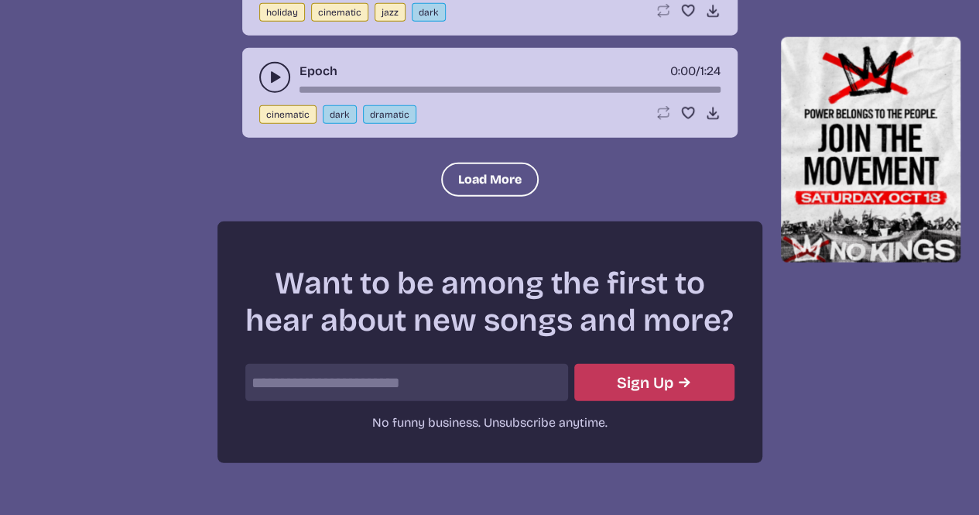
scroll to position [4774, 0]
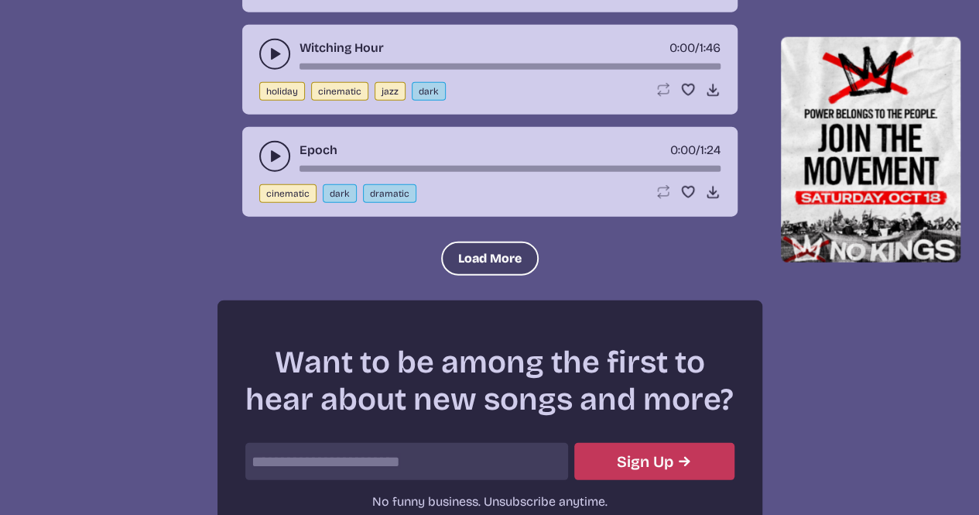
click at [449, 241] on button "Load More" at bounding box center [490, 258] width 98 height 34
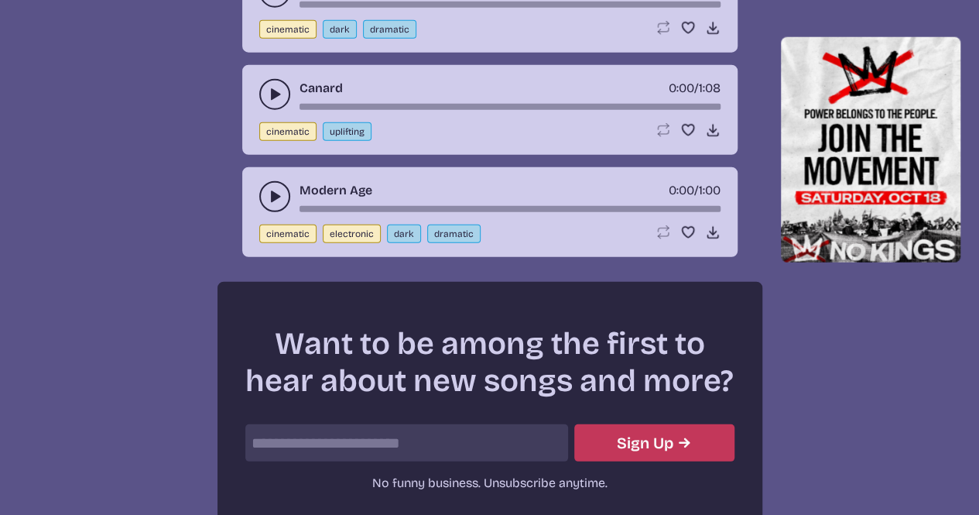
scroll to position [4841, 0]
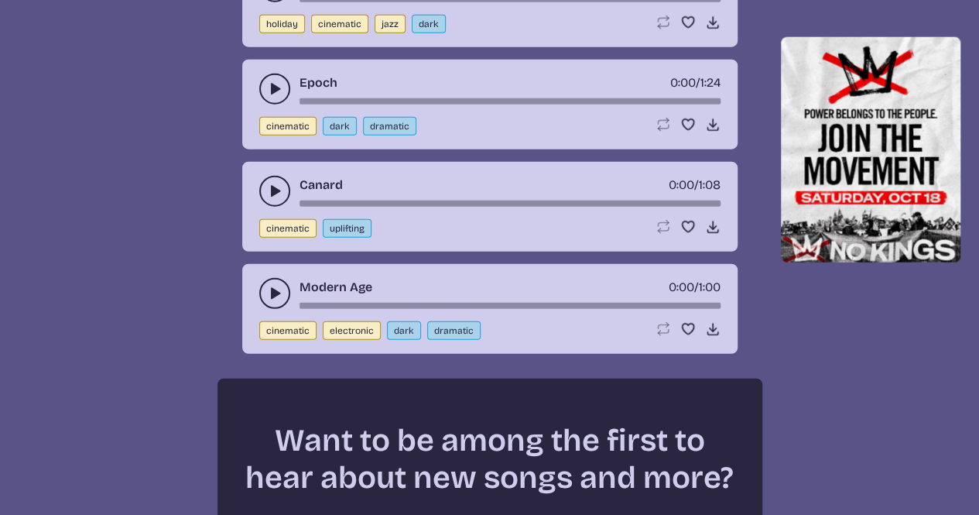
click at [264, 280] on button "play-pause toggle" at bounding box center [274, 293] width 31 height 31
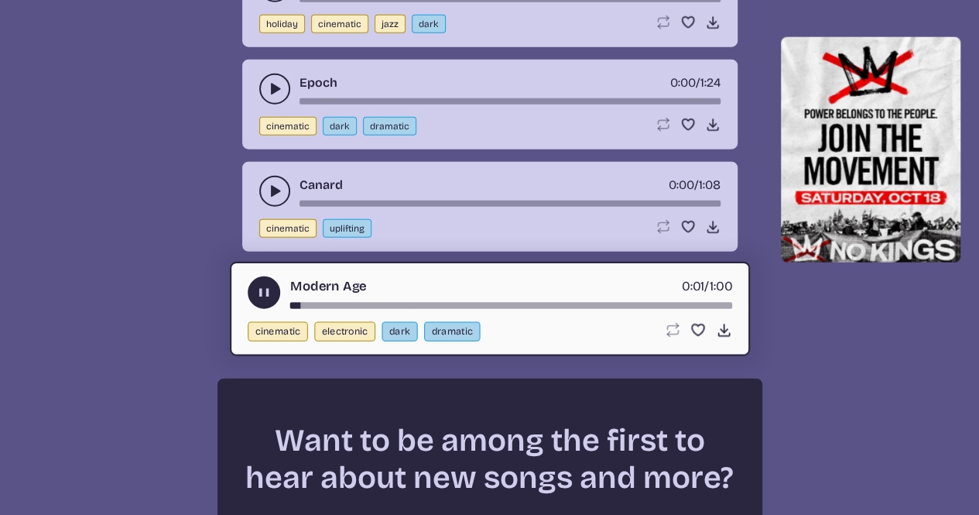
click at [262, 276] on button "play-pause toggle" at bounding box center [264, 292] width 33 height 33
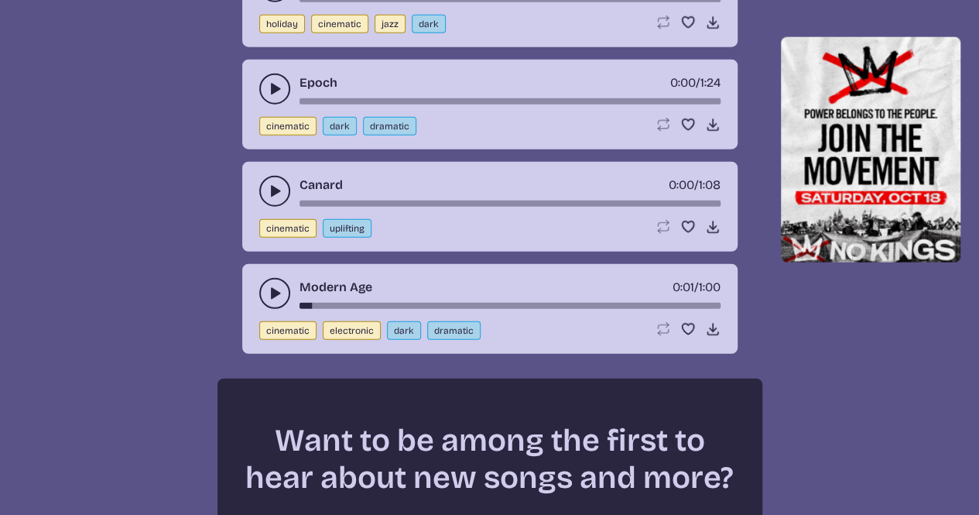
click at [270, 176] on button "play-pause toggle" at bounding box center [274, 191] width 31 height 31
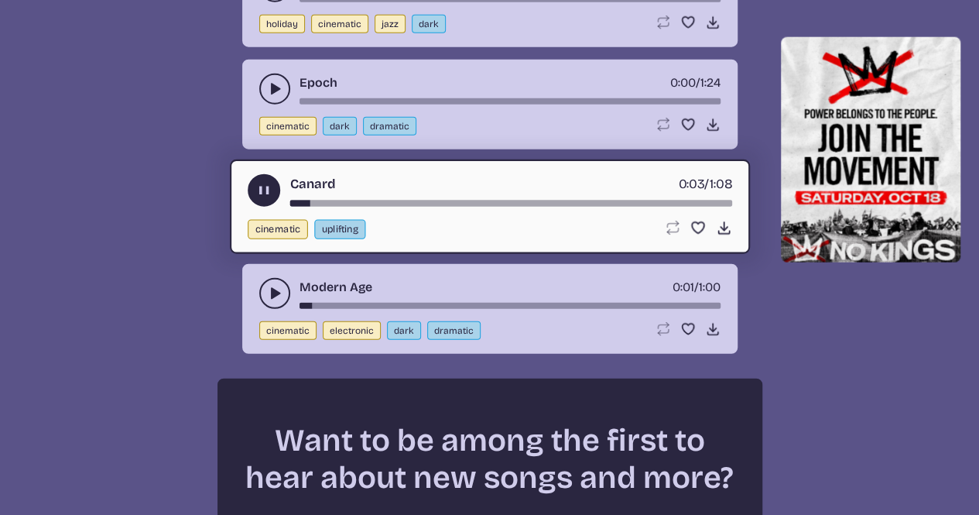
click at [262, 182] on use "play-pause toggle" at bounding box center [263, 190] width 16 height 16
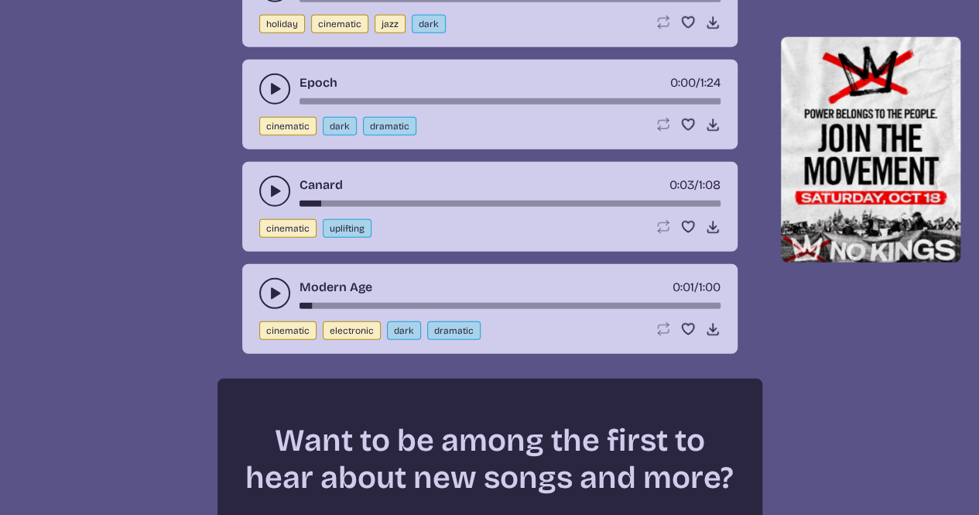
click at [265, 74] on button "play-pause toggle" at bounding box center [274, 89] width 31 height 31
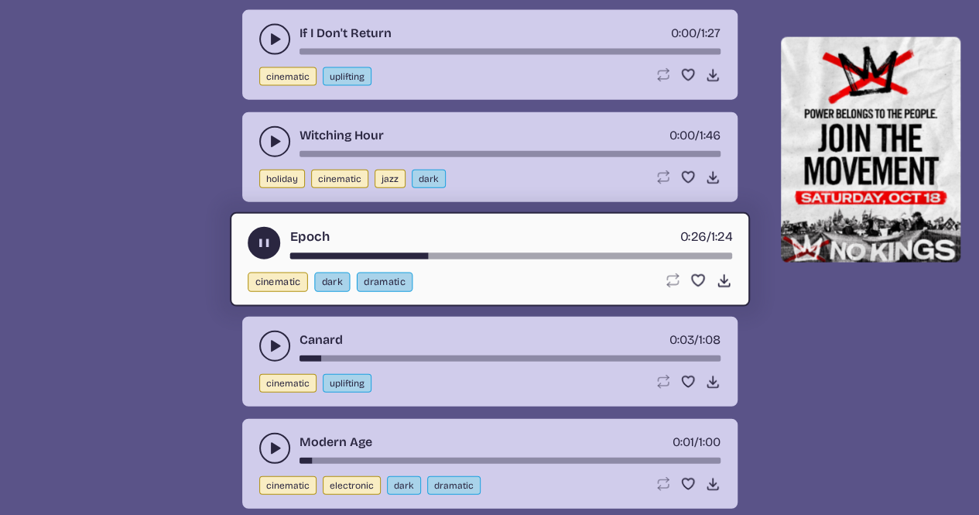
scroll to position [4764, 0]
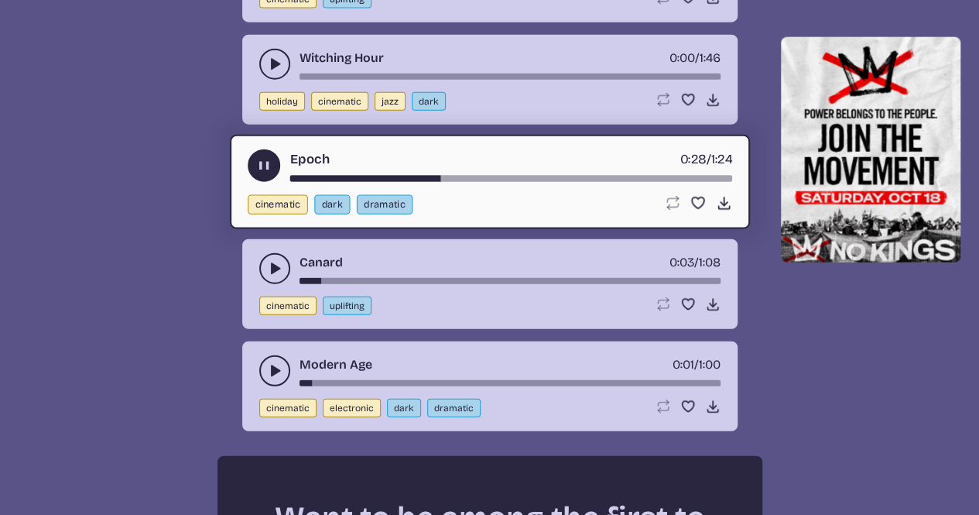
click at [259, 157] on use "play-pause toggle" at bounding box center [263, 165] width 16 height 16
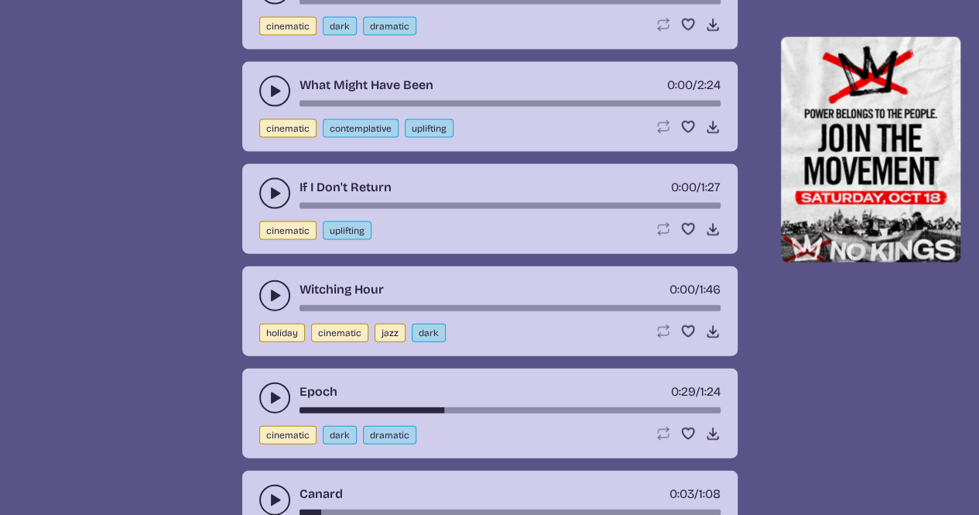
scroll to position [4532, 0]
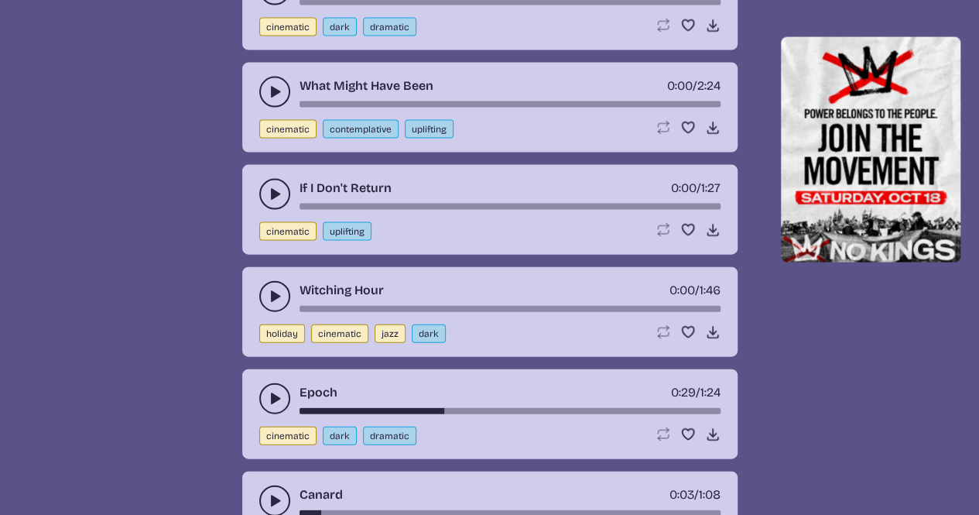
click at [272, 187] on icon "play-pause toggle" at bounding box center [274, 194] width 15 height 15
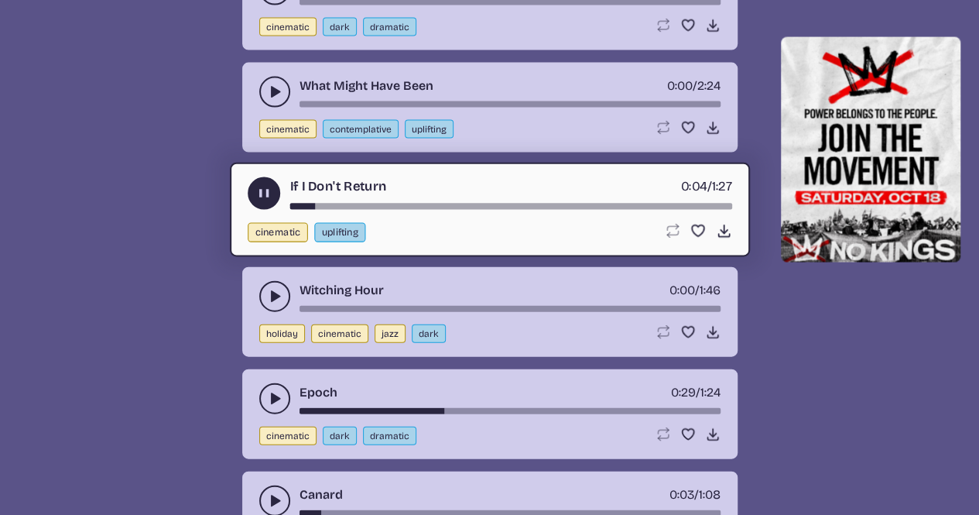
click at [270, 185] on icon "play-pause toggle" at bounding box center [263, 193] width 16 height 16
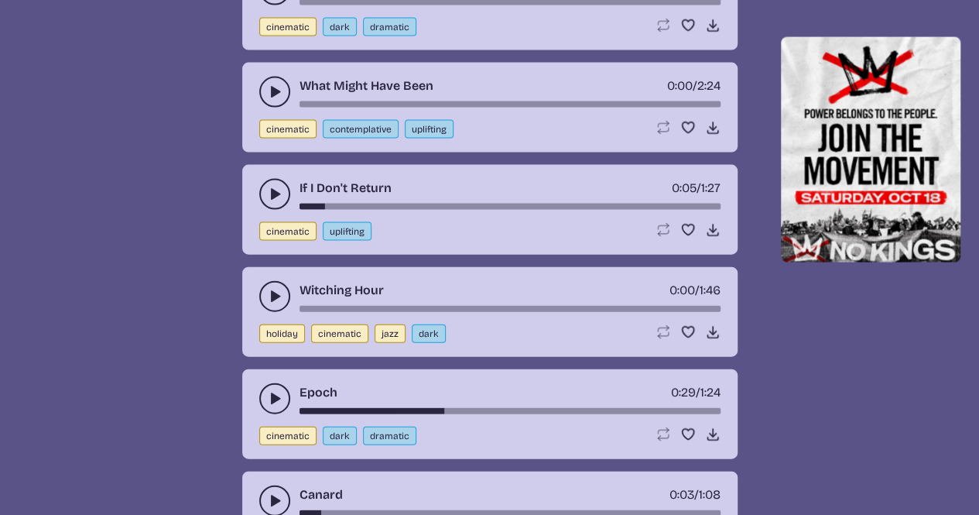
click at [271, 84] on use "play-pause toggle" at bounding box center [274, 91] width 15 height 15
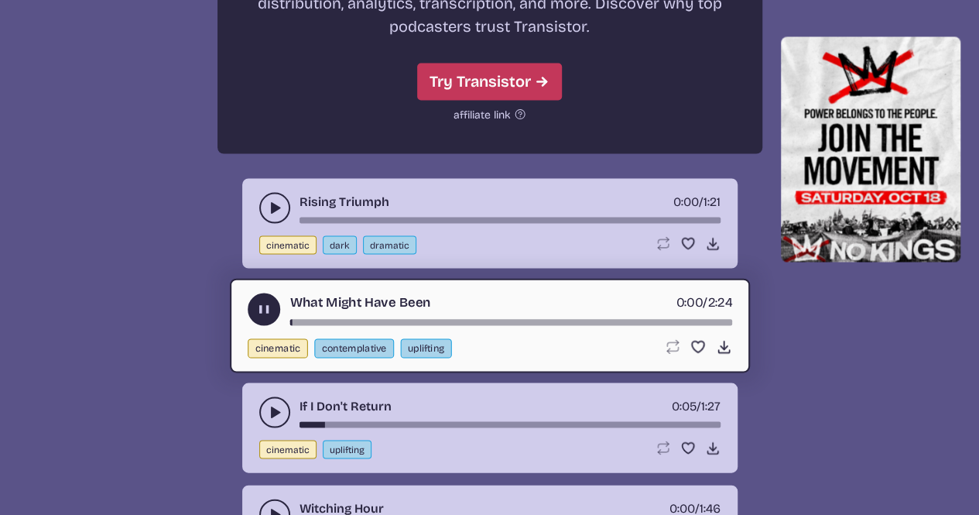
scroll to position [4299, 0]
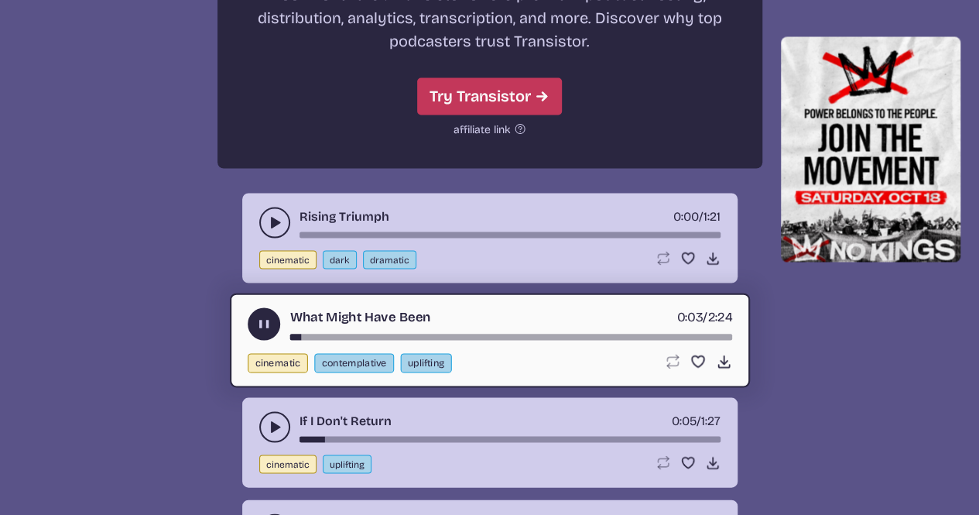
click at [316, 333] on div "song-time-bar" at bounding box center [510, 336] width 442 height 6
click at [354, 333] on div "song-time-bar" at bounding box center [510, 336] width 442 height 6
click at [401, 333] on div "song-time-bar" at bounding box center [510, 336] width 442 height 6
click at [440, 327] on div "What Might Have Been 0:37 / 2:24 cinematic contemplative uplifting Loop song Lo…" at bounding box center [490, 340] width 520 height 94
click at [434, 333] on div "song-time-bar" at bounding box center [510, 336] width 442 height 6
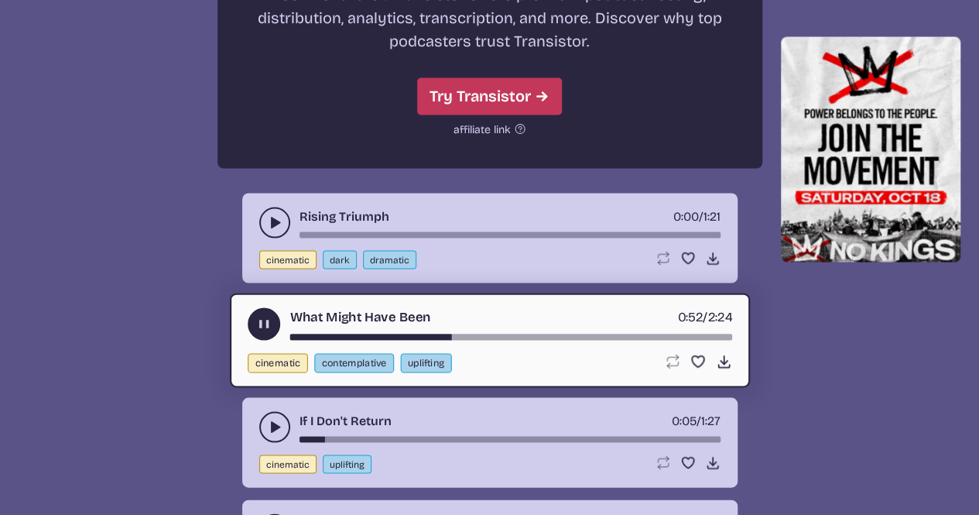
click at [489, 333] on div "song-time-bar" at bounding box center [510, 336] width 442 height 6
click at [265, 315] on use "play-pause toggle" at bounding box center [263, 323] width 16 height 16
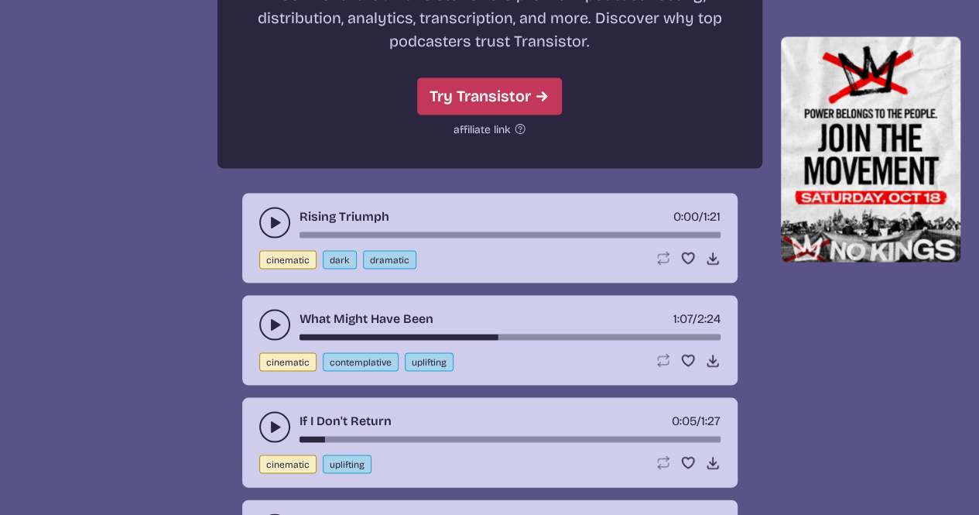
click at [263, 309] on button "play-pause toggle" at bounding box center [274, 324] width 31 height 31
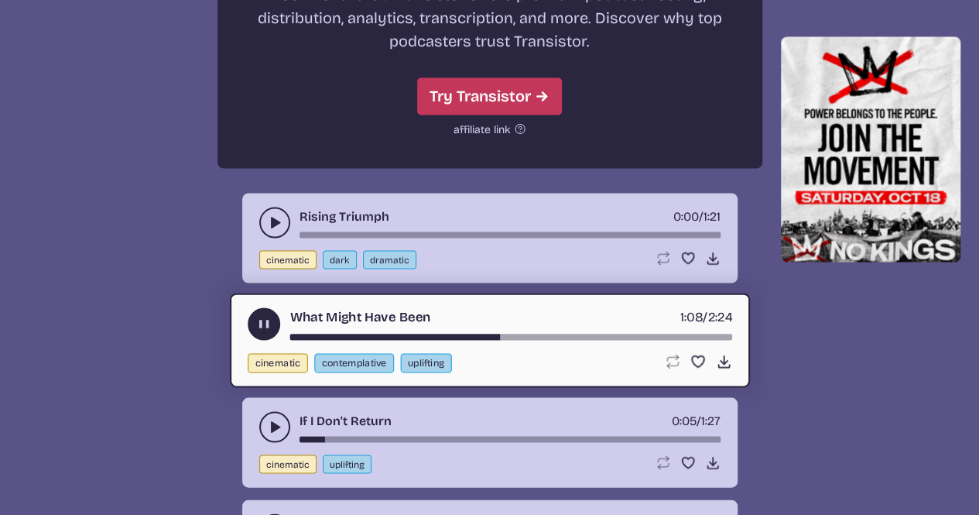
click at [260, 315] on use "play-pause toggle" at bounding box center [263, 323] width 16 height 16
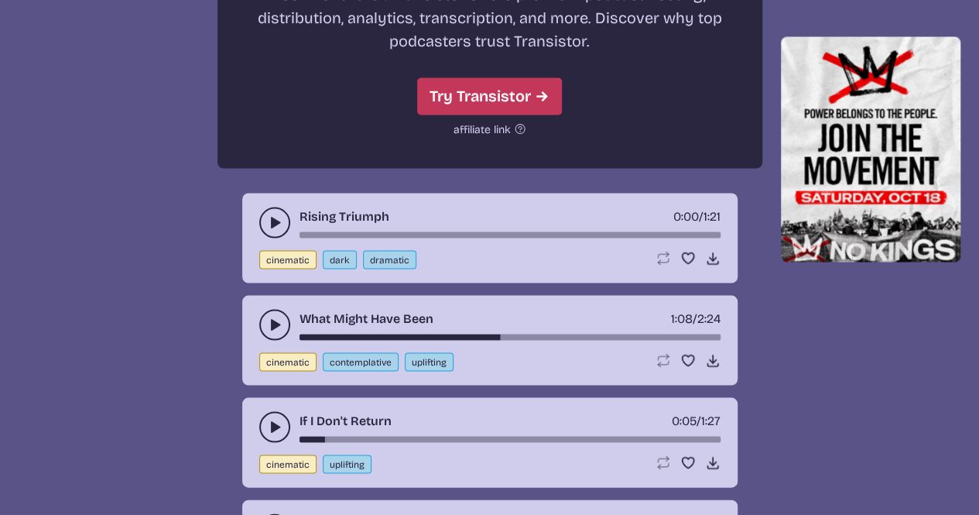
click at [267, 317] on icon "play-pause toggle" at bounding box center [274, 324] width 15 height 15
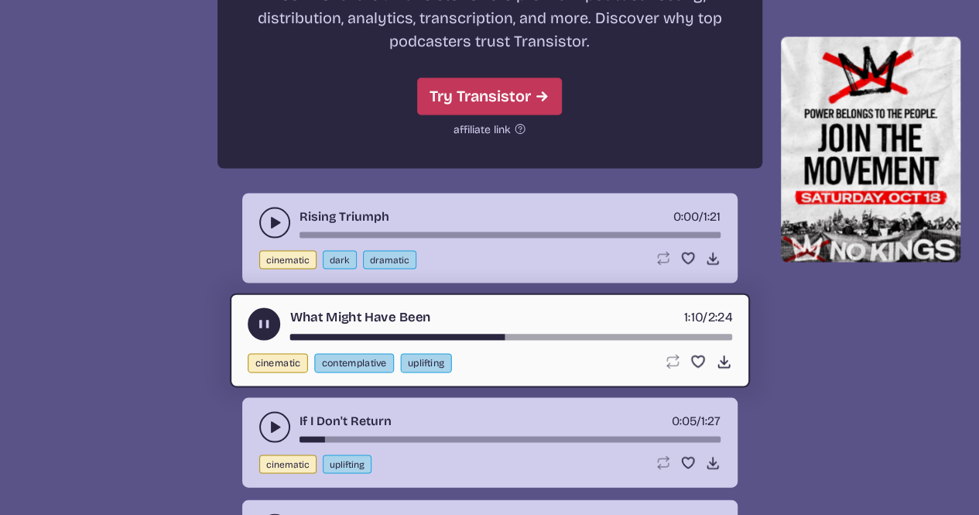
click at [487, 333] on div "song-time-bar" at bounding box center [510, 336] width 442 height 6
click at [528, 333] on div "song-time-bar" at bounding box center [510, 336] width 442 height 6
click at [574, 318] on div "What Might Have Been 1:18 / 2:24" at bounding box center [490, 323] width 484 height 33
click at [574, 333] on div "song-time-bar" at bounding box center [510, 336] width 442 height 6
click at [251, 307] on button "play-pause toggle" at bounding box center [264, 323] width 33 height 33
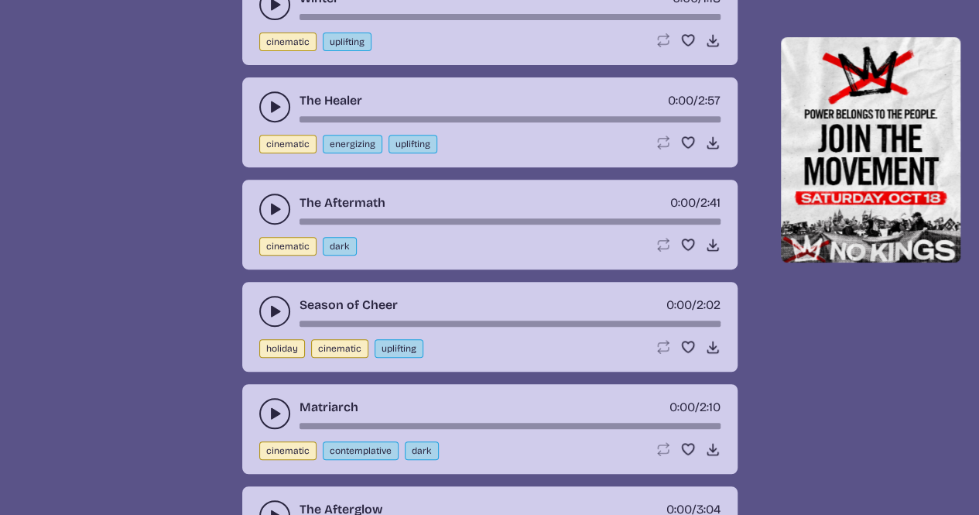
scroll to position [3371, 0]
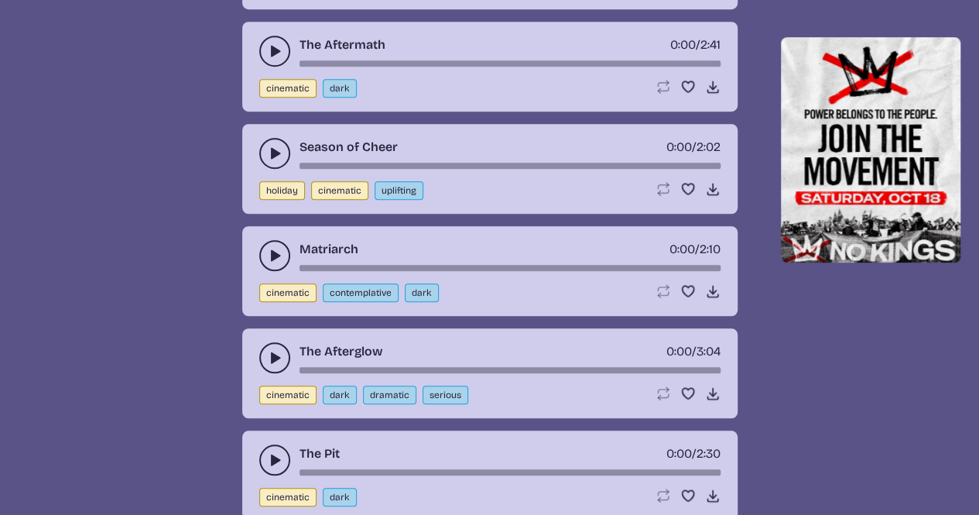
click at [277, 350] on use "play-pause toggle" at bounding box center [274, 357] width 15 height 15
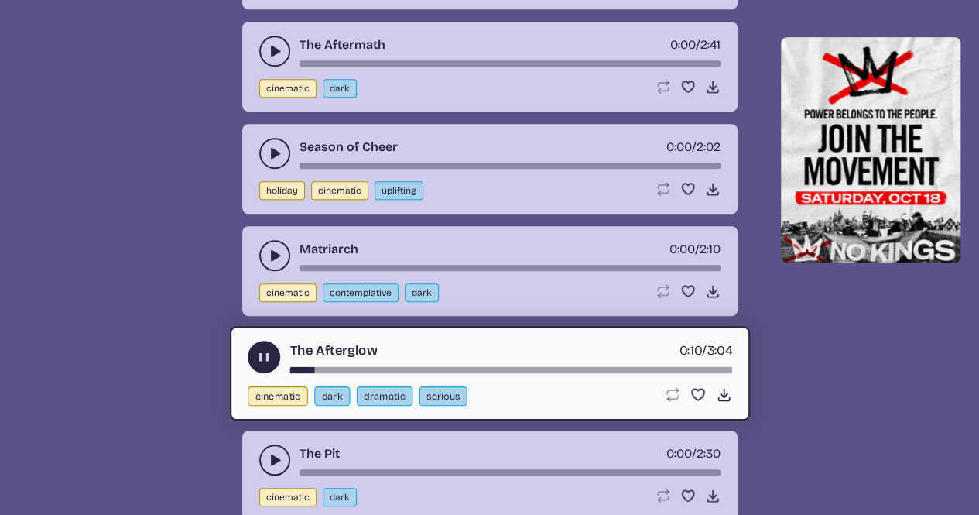
click at [358, 367] on div "song-time-bar" at bounding box center [510, 370] width 442 height 6
click at [438, 367] on div "song-time-bar" at bounding box center [510, 370] width 442 height 6
click at [265, 349] on use "play-pause toggle" at bounding box center [263, 357] width 16 height 16
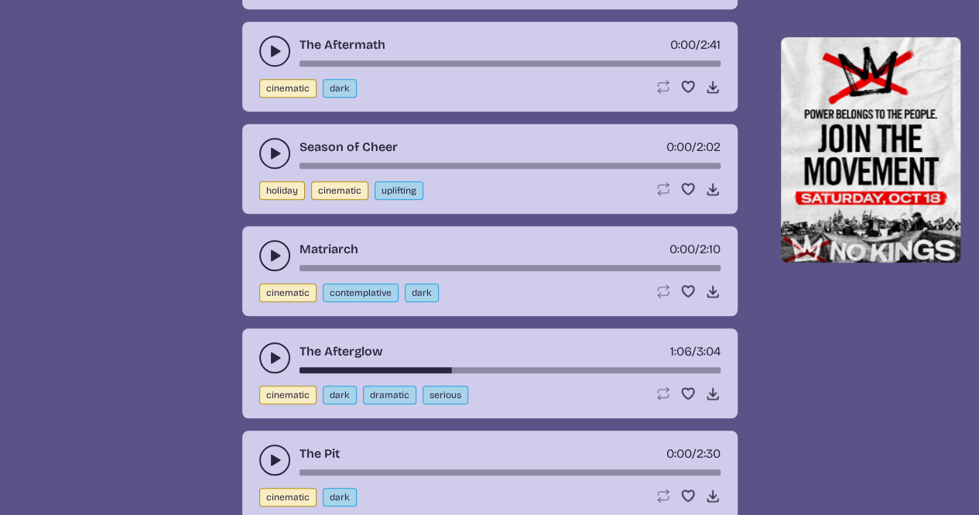
click at [416, 367] on div "song-time-bar" at bounding box center [510, 370] width 421 height 6
click at [276, 350] on icon "play-pause toggle" at bounding box center [274, 357] width 15 height 15
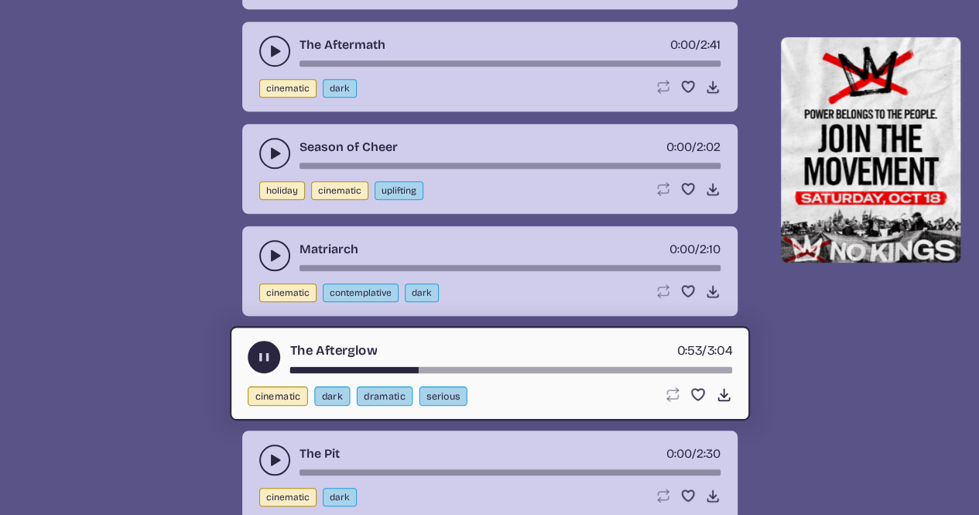
click at [385, 367] on div "song-time-bar" at bounding box center [510, 370] width 442 height 6
click at [366, 367] on div "song-time-bar" at bounding box center [510, 370] width 442 height 6
click at [265, 349] on use "play-pause toggle" at bounding box center [263, 357] width 16 height 16
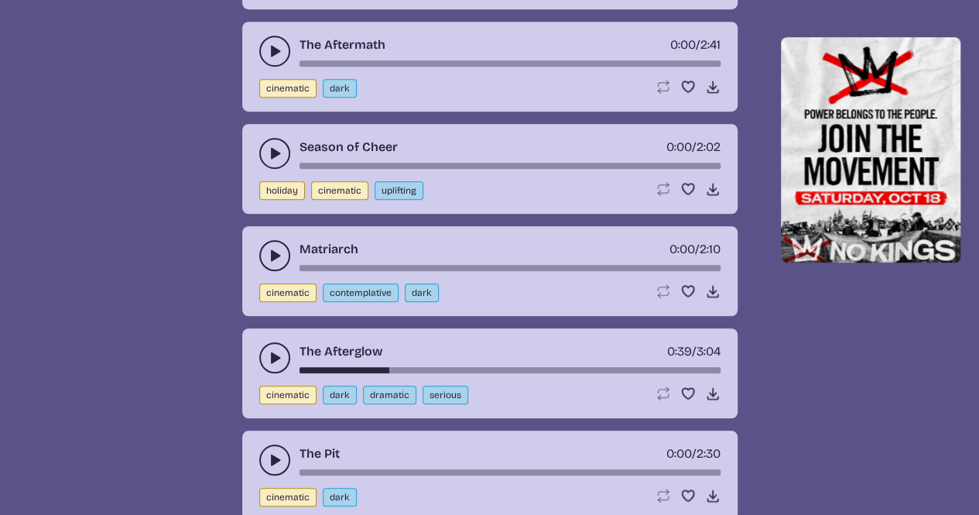
click at [382, 367] on div "song-time-bar" at bounding box center [510, 370] width 421 height 6
click at [269, 248] on icon "play-pause toggle" at bounding box center [274, 255] width 15 height 15
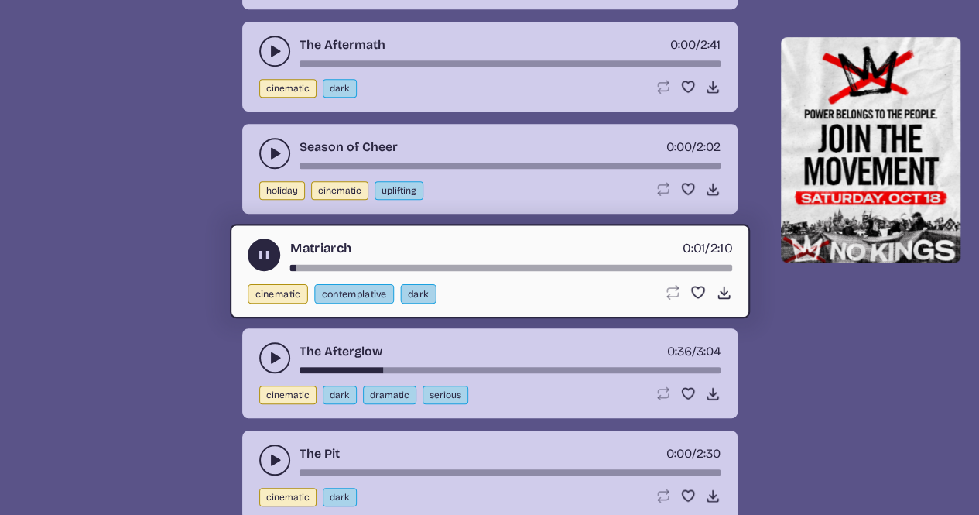
click at [311, 265] on div "song-time-bar" at bounding box center [510, 268] width 442 height 6
click at [342, 265] on div "song-time-bar" at bounding box center [510, 268] width 442 height 6
click at [375, 265] on div "song-time-bar" at bounding box center [510, 268] width 442 height 6
click at [423, 265] on div "song-time-bar" at bounding box center [510, 268] width 442 height 6
click at [477, 265] on div "song-time-bar" at bounding box center [510, 268] width 442 height 6
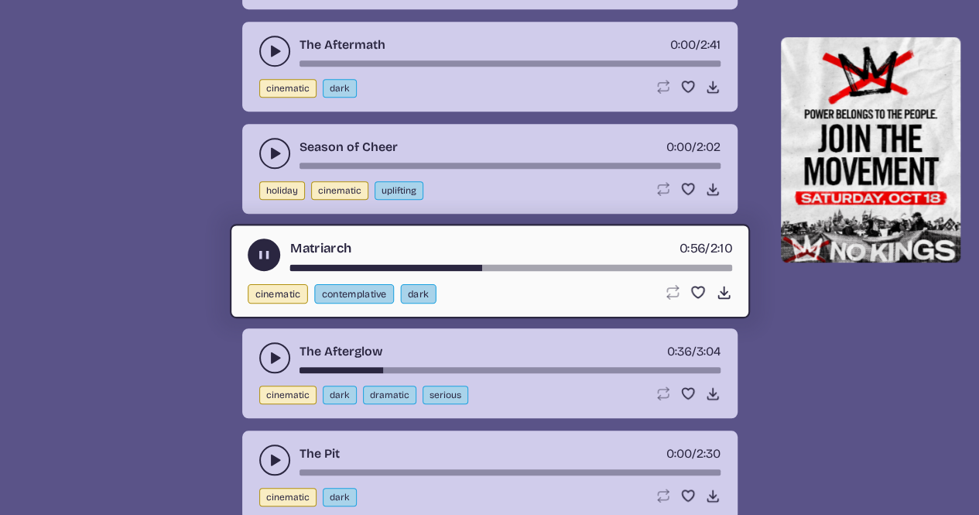
click at [529, 265] on div "song-time-bar" at bounding box center [510, 268] width 442 height 6
click at [271, 247] on icon "play-pause toggle" at bounding box center [263, 255] width 16 height 16
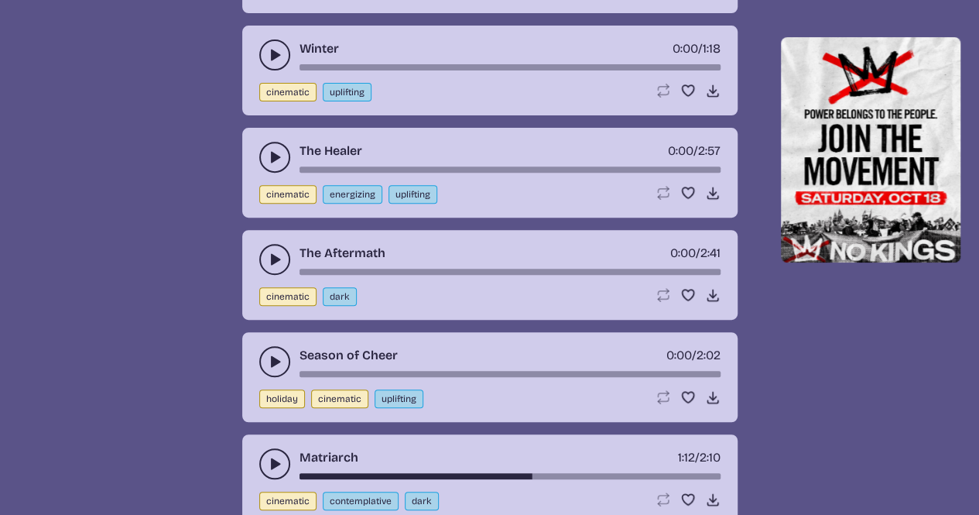
scroll to position [3138, 0]
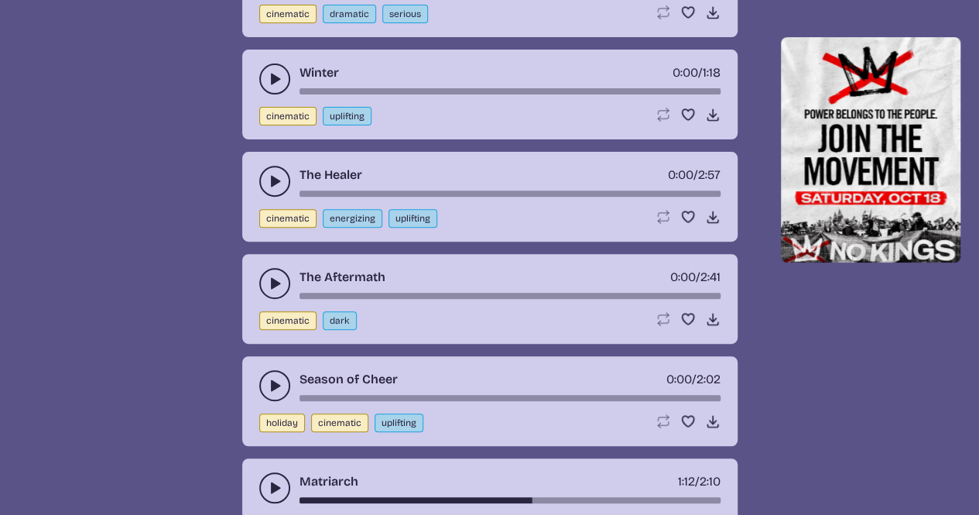
click at [269, 378] on icon "play-pause toggle" at bounding box center [274, 385] width 15 height 15
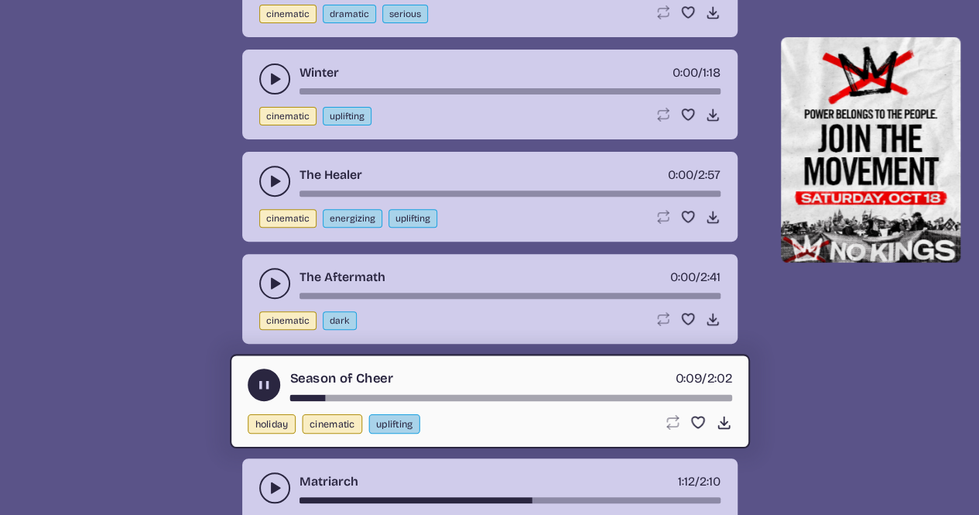
click at [262, 377] on use "play-pause toggle" at bounding box center [263, 385] width 16 height 16
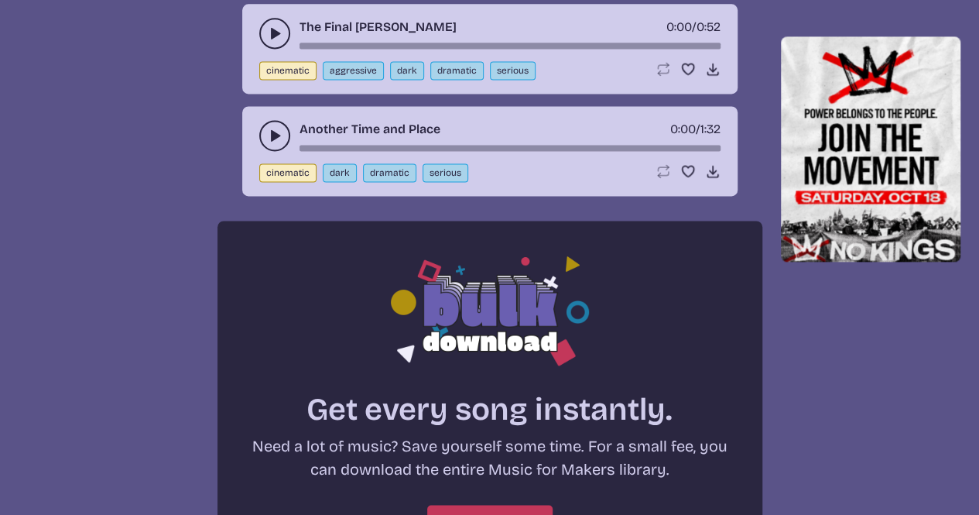
scroll to position [0, 0]
